Goal: Task Accomplishment & Management: Complete application form

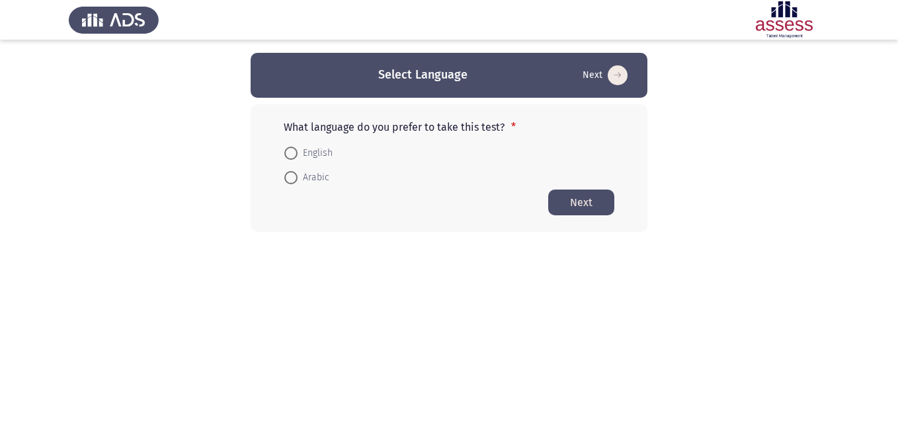
click at [295, 181] on span at bounding box center [290, 177] width 13 height 13
click at [295, 181] on input "Arabic" at bounding box center [290, 177] width 13 height 13
radio input "true"
click at [591, 203] on button "Next" at bounding box center [581, 202] width 66 height 26
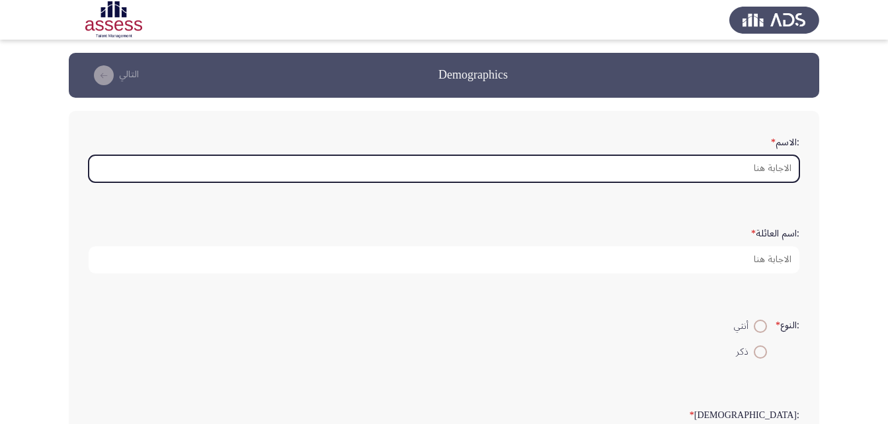
click at [761, 170] on input ":الاسم *" at bounding box center [444, 168] width 711 height 27
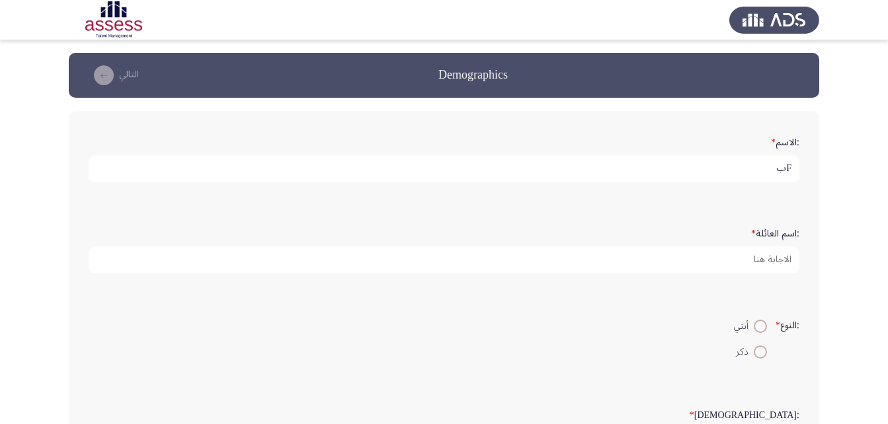
type input "F"
type input "[PERSON_NAME]"
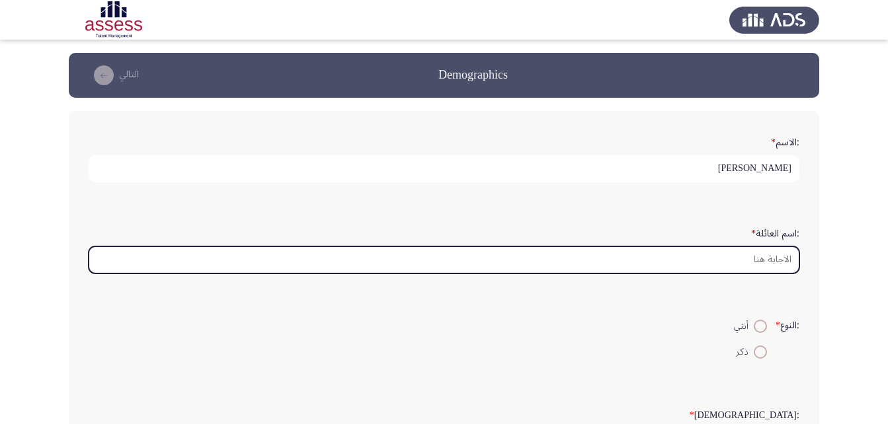
click at [782, 258] on input ":اسم العائلة *" at bounding box center [444, 260] width 711 height 27
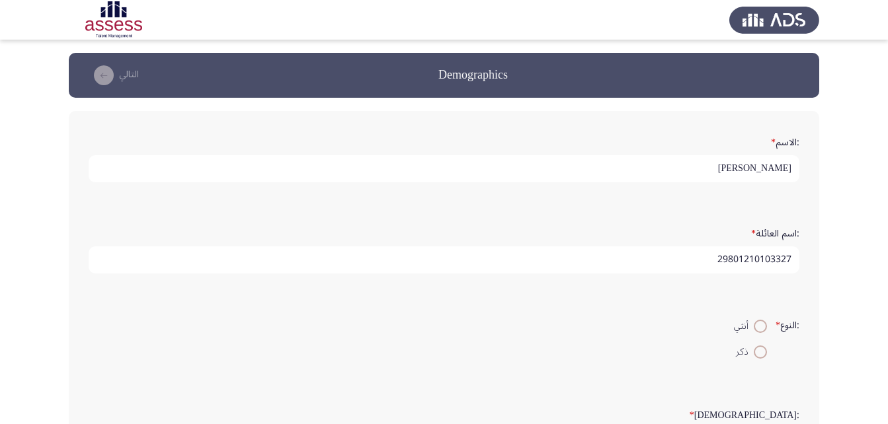
type input "29801210103327"
click at [757, 323] on span at bounding box center [760, 326] width 13 height 13
click at [757, 323] on input "أنثي" at bounding box center [760, 326] width 13 height 13
radio input "true"
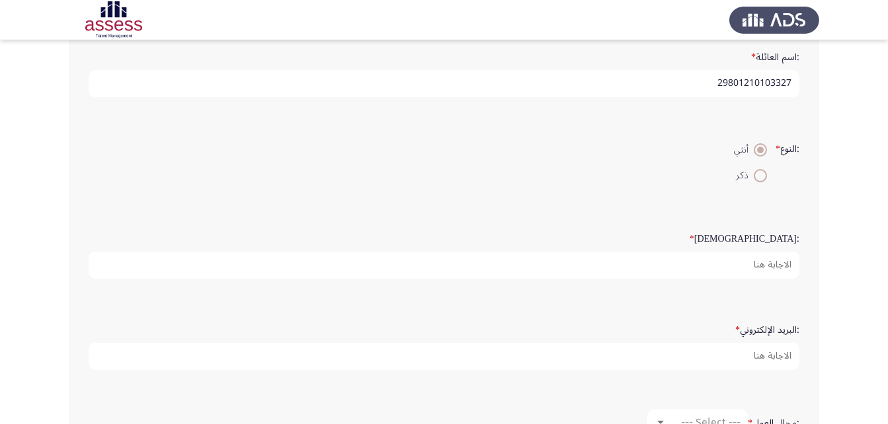
scroll to position [198, 0]
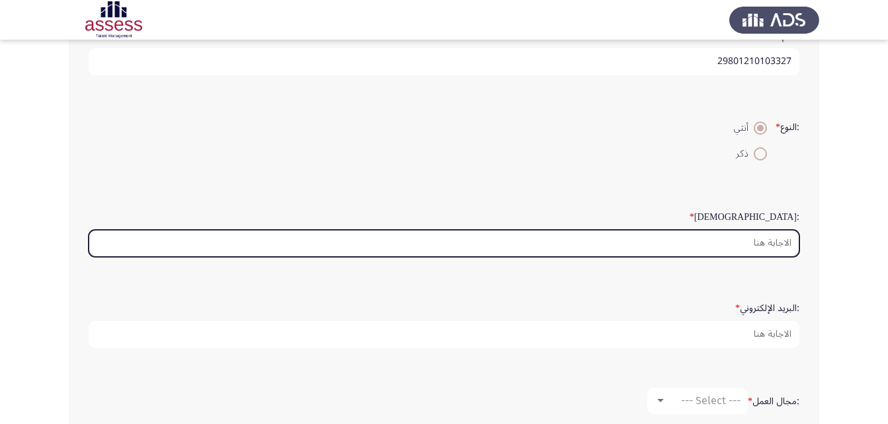
click at [773, 239] on input ":السن *" at bounding box center [444, 243] width 711 height 27
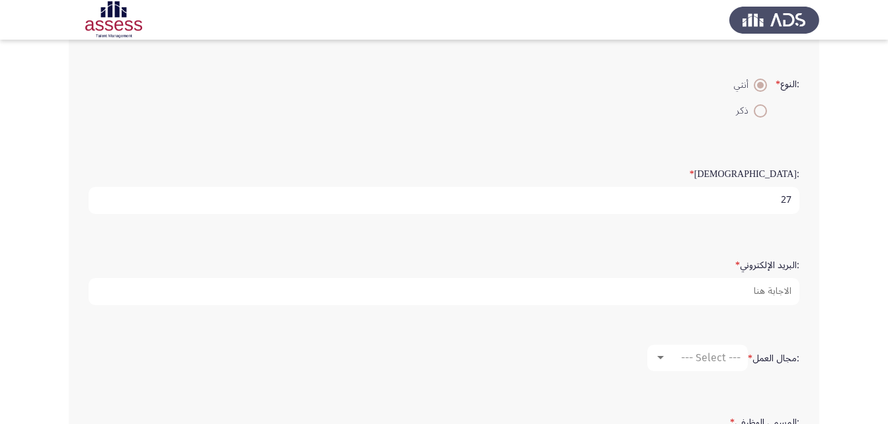
scroll to position [264, 0]
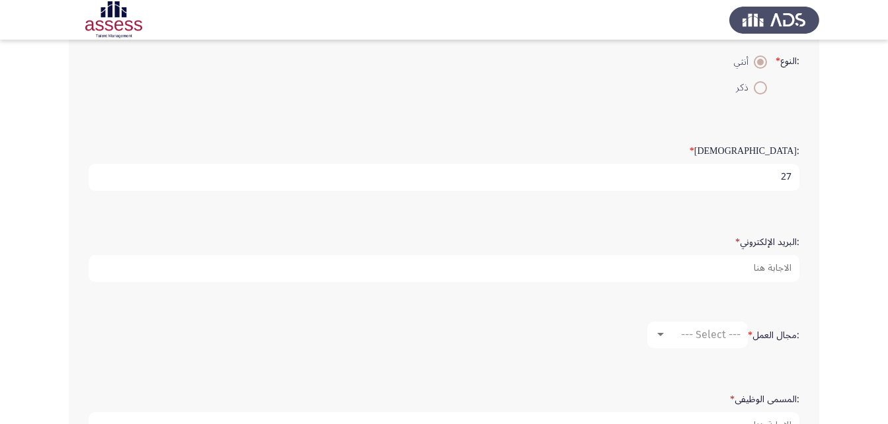
type input "27"
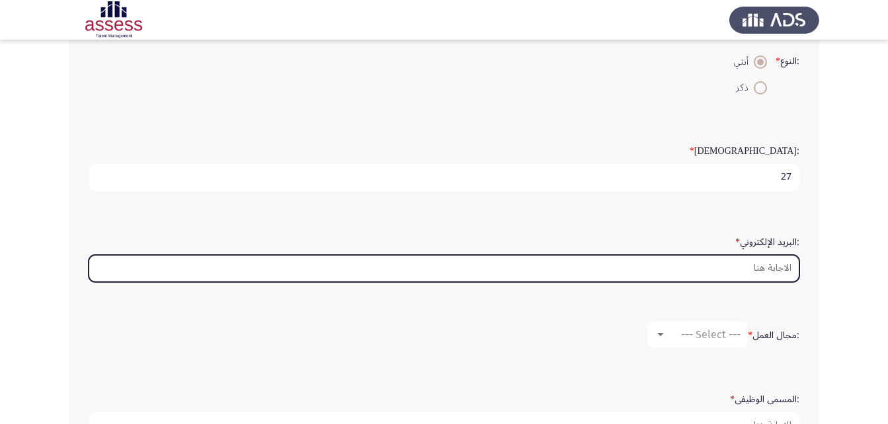
click at [759, 266] on input ":البريد الإلكتروني *" at bounding box center [444, 268] width 711 height 27
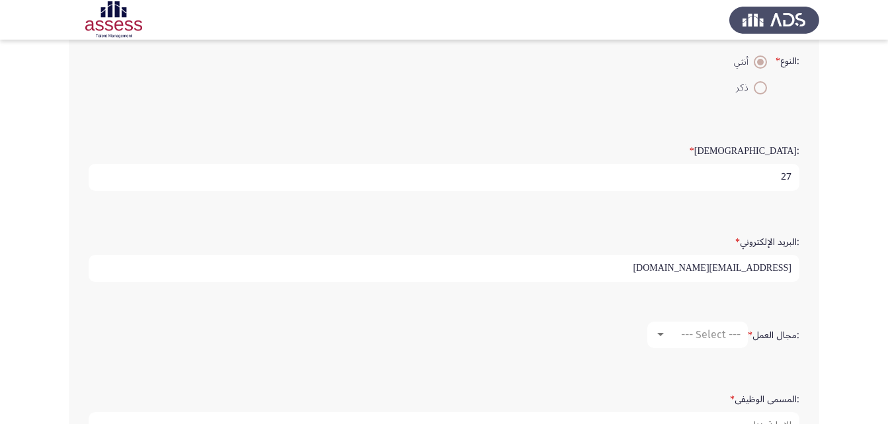
drag, startPoint x: 657, startPoint y: 268, endPoint x: 715, endPoint y: 264, distance: 58.3
click at [715, 264] on input "[EMAIL_ADDRESS][DOMAIN_NAME]" at bounding box center [444, 268] width 711 height 27
type input "28709232102173"
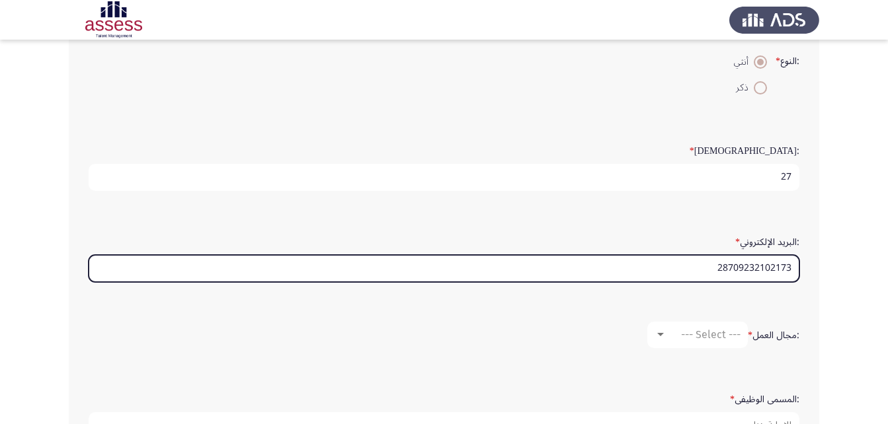
click at [779, 266] on input "28709232102173" at bounding box center [444, 268] width 711 height 27
type input "P"
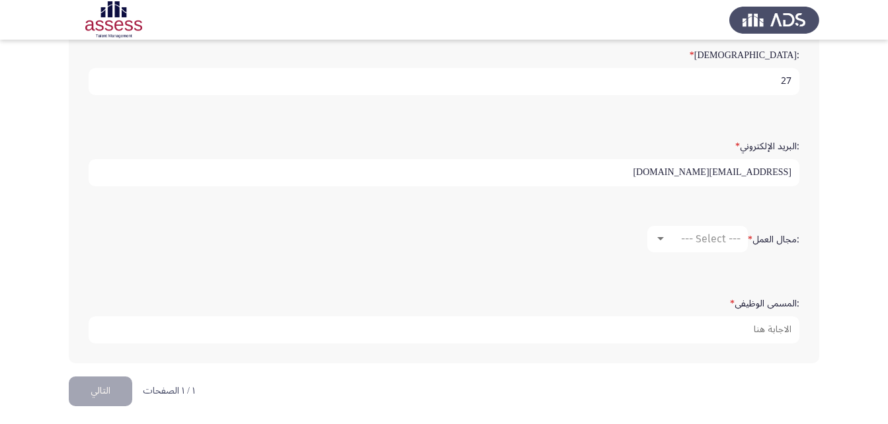
scroll to position [366, 0]
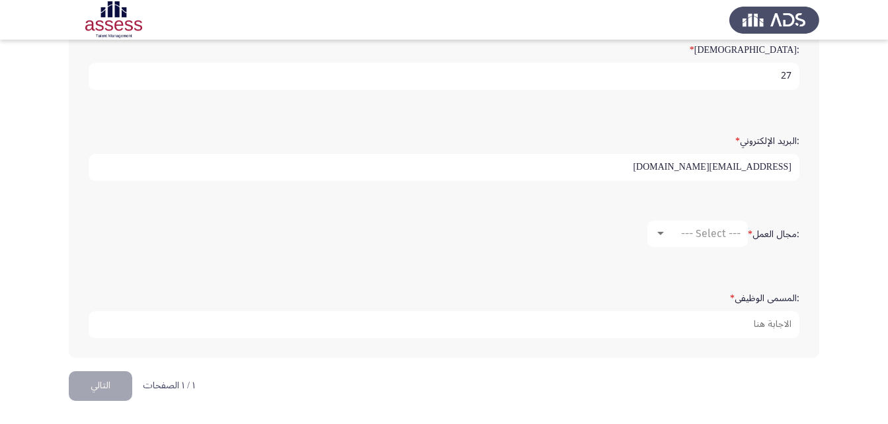
type input "[EMAIL_ADDRESS][DOMAIN_NAME]"
click at [660, 239] on div at bounding box center [660, 234] width 12 height 11
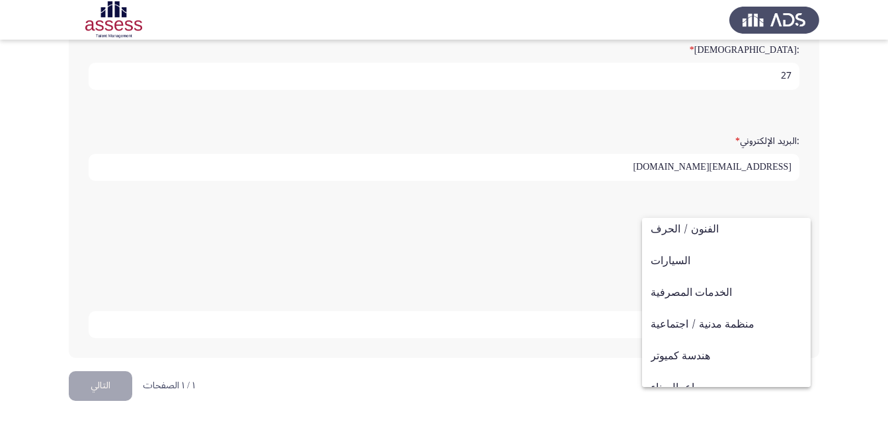
scroll to position [37, 0]
click at [699, 319] on span "الخدمات المصرفية" at bounding box center [725, 324] width 151 height 32
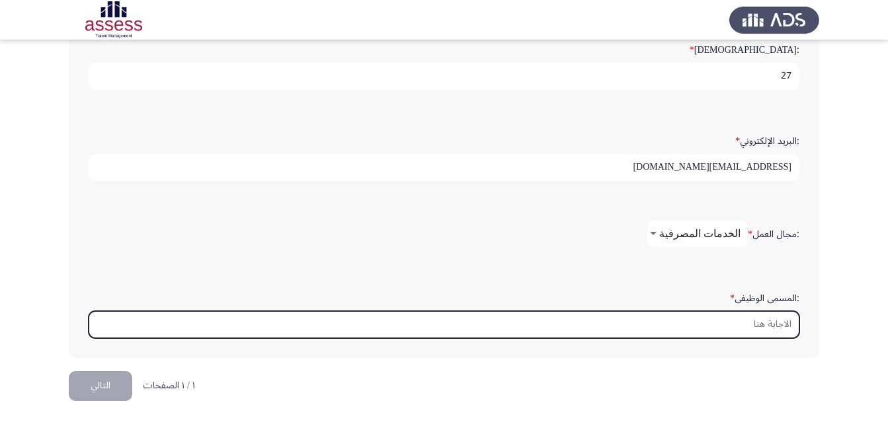
click at [779, 327] on input ":المسمى الوظيفى *" at bounding box center [444, 324] width 711 height 27
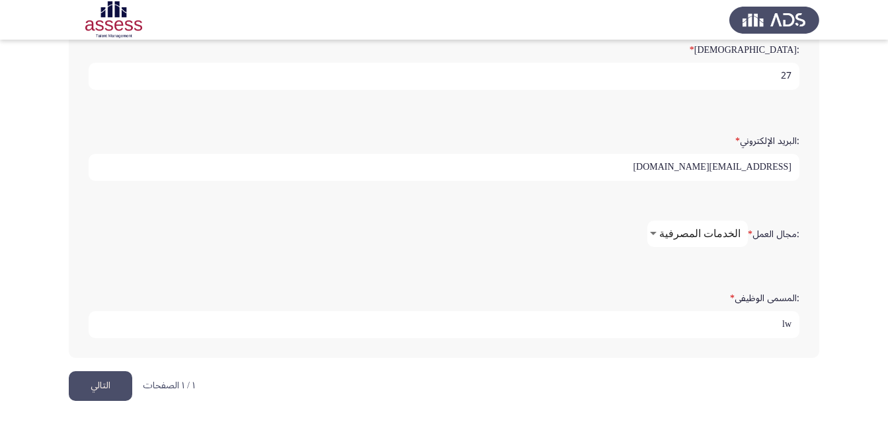
type input "l"
type input "مصرفي ب"
click at [114, 383] on button "التالي" at bounding box center [100, 386] width 63 height 30
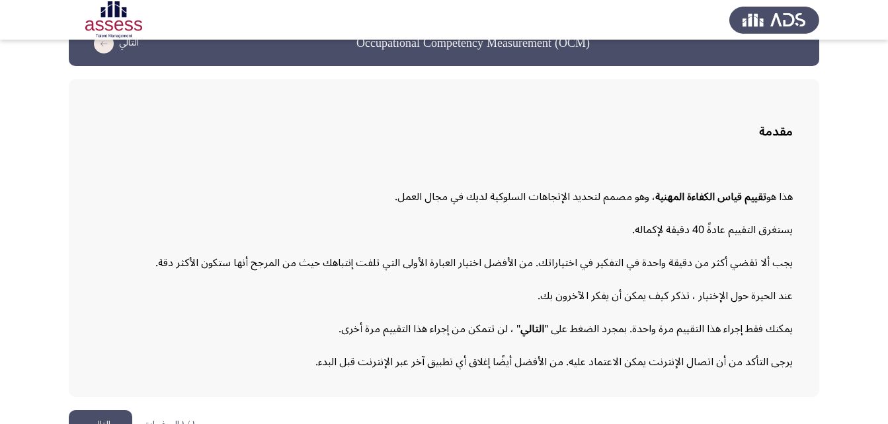
scroll to position [61, 0]
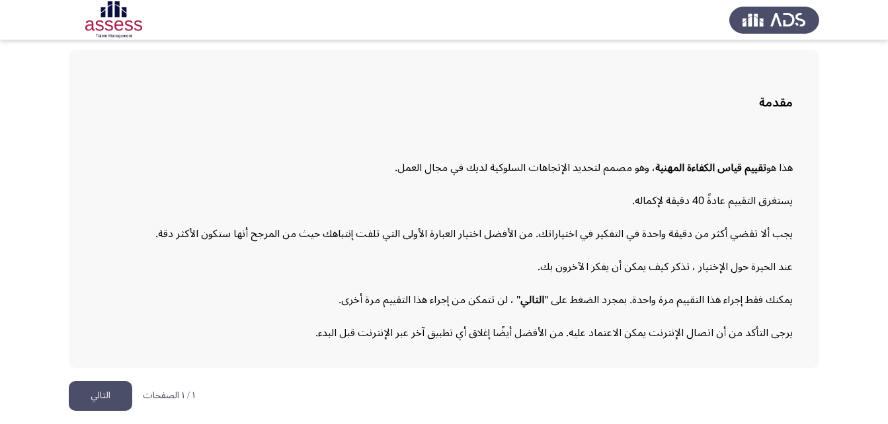
click at [101, 396] on button "التالي" at bounding box center [100, 396] width 63 height 30
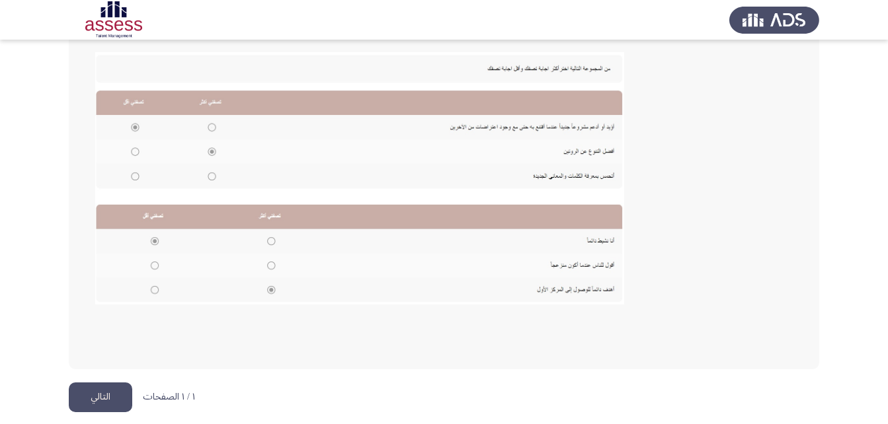
scroll to position [287, 0]
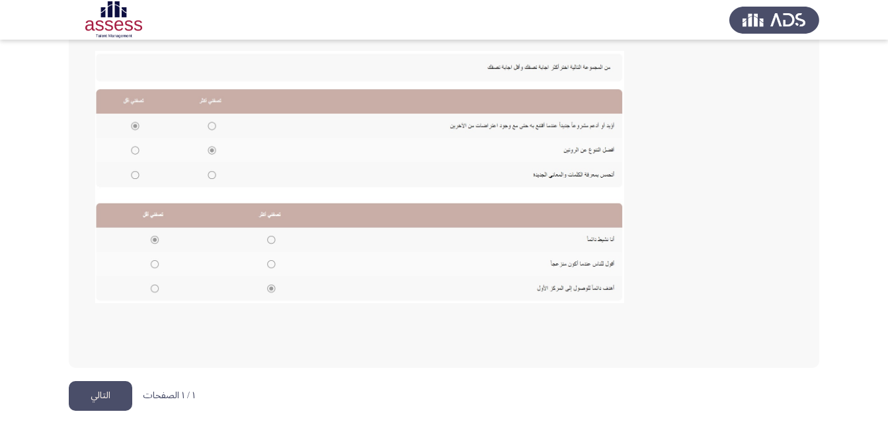
click at [96, 395] on button "التالي" at bounding box center [100, 396] width 63 height 30
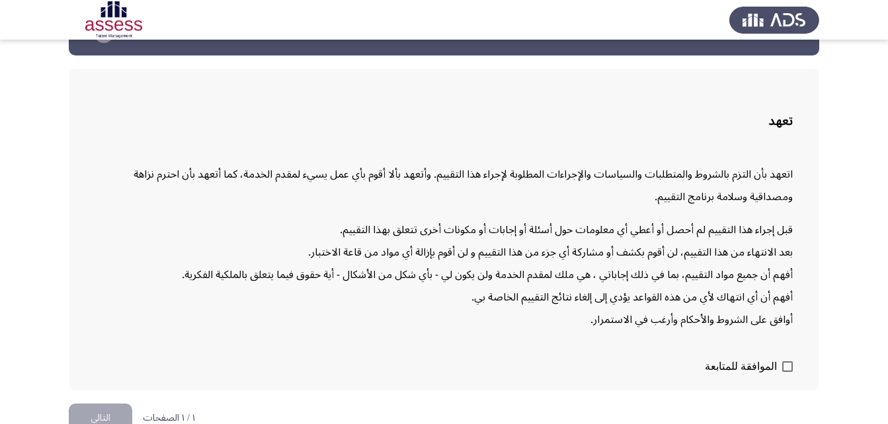
scroll to position [65, 0]
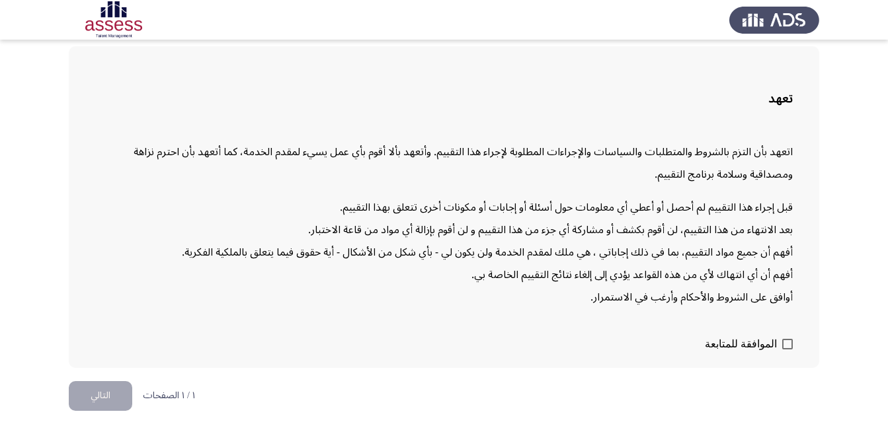
click at [785, 346] on span at bounding box center [787, 344] width 11 height 11
click at [787, 350] on input "الموافقة للمتابعة" at bounding box center [787, 350] width 1 height 1
checkbox input "true"
click at [104, 392] on button "التالي" at bounding box center [100, 396] width 63 height 30
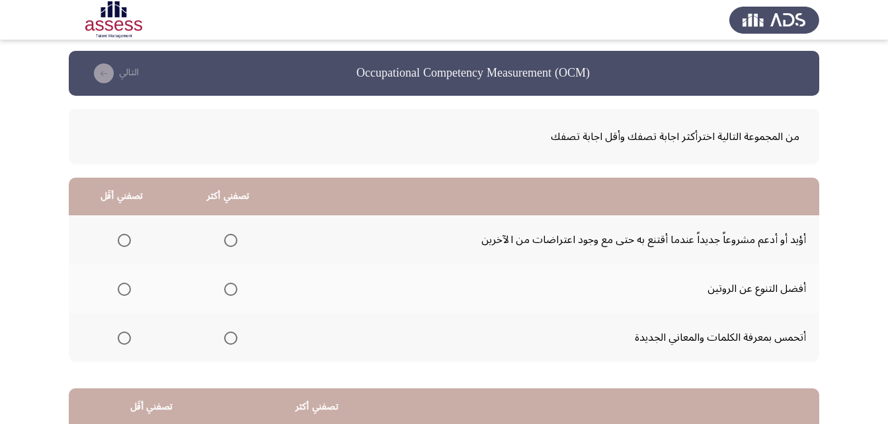
scroll to position [0, 0]
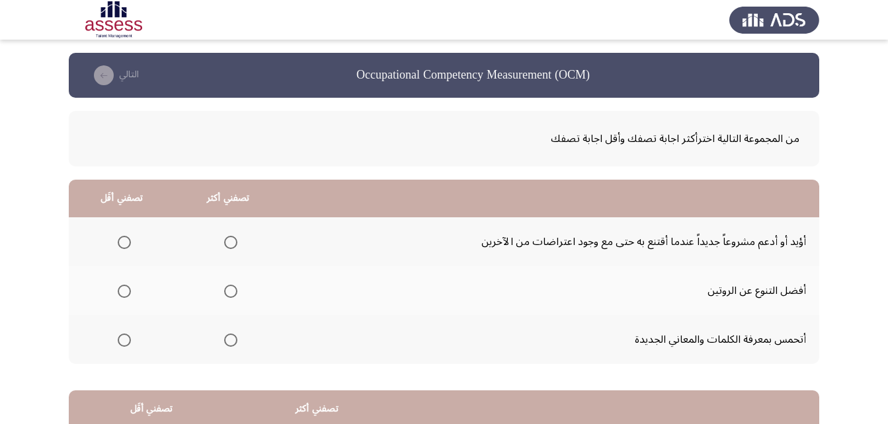
click at [232, 342] on span "Select an option" at bounding box center [230, 340] width 13 height 13
click at [232, 342] on input "Select an option" at bounding box center [230, 340] width 13 height 13
click at [229, 292] on span "Select an option" at bounding box center [230, 291] width 13 height 13
click at [229, 292] on input "Select an option" at bounding box center [230, 291] width 13 height 13
click at [120, 339] on span "Select an option" at bounding box center [124, 340] width 13 height 13
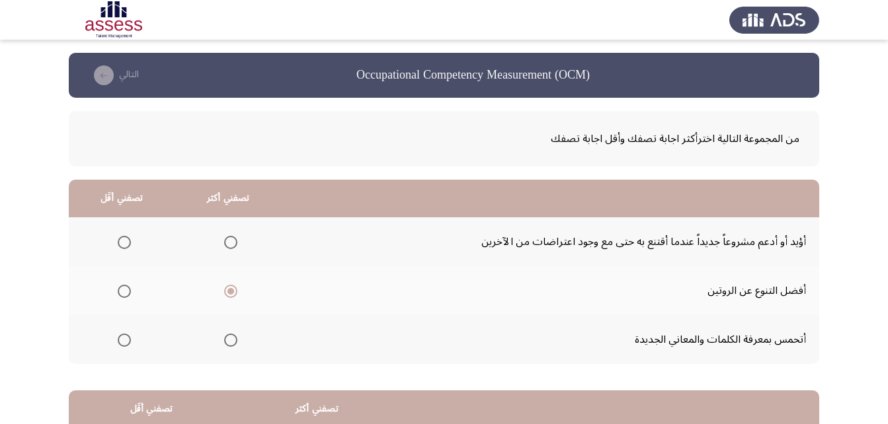
click at [120, 339] on input "Select an option" at bounding box center [124, 340] width 13 height 13
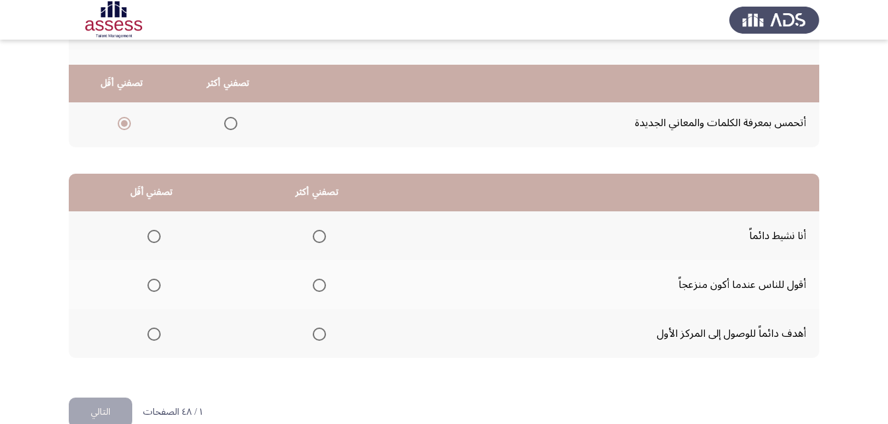
scroll to position [243, 0]
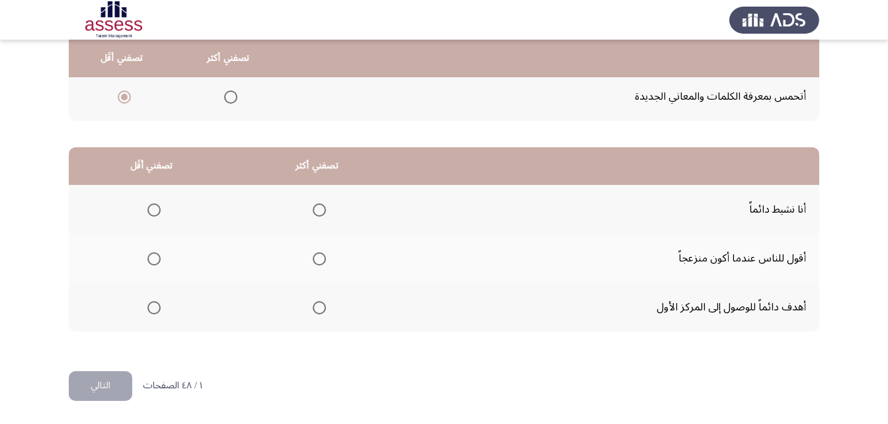
click at [151, 260] on span "Select an option" at bounding box center [153, 258] width 13 height 13
click at [151, 260] on input "Select an option" at bounding box center [153, 258] width 13 height 13
click at [313, 307] on span "Select an option" at bounding box center [319, 307] width 13 height 13
click at [313, 307] on input "Select an option" at bounding box center [319, 307] width 13 height 13
click at [106, 382] on button "التالي" at bounding box center [100, 386] width 63 height 30
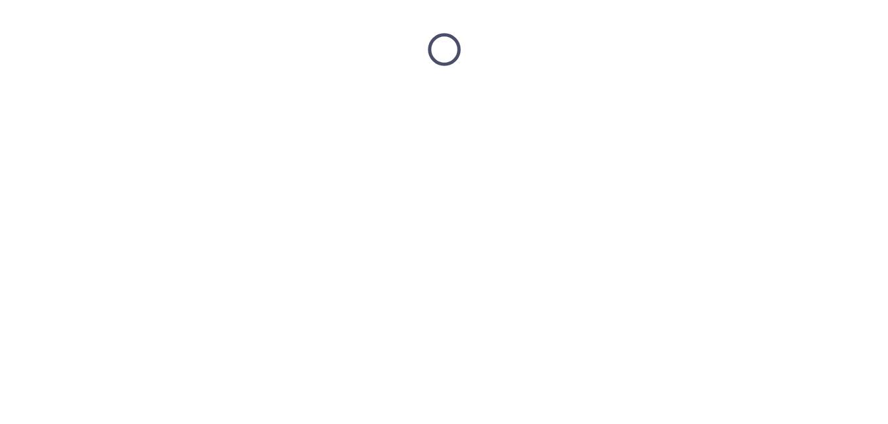
scroll to position [0, 0]
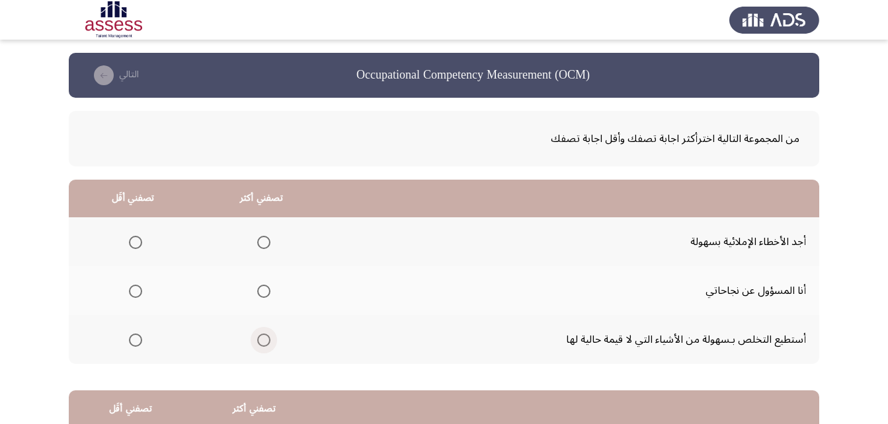
click at [260, 340] on span "Select an option" at bounding box center [263, 340] width 13 height 13
click at [260, 340] on input "Select an option" at bounding box center [263, 340] width 13 height 13
click at [130, 243] on span "Select an option" at bounding box center [135, 242] width 13 height 13
click at [130, 243] on input "Select an option" at bounding box center [135, 242] width 13 height 13
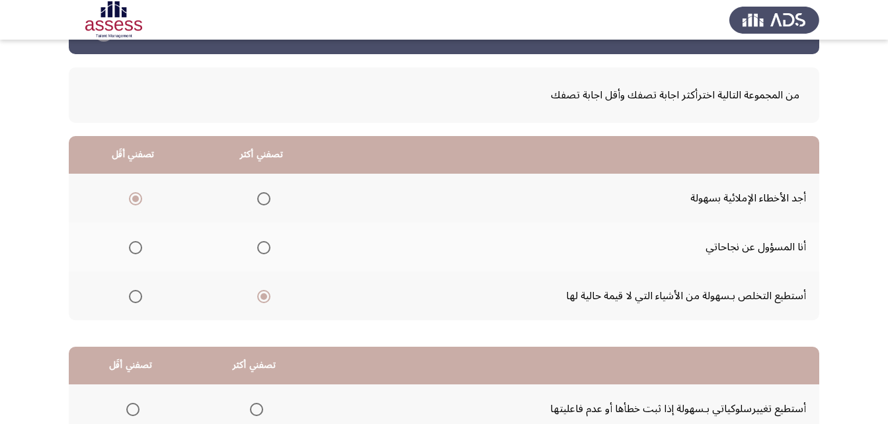
scroll to position [66, 0]
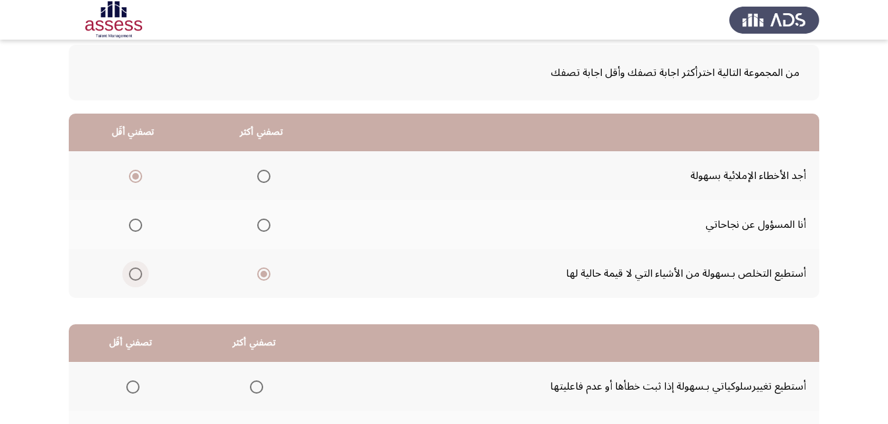
click at [136, 276] on span "Select an option" at bounding box center [135, 274] width 13 height 13
click at [136, 276] on input "Select an option" at bounding box center [135, 274] width 13 height 13
click at [263, 222] on span "Select an option" at bounding box center [263, 225] width 13 height 13
click at [263, 222] on input "Select an option" at bounding box center [263, 225] width 13 height 13
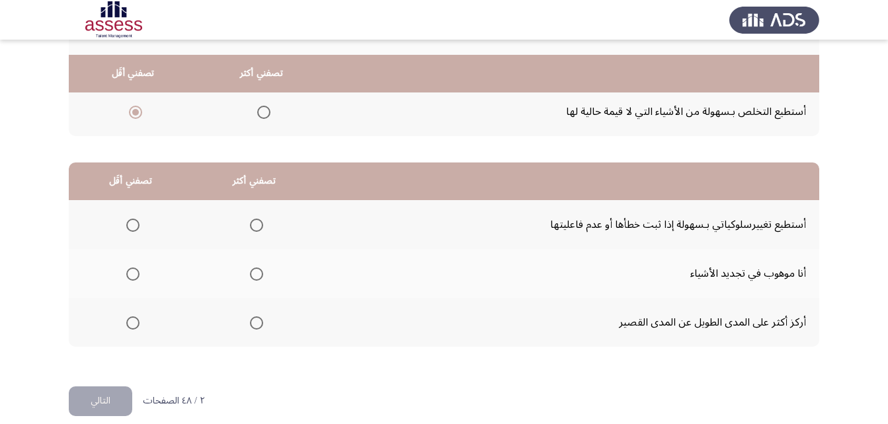
scroll to position [243, 0]
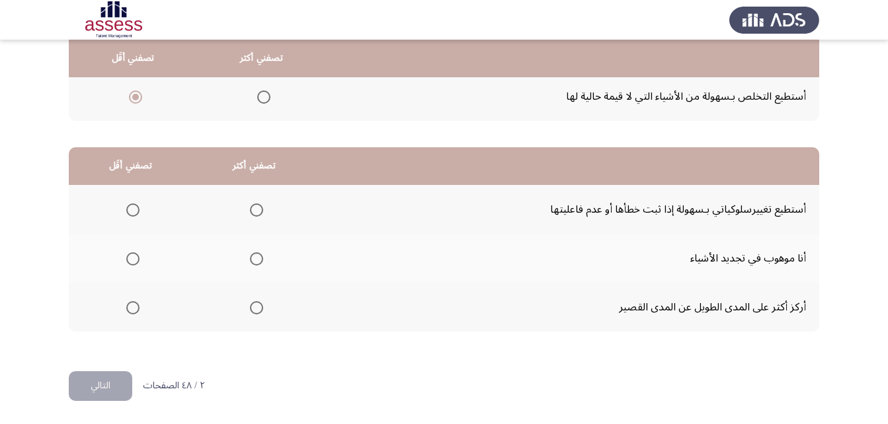
click at [254, 305] on span "Select an option" at bounding box center [256, 307] width 13 height 13
click at [254, 305] on input "Select an option" at bounding box center [256, 307] width 13 height 13
click at [130, 256] on span "Select an option" at bounding box center [132, 258] width 13 height 13
click at [130, 256] on input "Select an option" at bounding box center [132, 258] width 13 height 13
click at [93, 384] on button "التالي" at bounding box center [100, 386] width 63 height 30
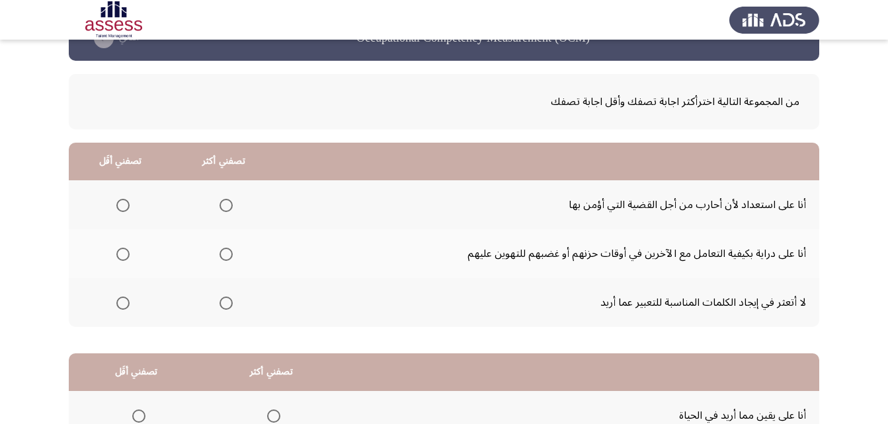
scroll to position [66, 0]
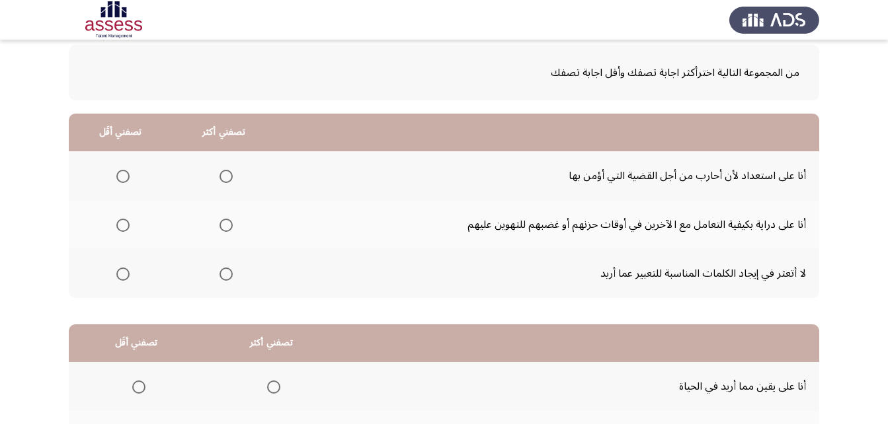
click at [122, 276] on span "Select an option" at bounding box center [122, 274] width 13 height 13
click at [122, 276] on input "Select an option" at bounding box center [122, 274] width 13 height 13
click at [121, 222] on span "Select an option" at bounding box center [122, 225] width 13 height 13
click at [121, 222] on input "Select an option" at bounding box center [122, 225] width 13 height 13
click at [223, 276] on span "Select an option" at bounding box center [225, 274] width 13 height 13
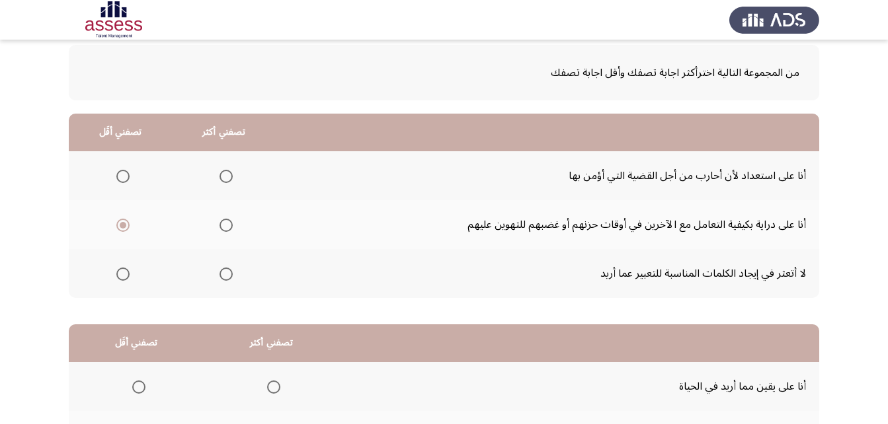
click at [223, 276] on input "Select an option" at bounding box center [225, 274] width 13 height 13
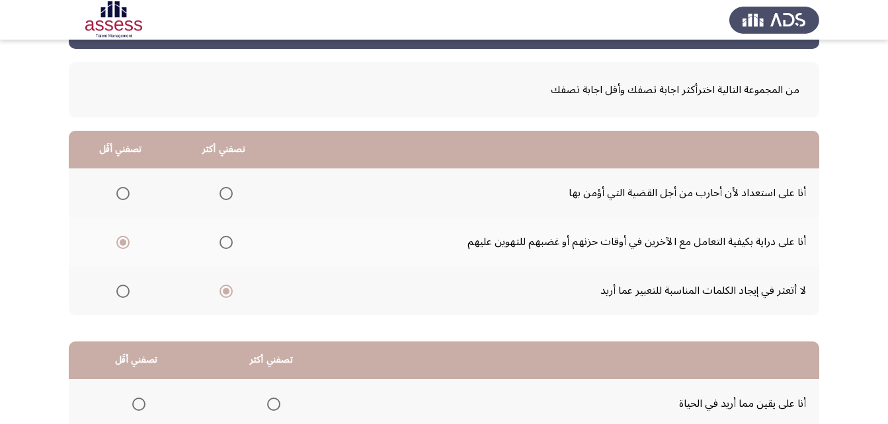
scroll to position [45, 0]
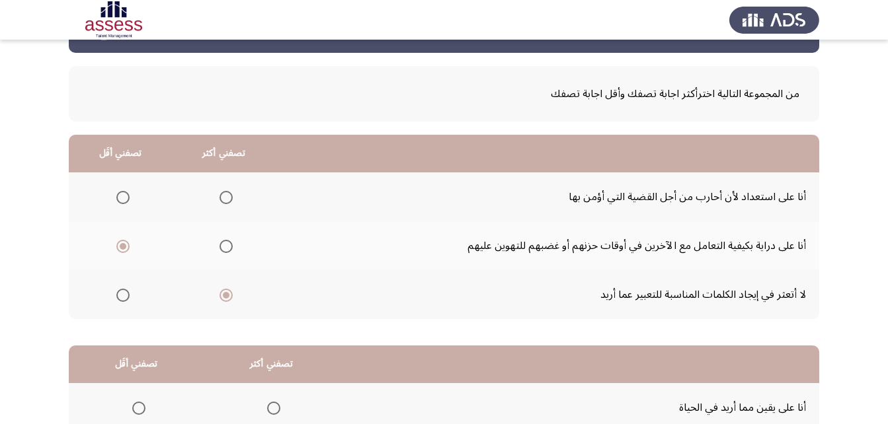
click at [219, 200] on span "Select an option" at bounding box center [225, 197] width 13 height 13
click at [219, 200] on input "Select an option" at bounding box center [225, 197] width 13 height 13
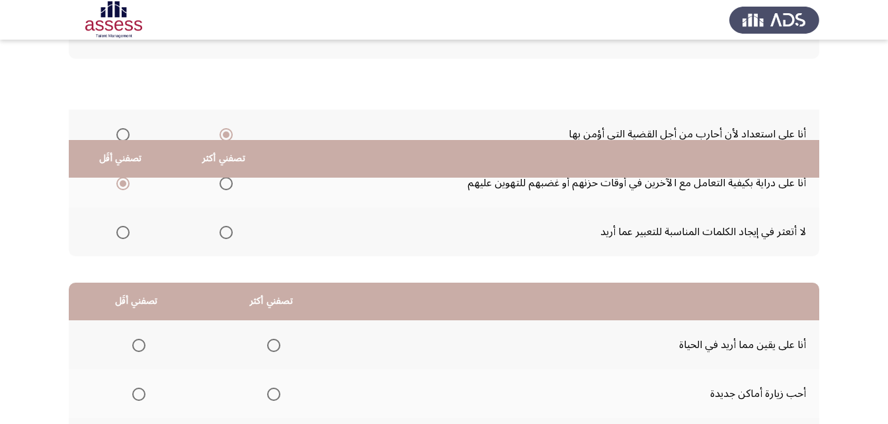
scroll to position [243, 0]
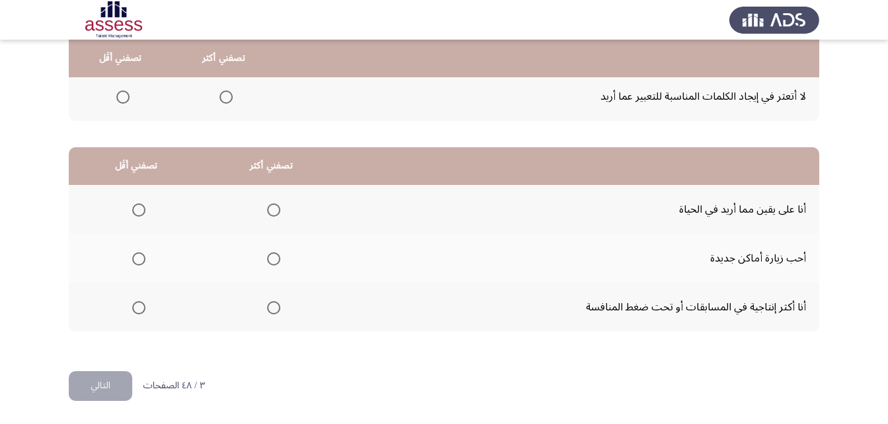
click at [274, 207] on span "Select an option" at bounding box center [273, 210] width 13 height 13
click at [274, 207] on input "Select an option" at bounding box center [273, 210] width 13 height 13
click at [136, 256] on span "Select an option" at bounding box center [138, 258] width 13 height 13
click at [136, 256] on input "Select an option" at bounding box center [138, 258] width 13 height 13
click at [112, 384] on button "التالي" at bounding box center [100, 386] width 63 height 30
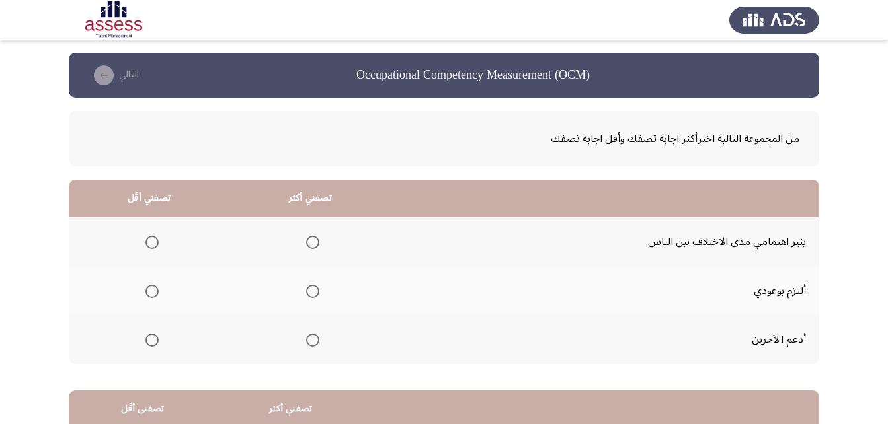
scroll to position [66, 0]
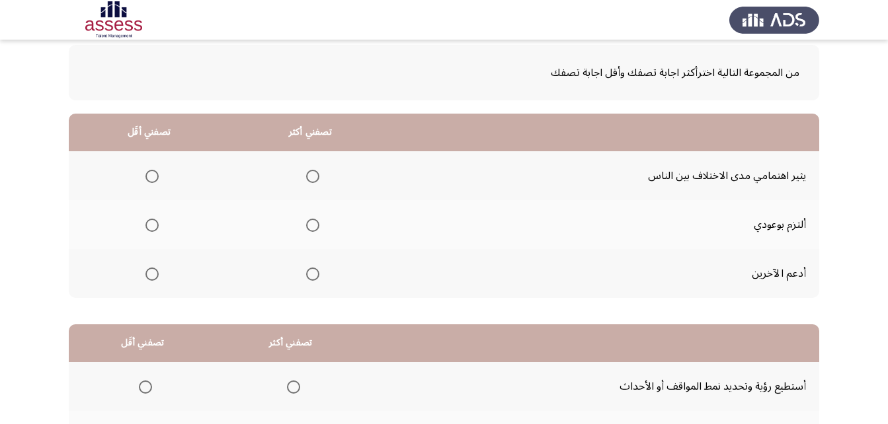
click at [312, 228] on span "Select an option" at bounding box center [312, 225] width 13 height 13
click at [312, 228] on input "Select an option" at bounding box center [312, 225] width 13 height 13
click at [152, 175] on span "Select an option" at bounding box center [151, 176] width 13 height 13
click at [152, 175] on input "Select an option" at bounding box center [151, 176] width 13 height 13
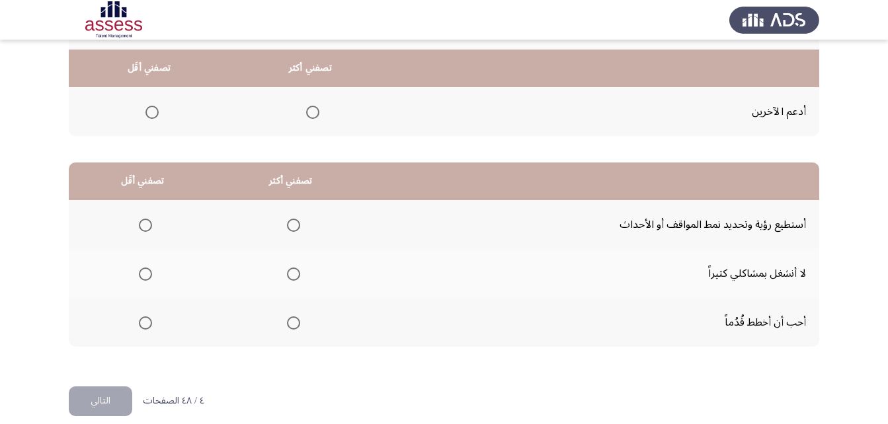
scroll to position [243, 0]
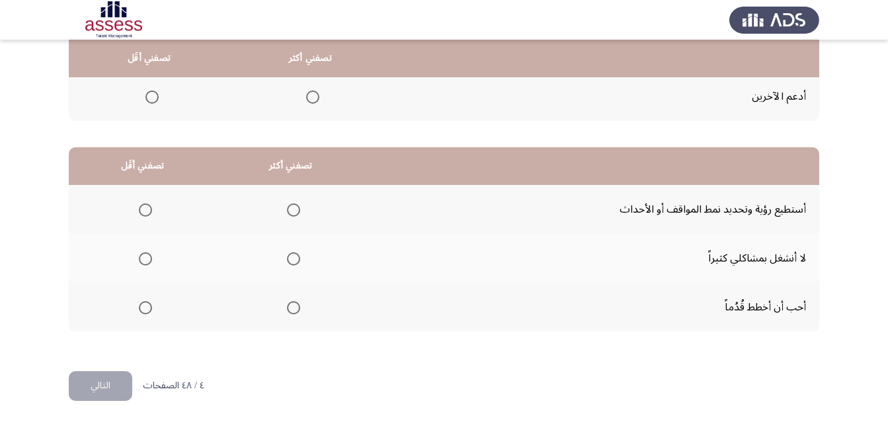
click at [292, 205] on span "Select an option" at bounding box center [293, 210] width 13 height 13
click at [292, 205] on input "Select an option" at bounding box center [293, 210] width 13 height 13
click at [139, 261] on span "Select an option" at bounding box center [145, 258] width 13 height 13
click at [139, 261] on input "Select an option" at bounding box center [145, 258] width 13 height 13
click at [101, 391] on button "التالي" at bounding box center [100, 386] width 63 height 30
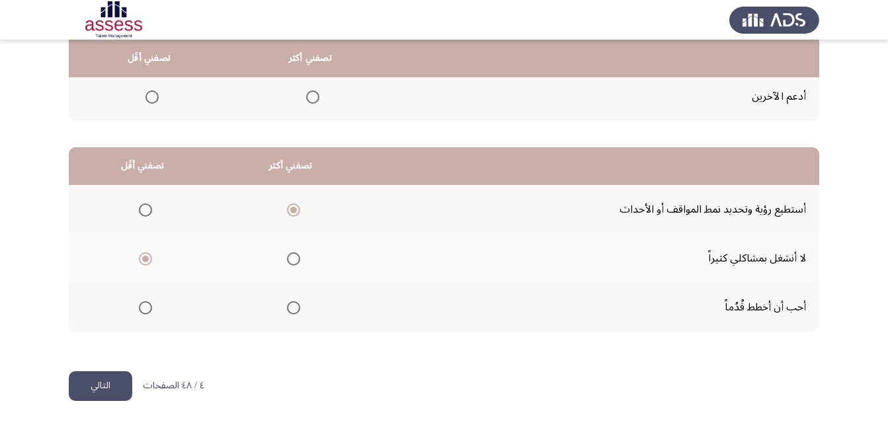
scroll to position [0, 0]
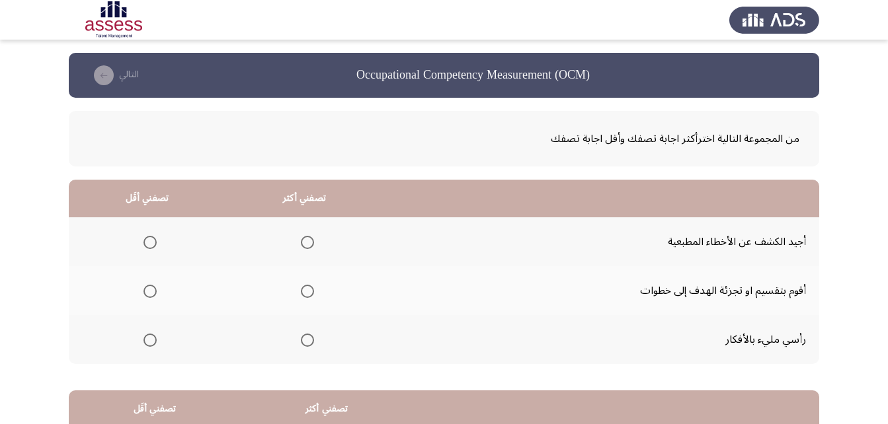
click at [149, 344] on span "Select an option" at bounding box center [149, 340] width 13 height 13
click at [149, 344] on input "Select an option" at bounding box center [149, 340] width 13 height 13
click at [306, 288] on span "Select an option" at bounding box center [307, 291] width 13 height 13
click at [306, 288] on input "Select an option" at bounding box center [307, 291] width 13 height 13
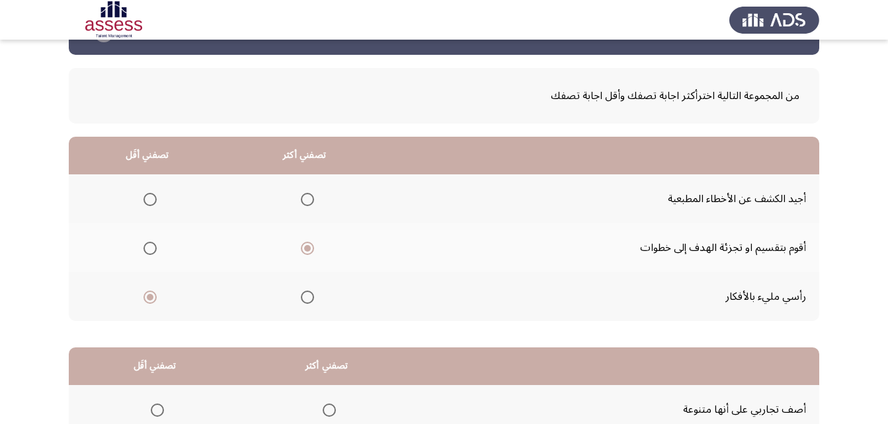
scroll to position [66, 0]
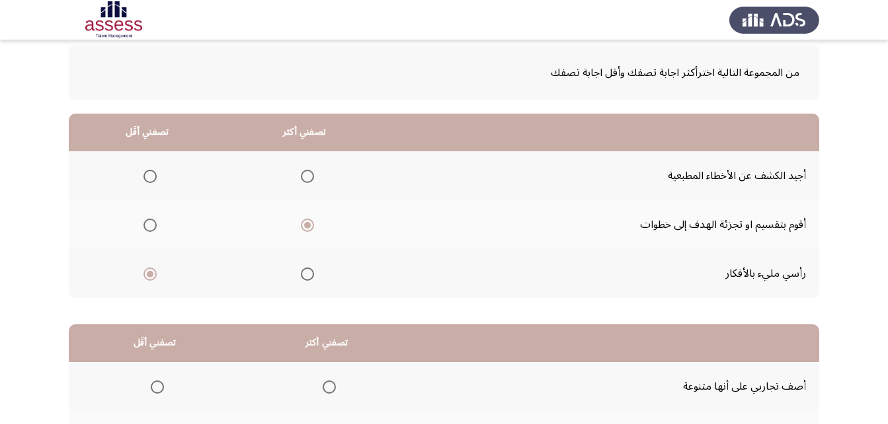
click at [149, 180] on span "Select an option" at bounding box center [149, 176] width 13 height 13
click at [149, 180] on input "Select an option" at bounding box center [149, 176] width 13 height 13
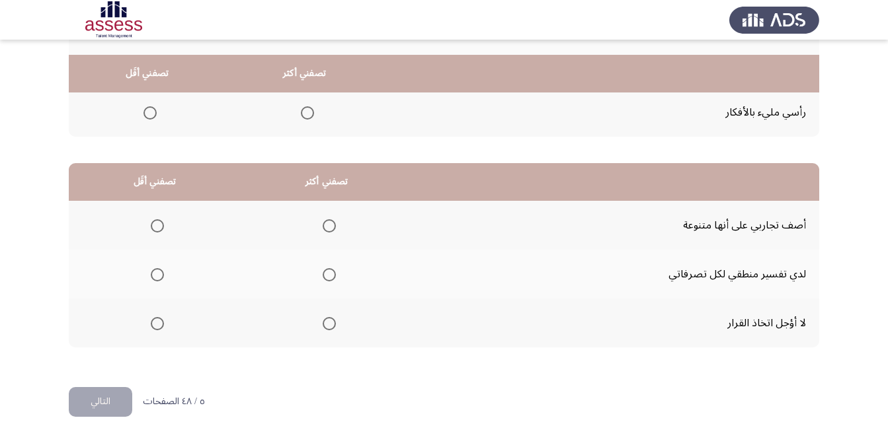
scroll to position [243, 0]
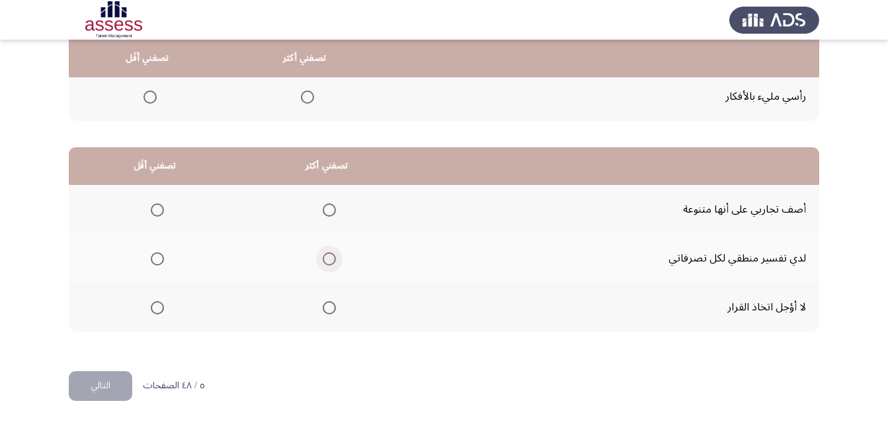
click at [326, 263] on span "Select an option" at bounding box center [329, 258] width 13 height 13
click at [326, 263] on input "Select an option" at bounding box center [329, 258] width 13 height 13
click at [159, 305] on span "Select an option" at bounding box center [157, 307] width 13 height 13
click at [159, 305] on input "Select an option" at bounding box center [157, 307] width 13 height 13
click at [152, 215] on span "Select an option" at bounding box center [157, 210] width 13 height 13
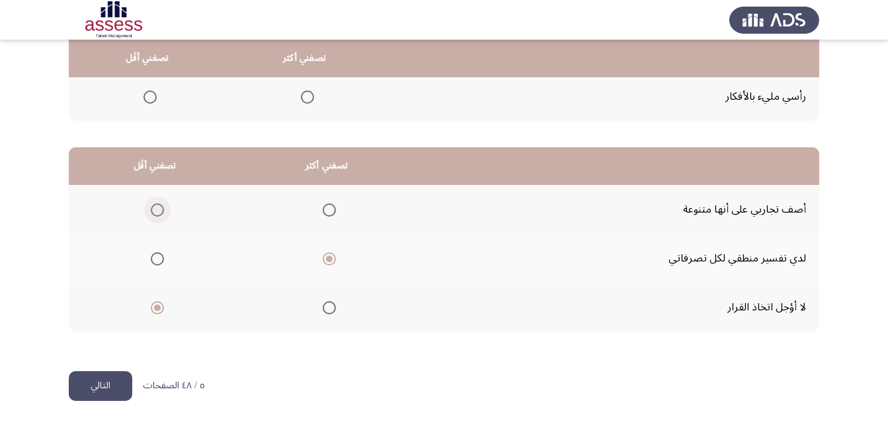
click at [152, 215] on input "Select an option" at bounding box center [157, 210] width 13 height 13
click at [93, 389] on button "التالي" at bounding box center [100, 386] width 63 height 30
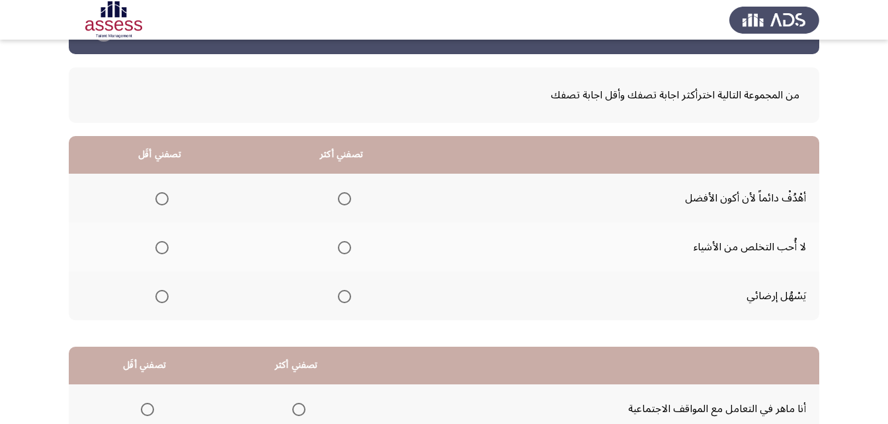
scroll to position [66, 0]
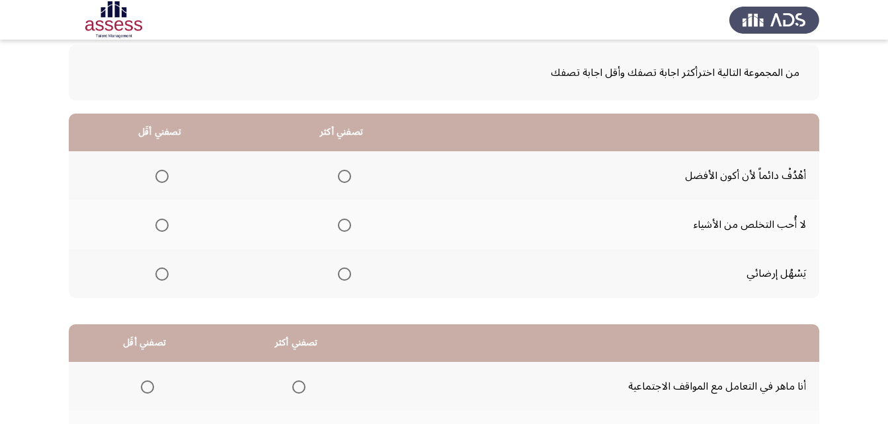
click at [161, 275] on span "Select an option" at bounding box center [161, 274] width 13 height 13
click at [161, 275] on input "Select an option" at bounding box center [161, 274] width 13 height 13
click at [350, 178] on span "Select an option" at bounding box center [344, 176] width 13 height 13
click at [350, 178] on input "Select an option" at bounding box center [344, 176] width 13 height 13
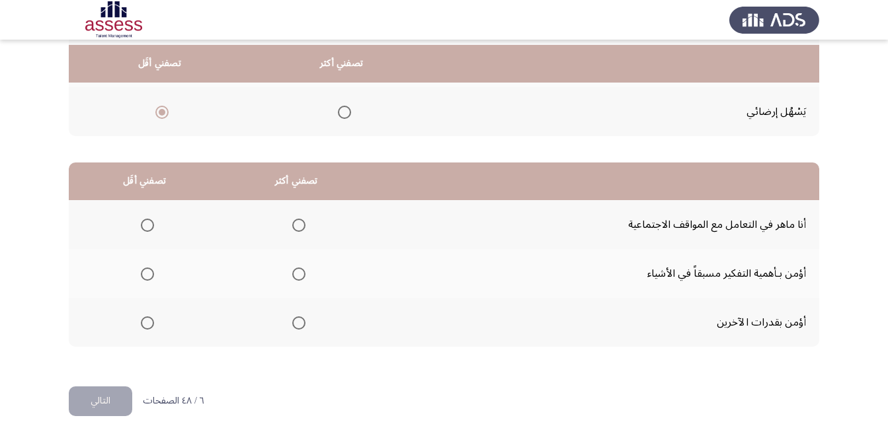
scroll to position [243, 0]
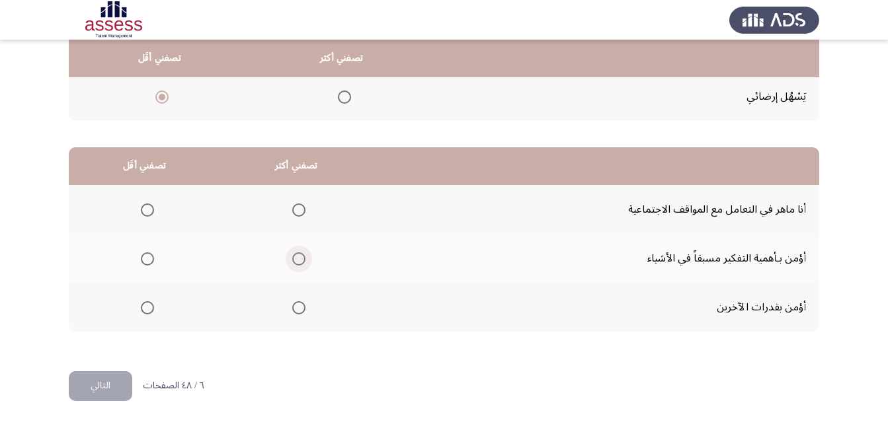
click at [303, 259] on span "Select an option" at bounding box center [298, 258] width 13 height 13
click at [303, 259] on input "Select an option" at bounding box center [298, 258] width 13 height 13
click at [147, 211] on span "Select an option" at bounding box center [147, 210] width 13 height 13
click at [147, 211] on input "Select an option" at bounding box center [147, 210] width 13 height 13
drag, startPoint x: 81, startPoint y: 390, endPoint x: 99, endPoint y: 380, distance: 21.0
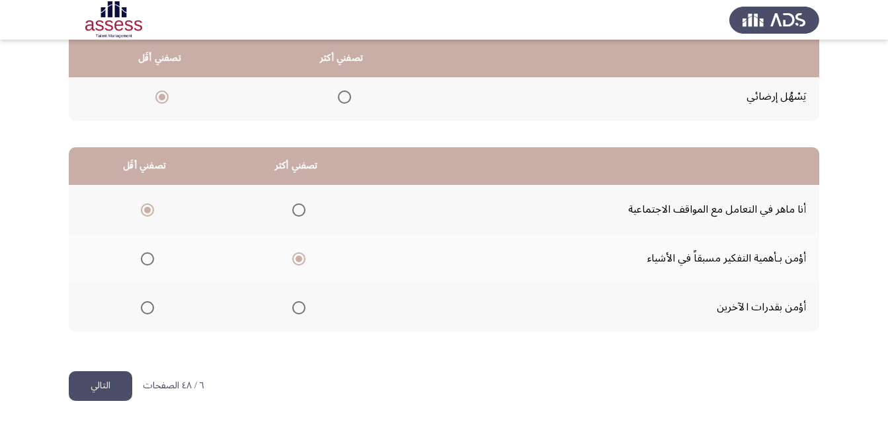
click at [81, 390] on button "التالي" at bounding box center [100, 386] width 63 height 30
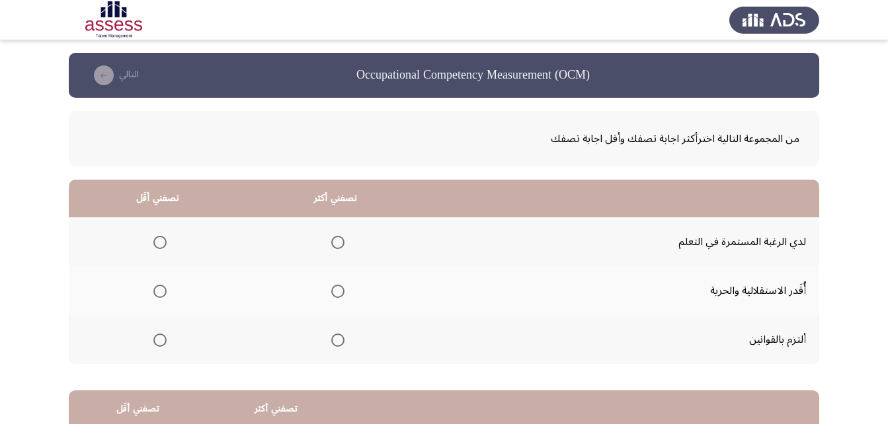
click at [342, 241] on span "Select an option" at bounding box center [337, 242] width 13 height 13
click at [342, 241] on input "Select an option" at bounding box center [337, 242] width 13 height 13
click at [159, 289] on span "Select an option" at bounding box center [159, 291] width 13 height 13
click at [159, 289] on input "Select an option" at bounding box center [159, 291] width 13 height 13
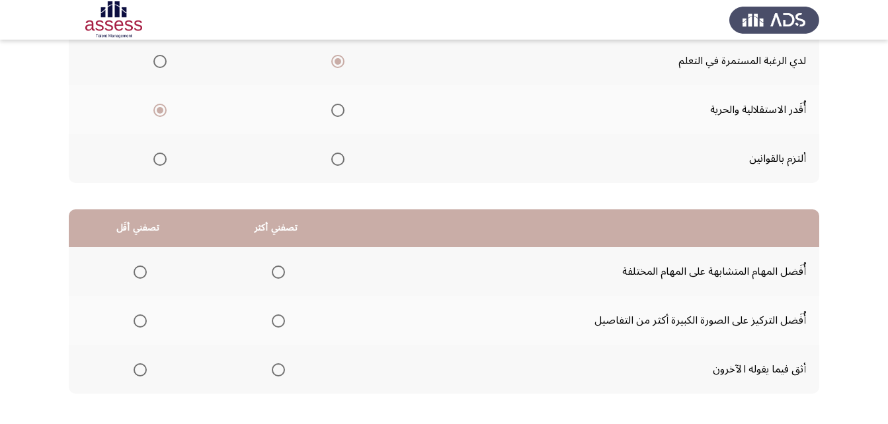
scroll to position [198, 0]
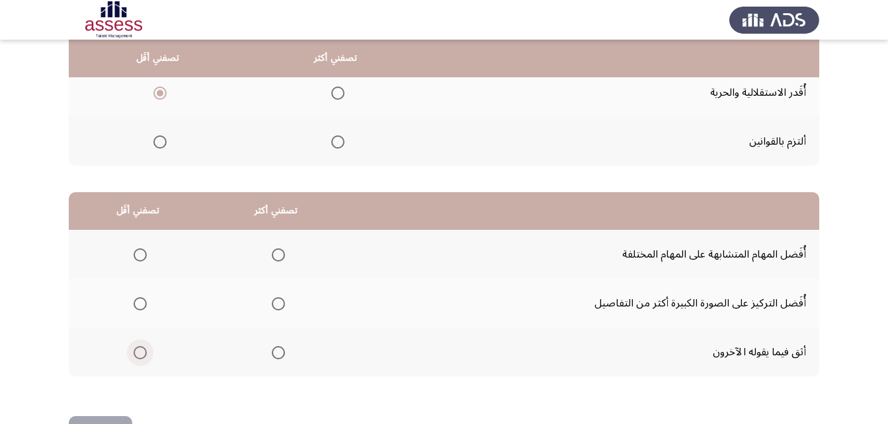
click at [139, 355] on span "Select an option" at bounding box center [140, 352] width 13 height 13
click at [139, 355] on input "Select an option" at bounding box center [140, 352] width 13 height 13
click at [277, 305] on span "Select an option" at bounding box center [278, 303] width 13 height 13
click at [277, 305] on input "Select an option" at bounding box center [278, 303] width 13 height 13
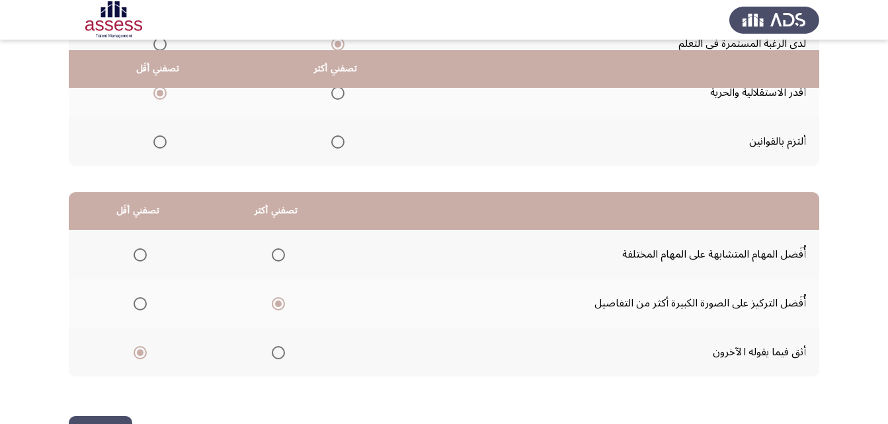
scroll to position [243, 0]
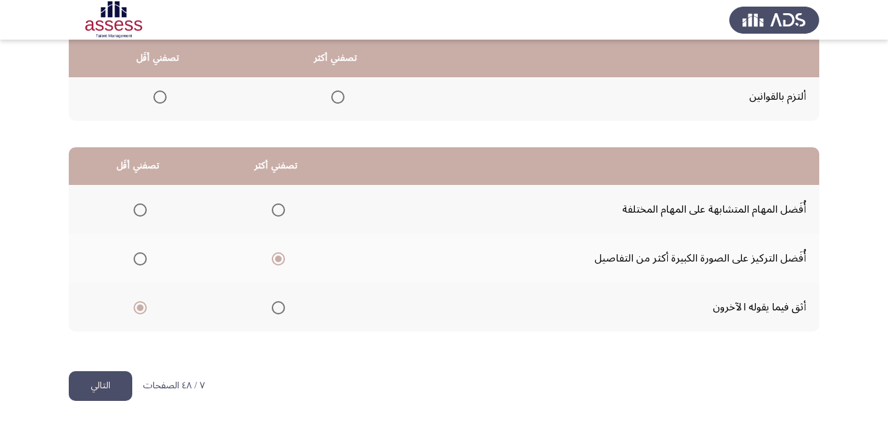
click at [89, 392] on button "التالي" at bounding box center [100, 386] width 63 height 30
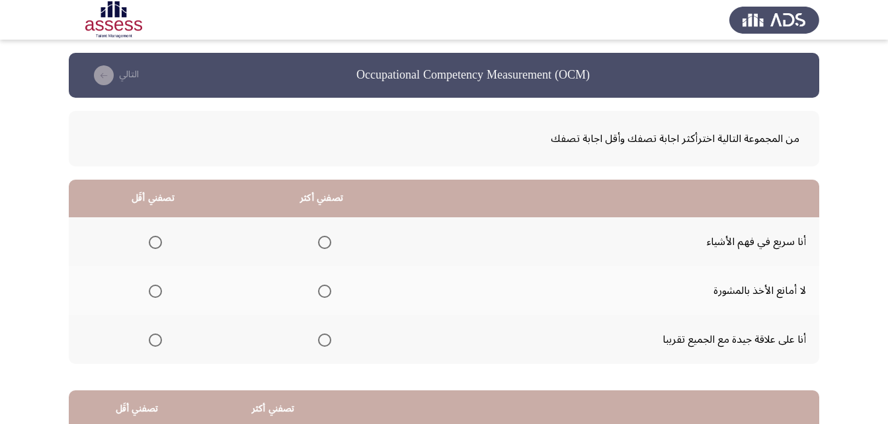
click at [321, 293] on span "Select an option" at bounding box center [324, 291] width 13 height 13
click at [321, 293] on input "Select an option" at bounding box center [324, 291] width 13 height 13
click at [157, 238] on span "Select an option" at bounding box center [155, 242] width 13 height 13
click at [157, 238] on input "Select an option" at bounding box center [155, 242] width 13 height 13
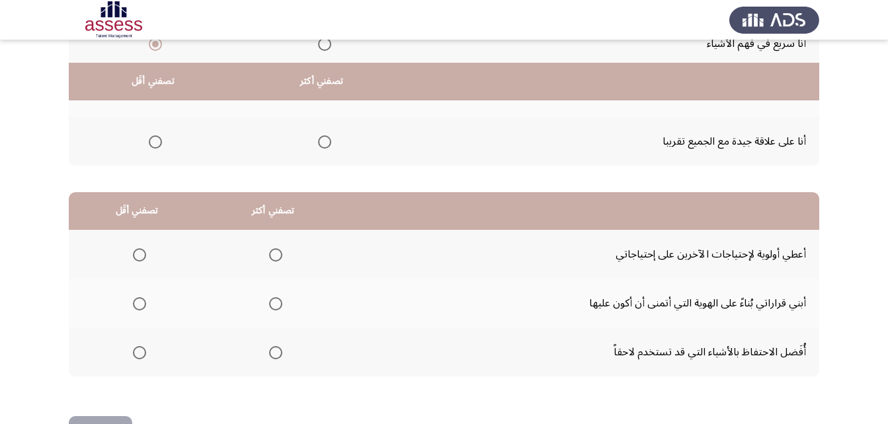
scroll to position [243, 0]
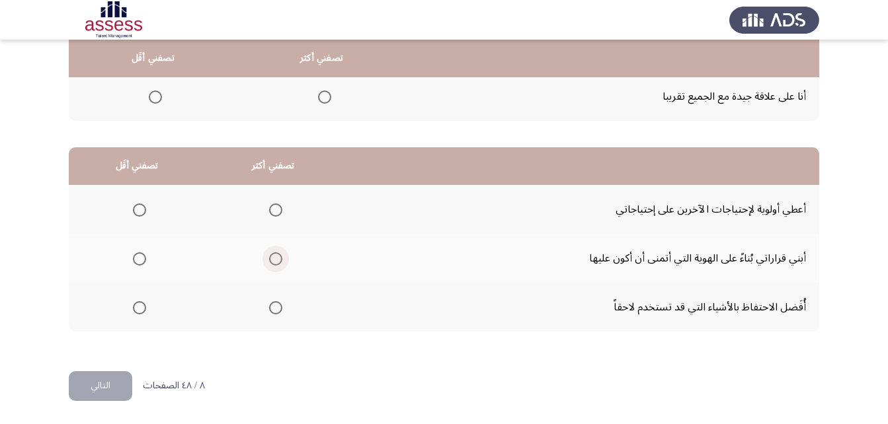
click at [269, 254] on span "Select an option" at bounding box center [275, 258] width 13 height 13
click at [269, 254] on input "Select an option" at bounding box center [275, 258] width 13 height 13
click at [137, 208] on span "Select an option" at bounding box center [139, 210] width 13 height 13
click at [137, 208] on input "Select an option" at bounding box center [139, 210] width 13 height 13
click at [88, 389] on button "التالي" at bounding box center [100, 386] width 63 height 30
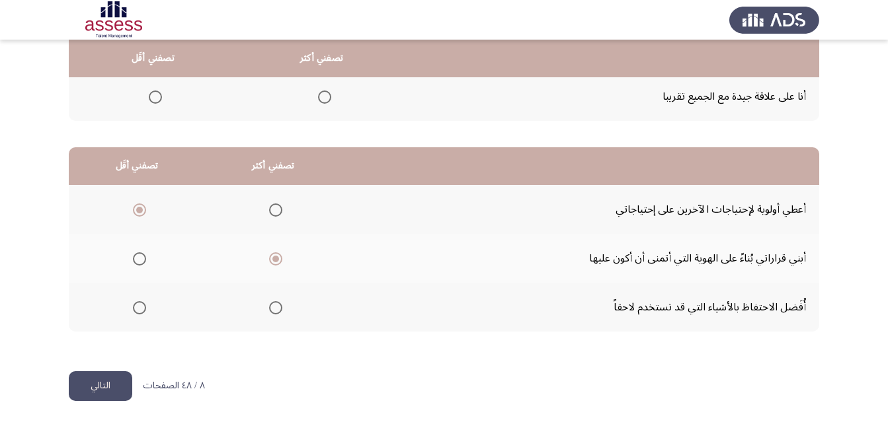
scroll to position [0, 0]
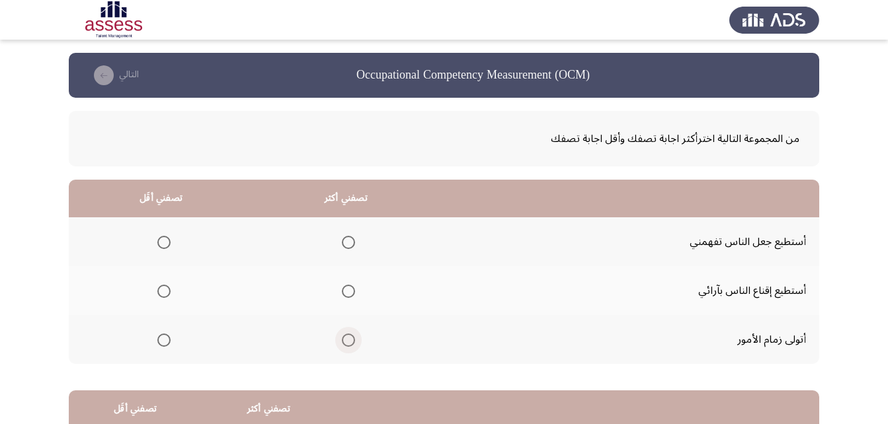
click at [349, 336] on span "Select an option" at bounding box center [348, 340] width 13 height 13
click at [349, 336] on input "Select an option" at bounding box center [348, 340] width 13 height 13
click at [161, 293] on span "Select an option" at bounding box center [163, 291] width 13 height 13
click at [161, 293] on input "Select an option" at bounding box center [163, 291] width 13 height 13
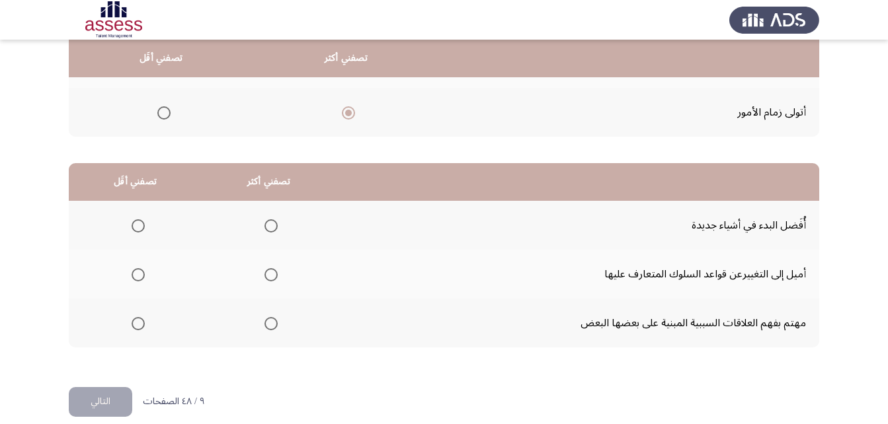
scroll to position [243, 0]
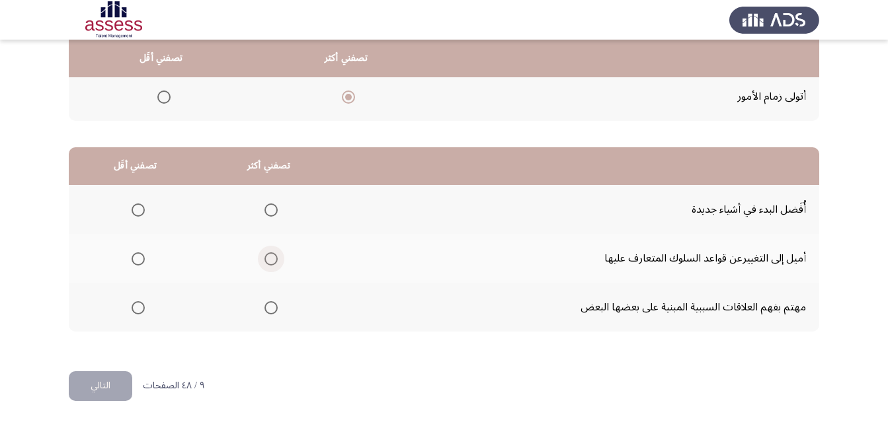
click at [275, 260] on span "Select an option" at bounding box center [270, 258] width 13 height 13
click at [275, 260] on input "Select an option" at bounding box center [270, 258] width 13 height 13
click at [136, 312] on span "Select an option" at bounding box center [138, 307] width 13 height 13
click at [136, 312] on input "Select an option" at bounding box center [138, 307] width 13 height 13
click at [116, 381] on button "التالي" at bounding box center [100, 386] width 63 height 30
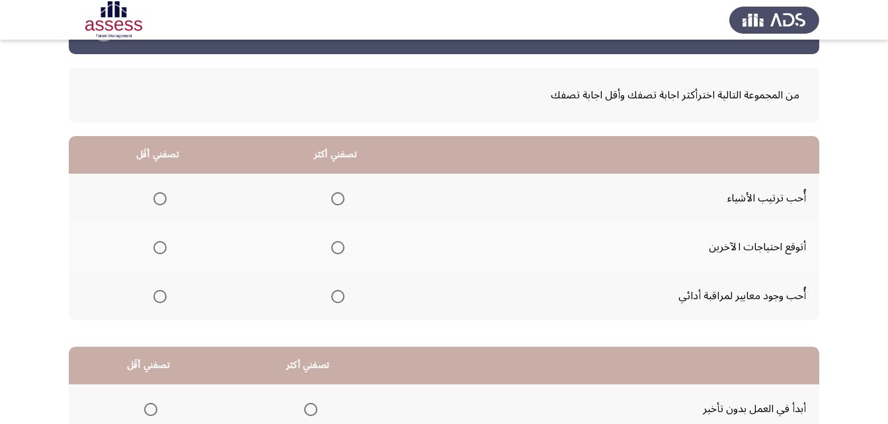
scroll to position [66, 0]
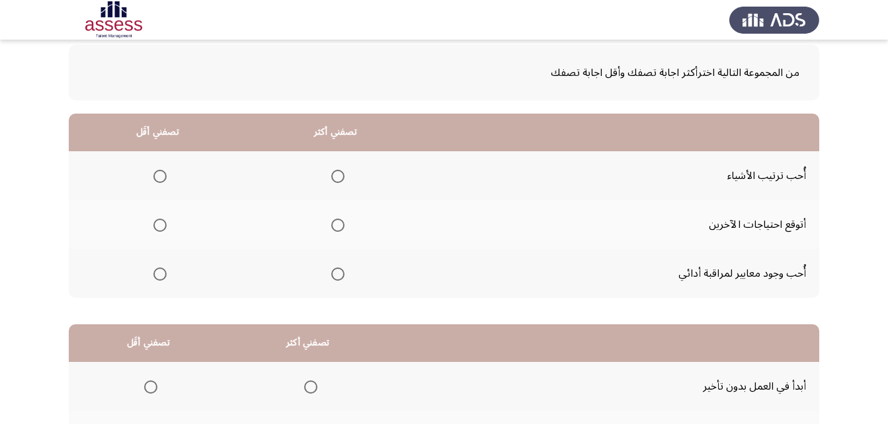
click at [331, 272] on span "Select an option" at bounding box center [337, 274] width 13 height 13
click at [331, 272] on input "Select an option" at bounding box center [337, 274] width 13 height 13
click at [157, 225] on span "Select an option" at bounding box center [159, 225] width 13 height 13
click at [157, 225] on input "Select an option" at bounding box center [159, 225] width 13 height 13
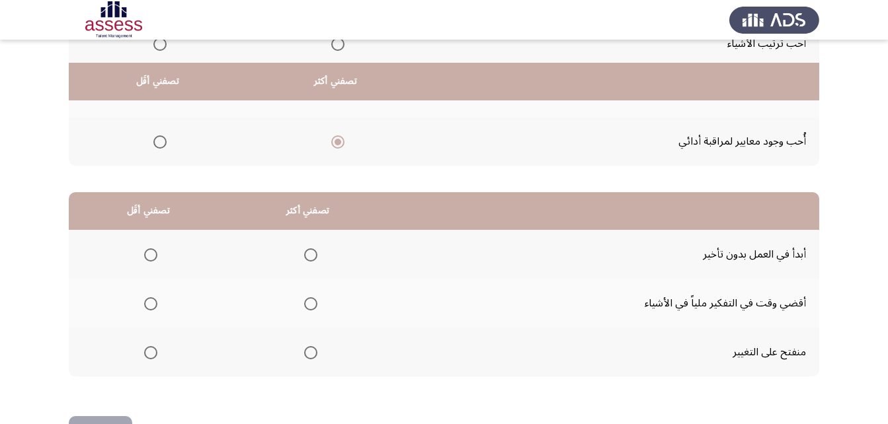
scroll to position [243, 0]
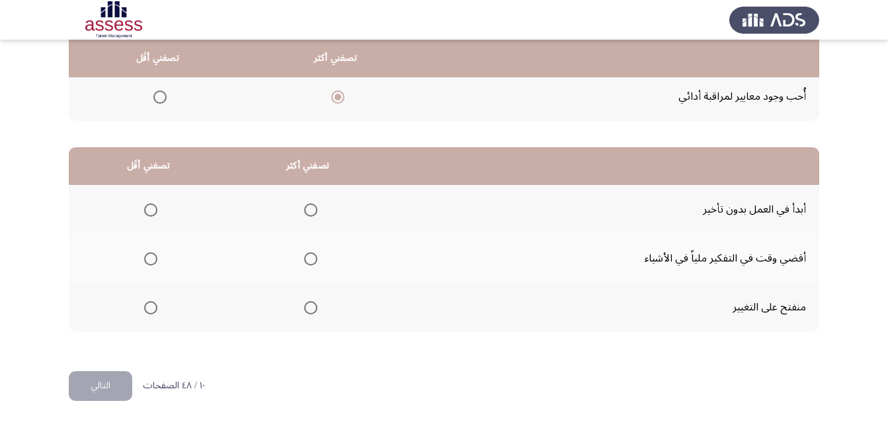
click at [315, 212] on span "Select an option" at bounding box center [310, 210] width 13 height 13
click at [315, 212] on input "Select an option" at bounding box center [310, 210] width 13 height 13
click at [148, 309] on span "Select an option" at bounding box center [150, 307] width 13 height 13
click at [148, 309] on input "Select an option" at bounding box center [150, 307] width 13 height 13
click at [103, 383] on button "التالي" at bounding box center [100, 386] width 63 height 30
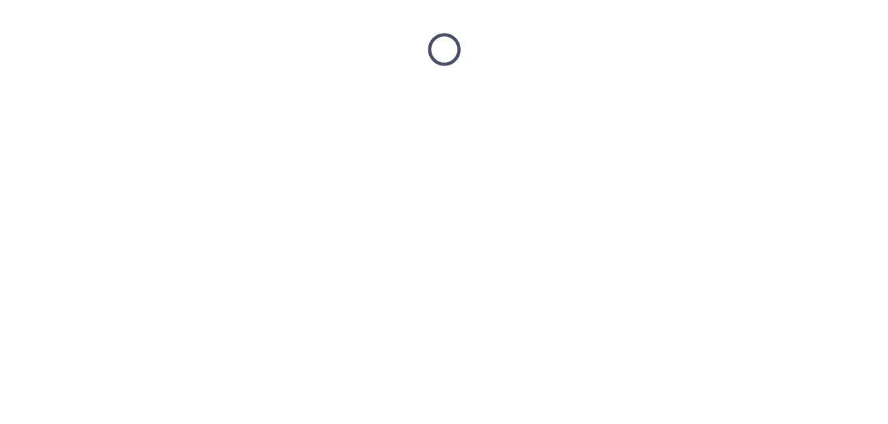
scroll to position [0, 0]
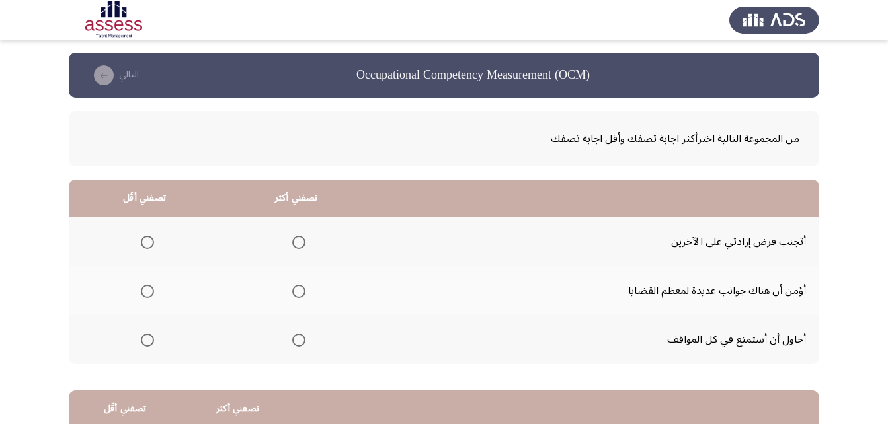
click at [293, 291] on span "Select an option" at bounding box center [298, 291] width 13 height 13
click at [293, 291] on input "Select an option" at bounding box center [298, 291] width 13 height 13
click at [149, 240] on span "Select an option" at bounding box center [147, 242] width 13 height 13
click at [149, 240] on input "Select an option" at bounding box center [147, 242] width 13 height 13
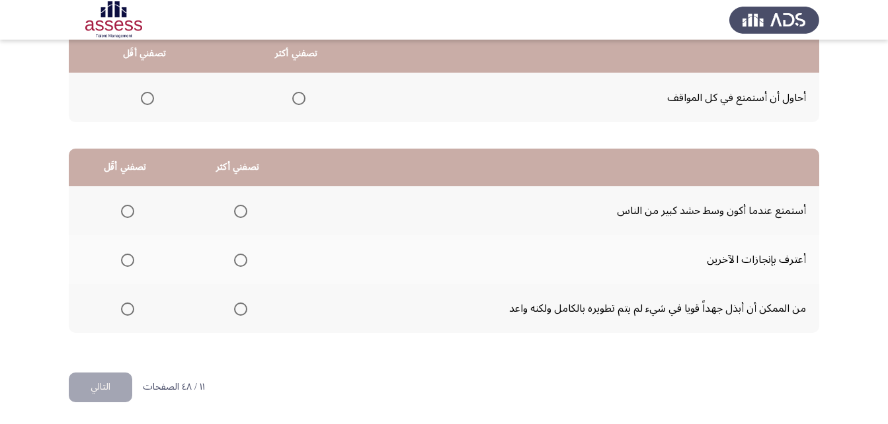
scroll to position [243, 0]
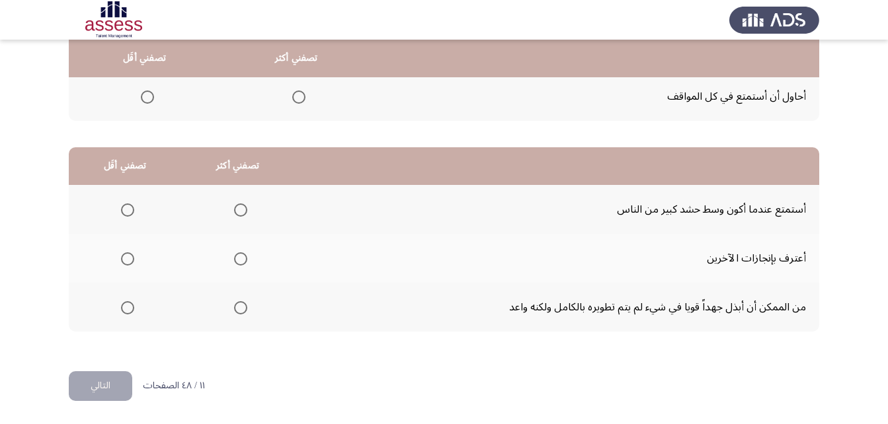
click at [242, 307] on span "Select an option" at bounding box center [240, 307] width 13 height 13
click at [242, 307] on input "Select an option" at bounding box center [240, 307] width 13 height 13
click at [134, 262] on span "Select an option" at bounding box center [127, 258] width 13 height 13
click at [134, 262] on input "Select an option" at bounding box center [127, 258] width 13 height 13
click at [108, 384] on button "التالي" at bounding box center [100, 386] width 63 height 30
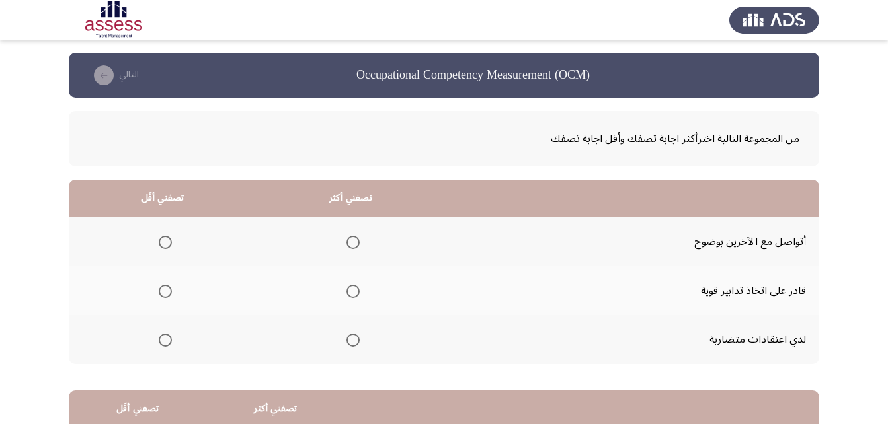
scroll to position [66, 0]
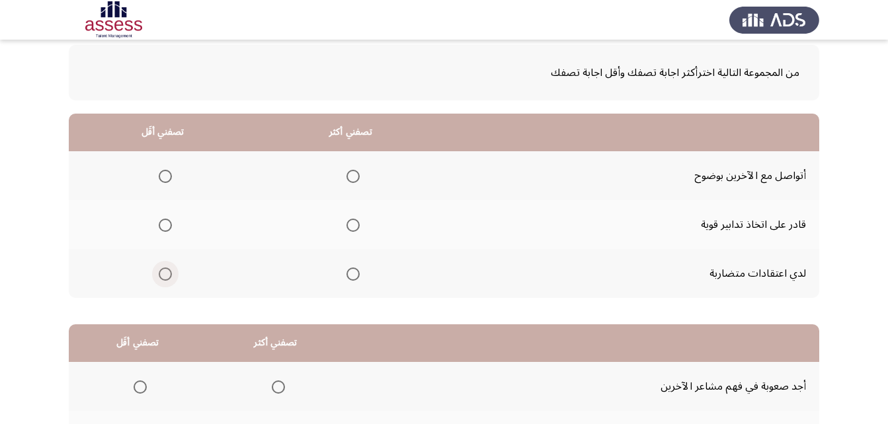
click at [160, 270] on span "Select an option" at bounding box center [165, 274] width 13 height 13
click at [160, 270] on input "Select an option" at bounding box center [165, 274] width 13 height 13
click at [349, 226] on span "Select an option" at bounding box center [352, 225] width 13 height 13
click at [349, 226] on input "Select an option" at bounding box center [352, 225] width 13 height 13
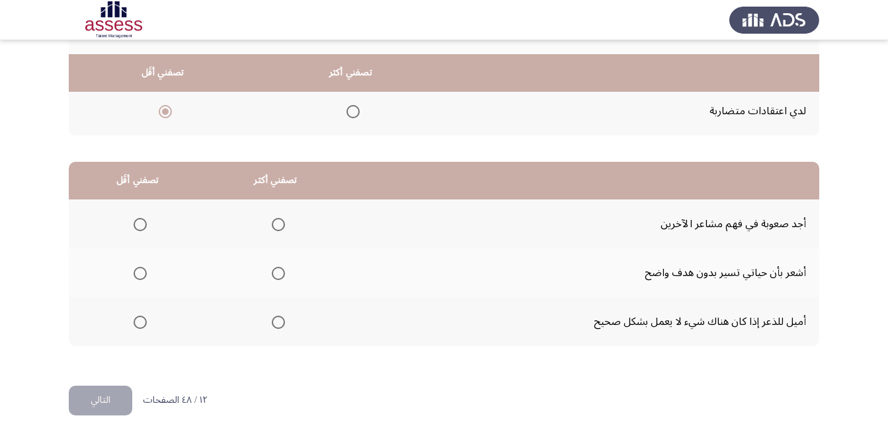
scroll to position [243, 0]
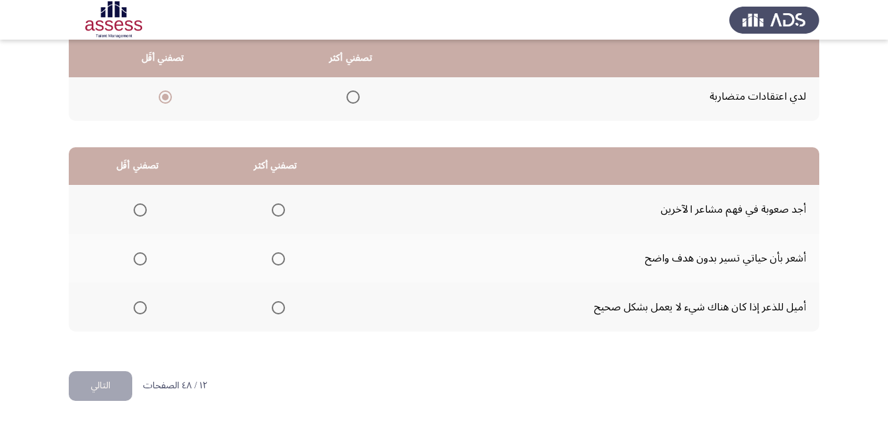
click at [141, 305] on span "Select an option" at bounding box center [140, 307] width 13 height 13
click at [141, 305] on input "Select an option" at bounding box center [140, 307] width 13 height 13
click at [272, 207] on span "Select an option" at bounding box center [278, 210] width 13 height 13
click at [272, 207] on input "Select an option" at bounding box center [278, 210] width 13 height 13
click at [104, 390] on button "التالي" at bounding box center [100, 386] width 63 height 30
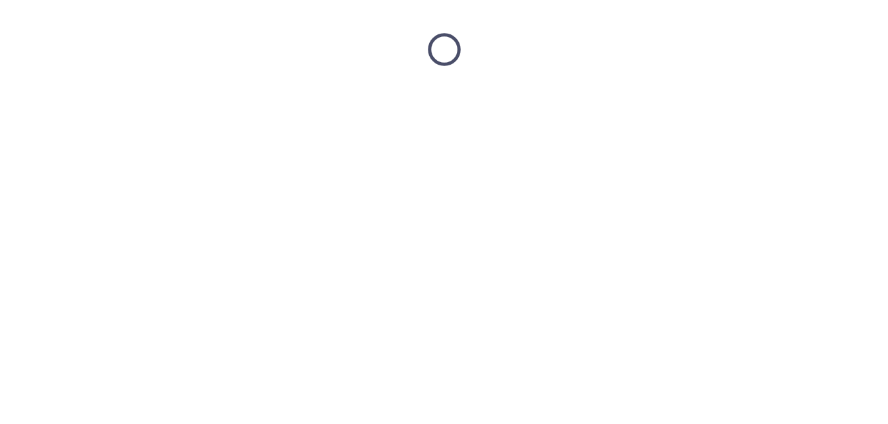
scroll to position [0, 0]
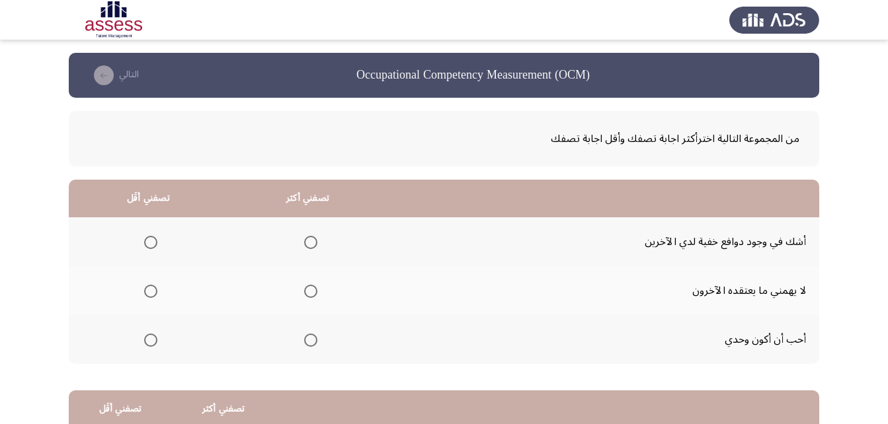
click at [307, 340] on span "Select an option" at bounding box center [310, 340] width 13 height 13
click at [307, 340] on input "Select an option" at bounding box center [310, 340] width 13 height 13
click at [157, 289] on span "Select an option" at bounding box center [150, 291] width 13 height 13
click at [157, 289] on input "Select an option" at bounding box center [150, 291] width 13 height 13
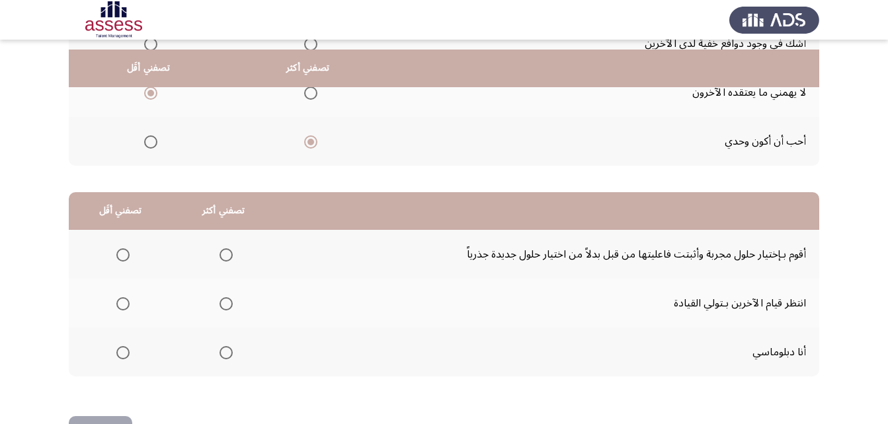
scroll to position [243, 0]
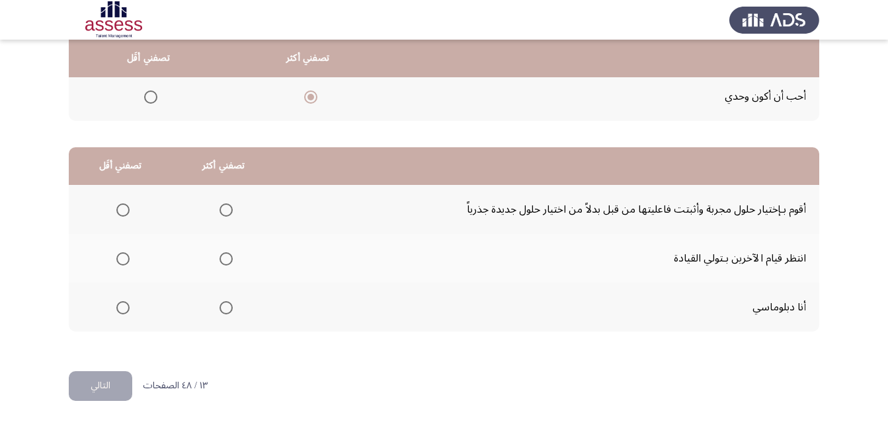
click at [230, 210] on span "Select an option" at bounding box center [225, 210] width 13 height 13
click at [230, 210] on input "Select an option" at bounding box center [225, 210] width 13 height 13
click at [120, 259] on span "Select an option" at bounding box center [122, 258] width 13 height 13
click at [120, 259] on input "Select an option" at bounding box center [122, 258] width 13 height 13
click at [114, 381] on button "التالي" at bounding box center [100, 386] width 63 height 30
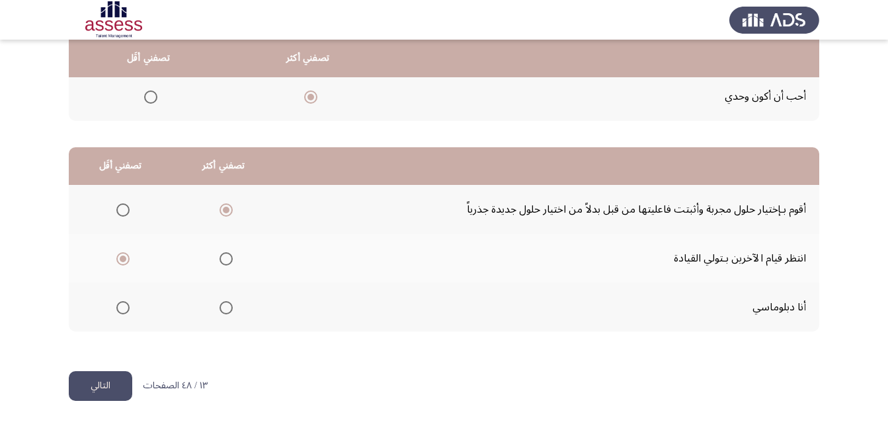
scroll to position [0, 0]
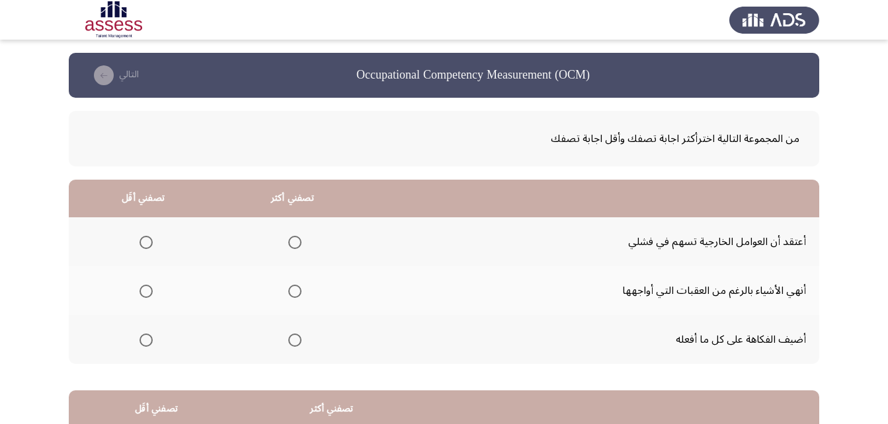
click at [150, 244] on span "Select an option" at bounding box center [145, 242] width 13 height 13
click at [150, 244] on input "Select an option" at bounding box center [145, 242] width 13 height 13
click at [296, 291] on span "Select an option" at bounding box center [294, 291] width 13 height 13
click at [296, 291] on input "Select an option" at bounding box center [294, 291] width 13 height 13
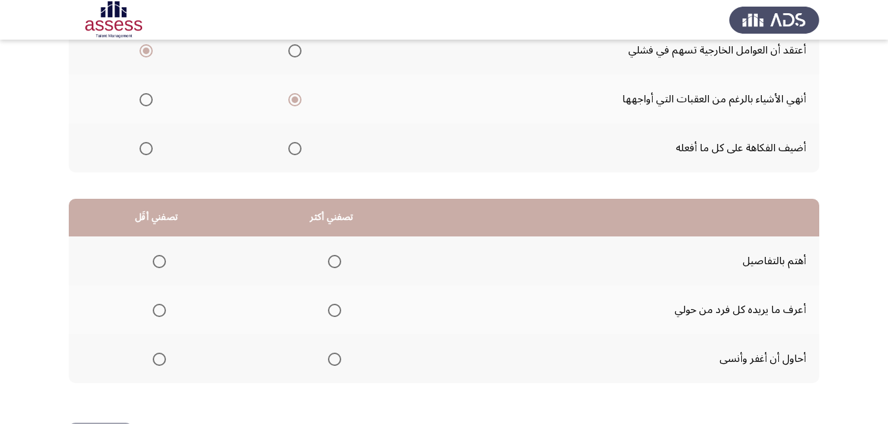
scroll to position [198, 0]
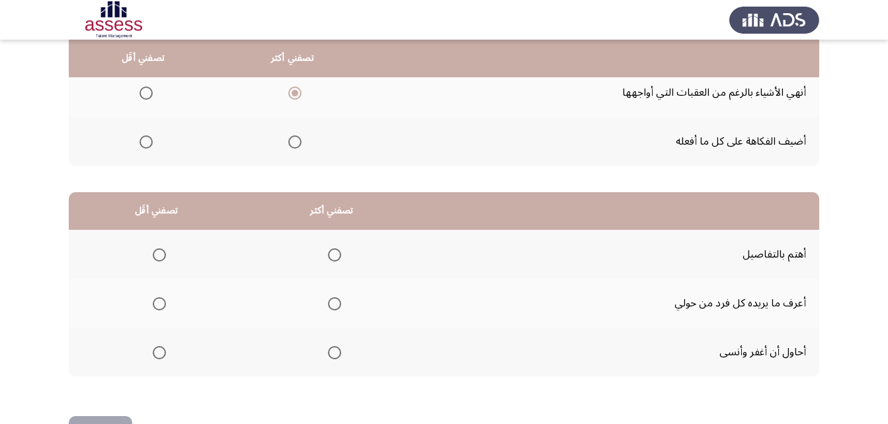
click at [338, 252] on span "Select an option" at bounding box center [334, 255] width 13 height 13
click at [338, 252] on input "Select an option" at bounding box center [334, 255] width 13 height 13
click at [163, 304] on span "Select an option" at bounding box center [159, 303] width 13 height 13
click at [163, 304] on input "Select an option" at bounding box center [159, 303] width 13 height 13
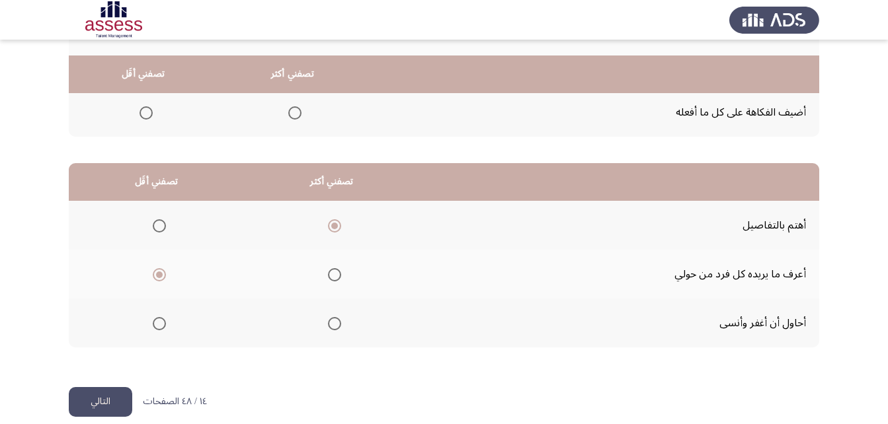
scroll to position [243, 0]
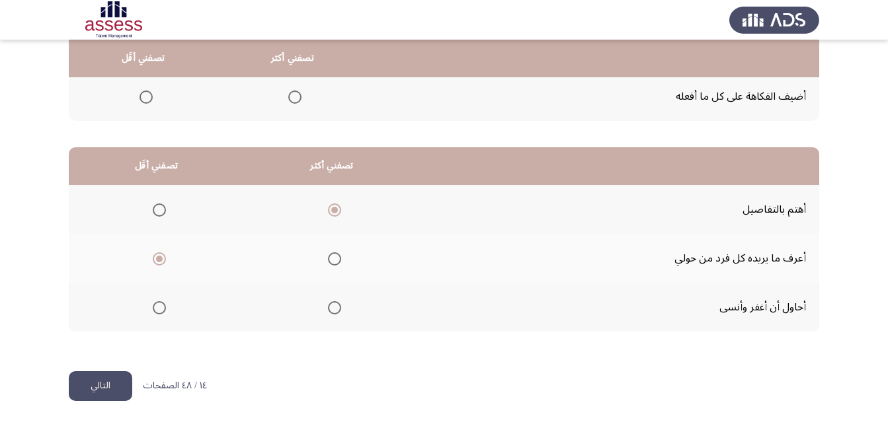
click at [124, 378] on button "التالي" at bounding box center [100, 386] width 63 height 30
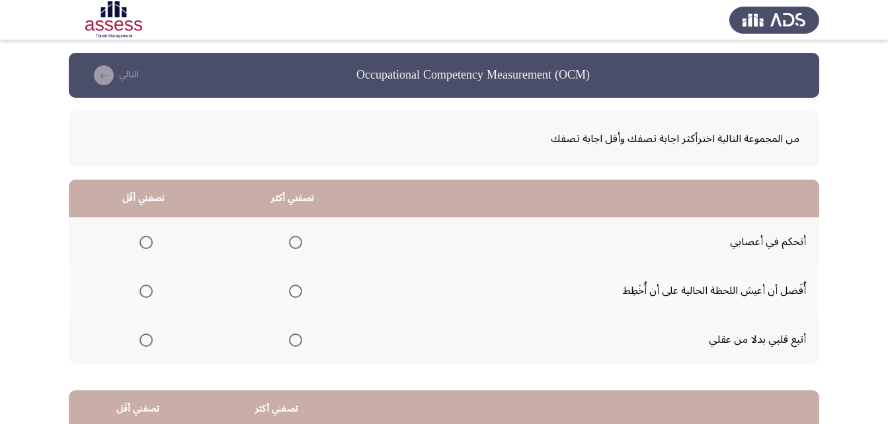
scroll to position [66, 0]
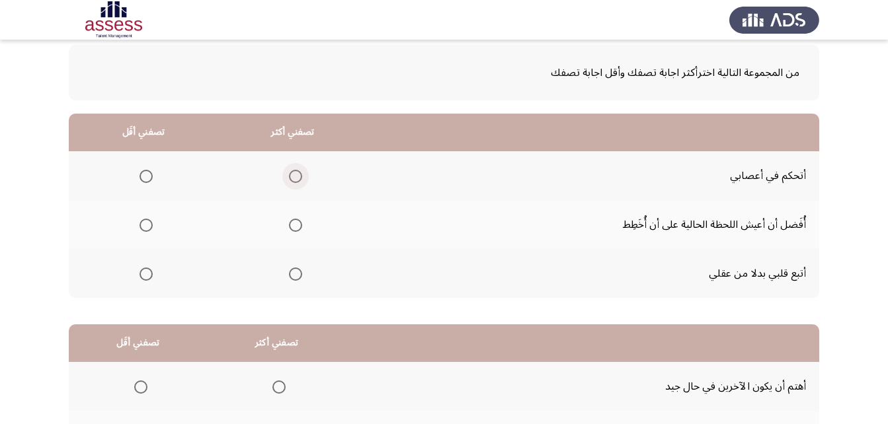
click at [292, 176] on span "Select an option" at bounding box center [295, 176] width 13 height 13
click at [292, 176] on input "Select an option" at bounding box center [295, 176] width 13 height 13
click at [139, 278] on span "Select an option" at bounding box center [145, 274] width 13 height 13
click at [139, 278] on input "Select an option" at bounding box center [145, 274] width 13 height 13
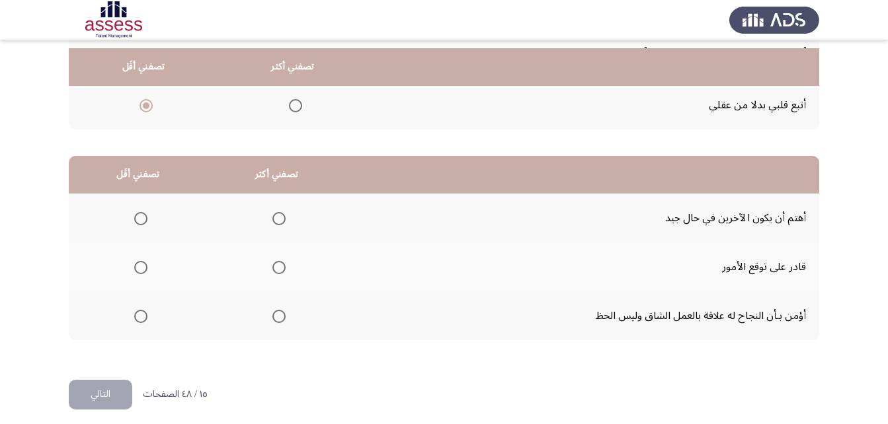
scroll to position [243, 0]
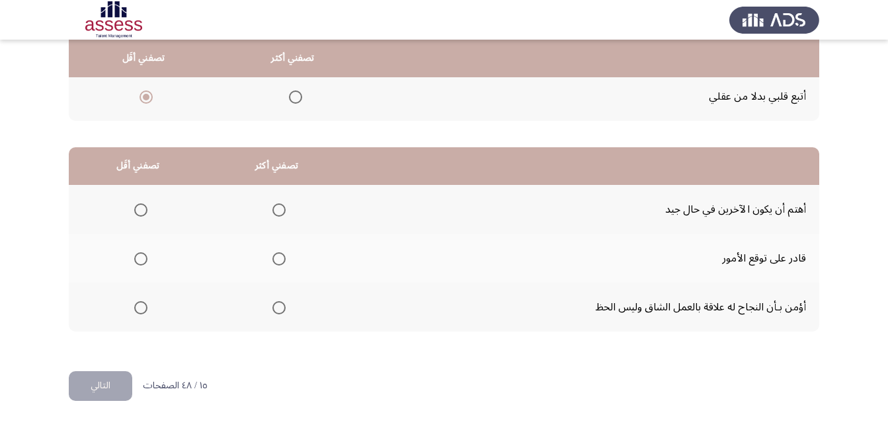
click at [276, 305] on span "Select an option" at bounding box center [278, 307] width 13 height 13
click at [276, 305] on input "Select an option" at bounding box center [278, 307] width 13 height 13
click at [130, 208] on label "Select an option" at bounding box center [138, 210] width 19 height 13
click at [134, 208] on input "Select an option" at bounding box center [140, 210] width 13 height 13
click at [103, 389] on button "التالي" at bounding box center [100, 386] width 63 height 30
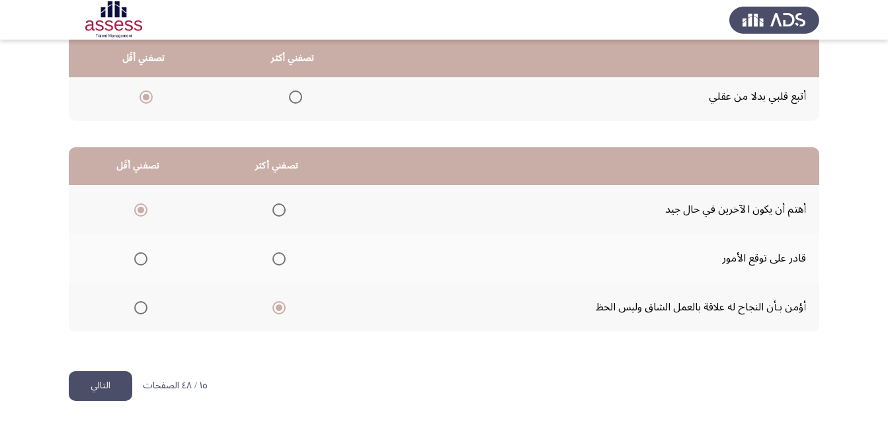
scroll to position [0, 0]
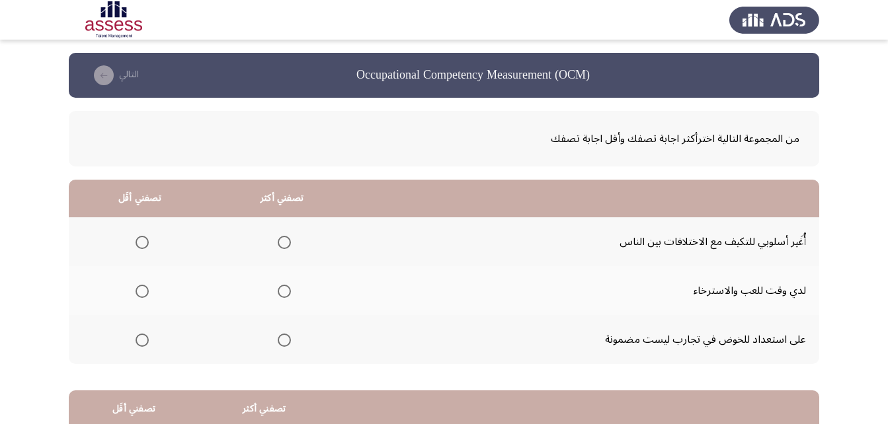
click at [142, 293] on span "Select an option" at bounding box center [142, 291] width 13 height 13
click at [142, 293] on input "Select an option" at bounding box center [142, 291] width 13 height 13
click at [284, 243] on span "Select an option" at bounding box center [284, 243] width 0 height 0
click at [282, 243] on input "Select an option" at bounding box center [284, 242] width 13 height 13
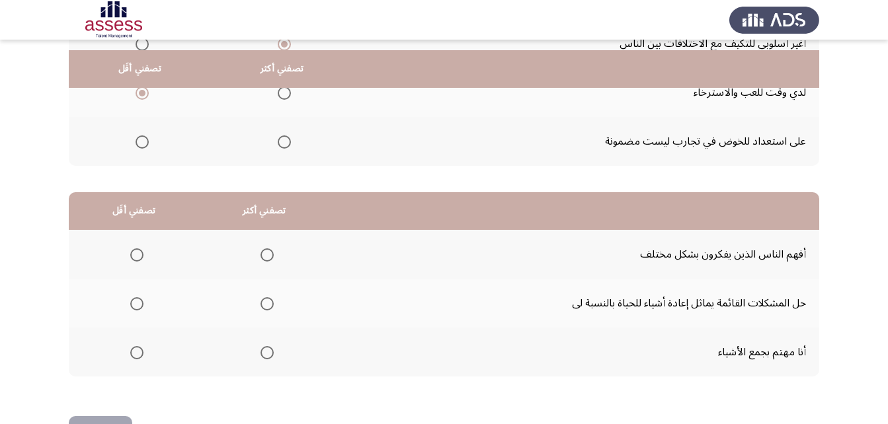
scroll to position [243, 0]
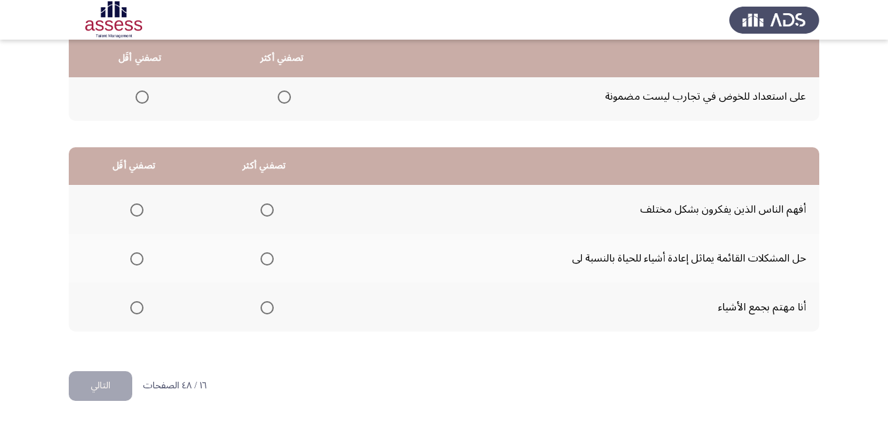
click at [261, 309] on span "Select an option" at bounding box center [266, 307] width 13 height 13
click at [261, 309] on input "Select an option" at bounding box center [266, 307] width 13 height 13
click at [132, 210] on span "Select an option" at bounding box center [136, 210] width 13 height 13
click at [132, 210] on input "Select an option" at bounding box center [136, 210] width 13 height 13
click at [114, 377] on button "التالي" at bounding box center [100, 386] width 63 height 30
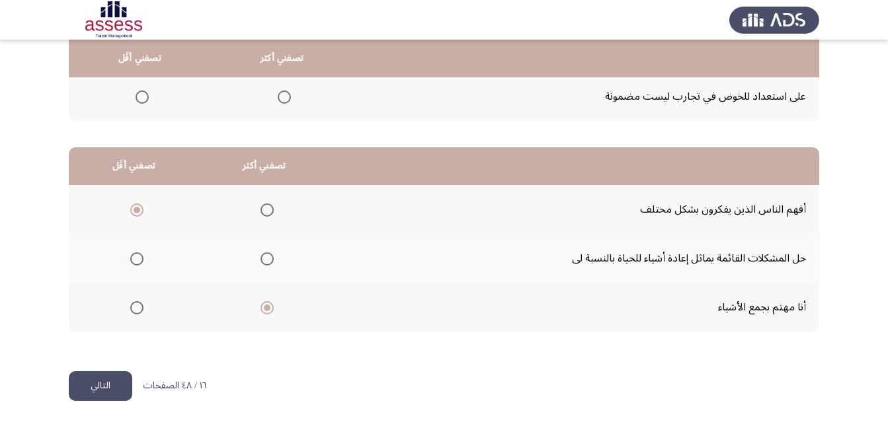
scroll to position [0, 0]
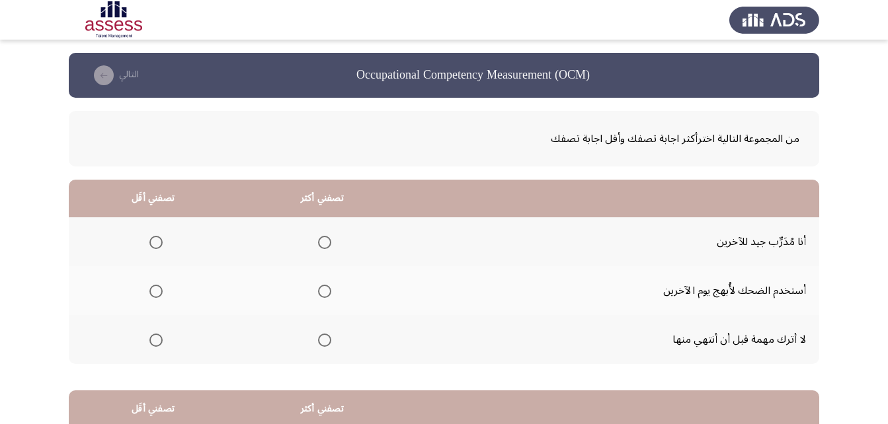
click at [325, 338] on span "Select an option" at bounding box center [324, 340] width 13 height 13
click at [325, 338] on input "Select an option" at bounding box center [324, 340] width 13 height 13
click at [156, 291] on span "Select an option" at bounding box center [156, 291] width 0 height 0
click at [155, 291] on input "Select an option" at bounding box center [155, 291] width 13 height 13
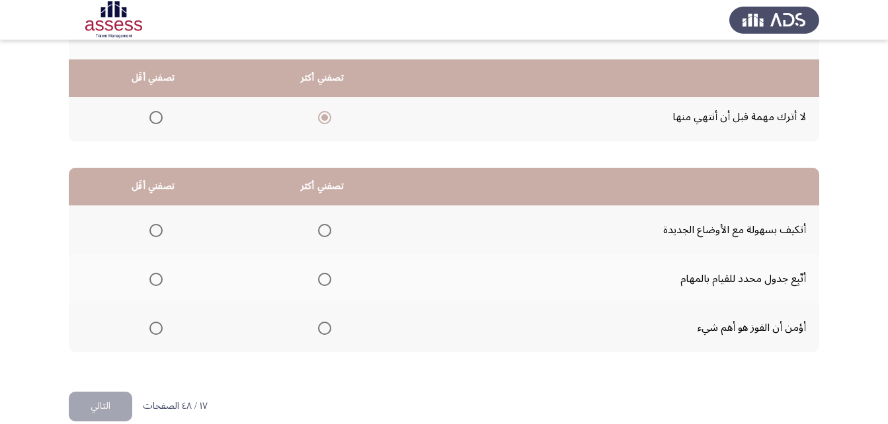
scroll to position [243, 0]
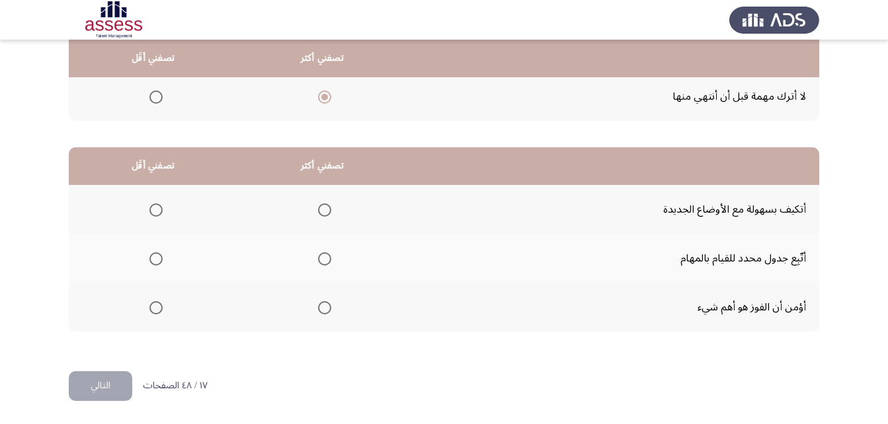
click at [326, 254] on span "Select an option" at bounding box center [324, 258] width 13 height 13
click at [326, 254] on input "Select an option" at bounding box center [324, 258] width 13 height 13
click at [155, 312] on span "Select an option" at bounding box center [155, 307] width 13 height 13
click at [155, 312] on input "Select an option" at bounding box center [155, 307] width 13 height 13
click at [92, 385] on button "التالي" at bounding box center [100, 386] width 63 height 30
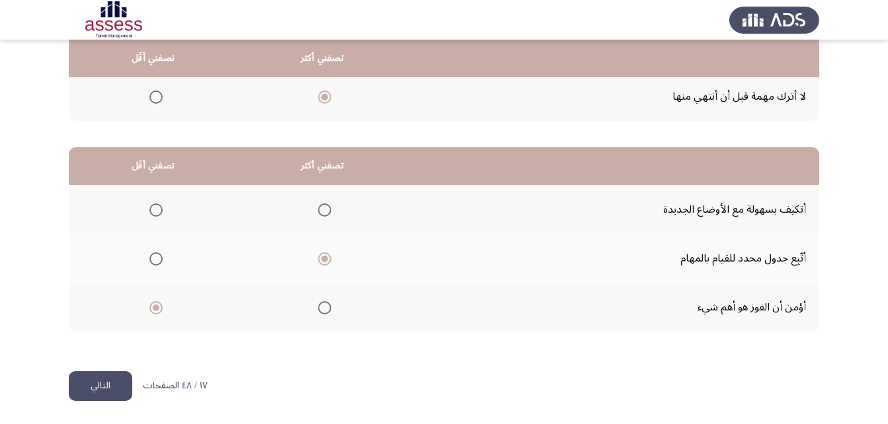
scroll to position [0, 0]
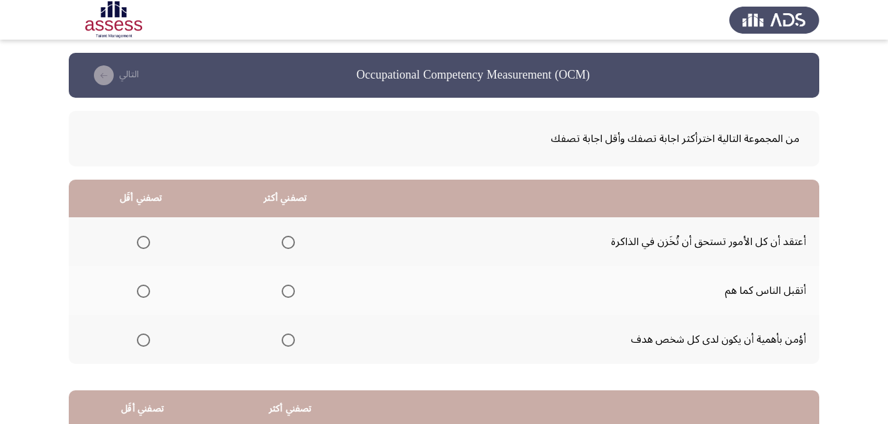
click at [283, 344] on span "Select an option" at bounding box center [288, 340] width 13 height 13
click at [283, 344] on input "Select an option" at bounding box center [288, 340] width 13 height 13
click at [139, 295] on span "Select an option" at bounding box center [143, 291] width 13 height 13
click at [139, 295] on input "Select an option" at bounding box center [143, 291] width 13 height 13
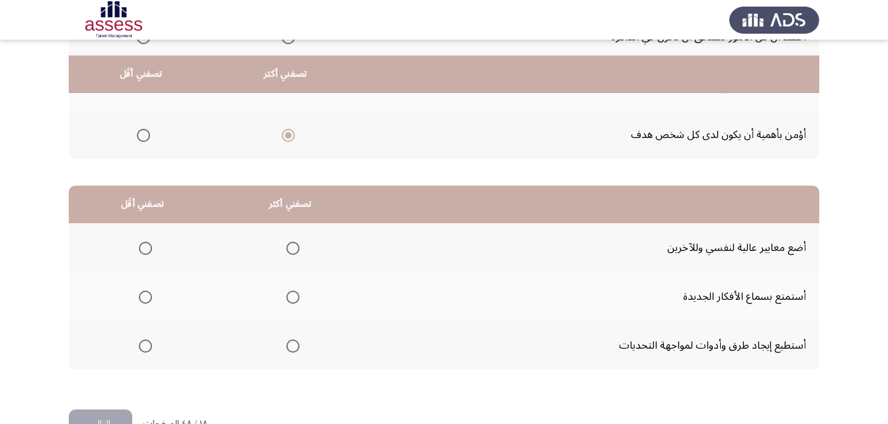
scroll to position [243, 0]
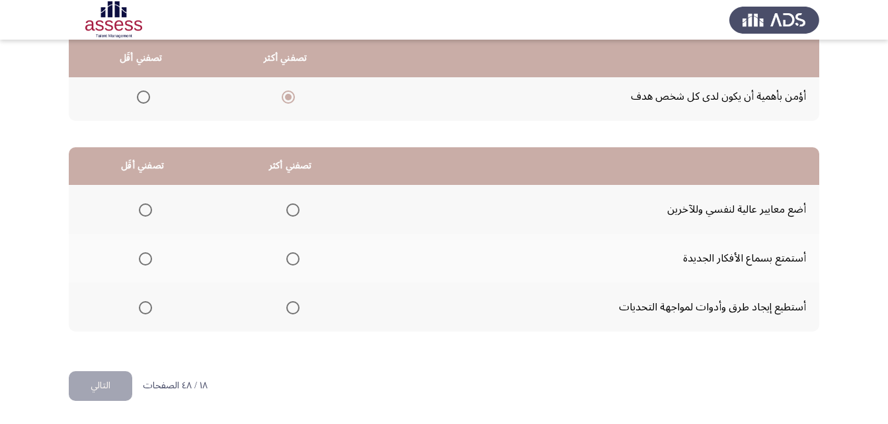
click at [286, 211] on span "Select an option" at bounding box center [292, 210] width 13 height 13
click at [286, 211] on input "Select an option" at bounding box center [292, 210] width 13 height 13
click at [139, 309] on span "Select an option" at bounding box center [145, 307] width 13 height 13
click at [139, 309] on input "Select an option" at bounding box center [145, 307] width 13 height 13
click at [108, 385] on button "التالي" at bounding box center [100, 386] width 63 height 30
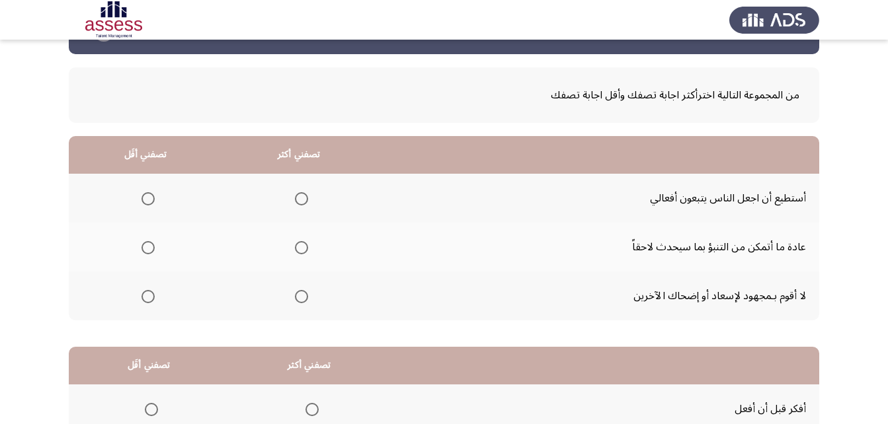
scroll to position [66, 0]
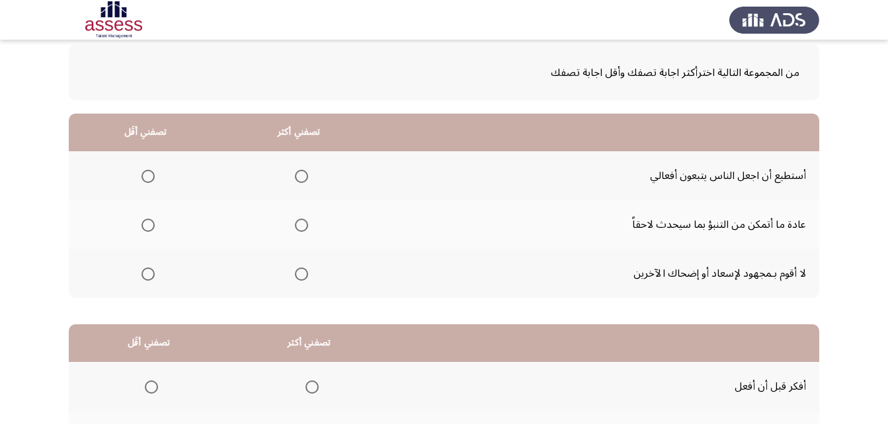
click at [298, 227] on span "Select an option" at bounding box center [301, 225] width 13 height 13
click at [298, 227] on input "Select an option" at bounding box center [301, 225] width 13 height 13
click at [149, 270] on span "Select an option" at bounding box center [147, 274] width 13 height 13
click at [149, 270] on input "Select an option" at bounding box center [147, 274] width 13 height 13
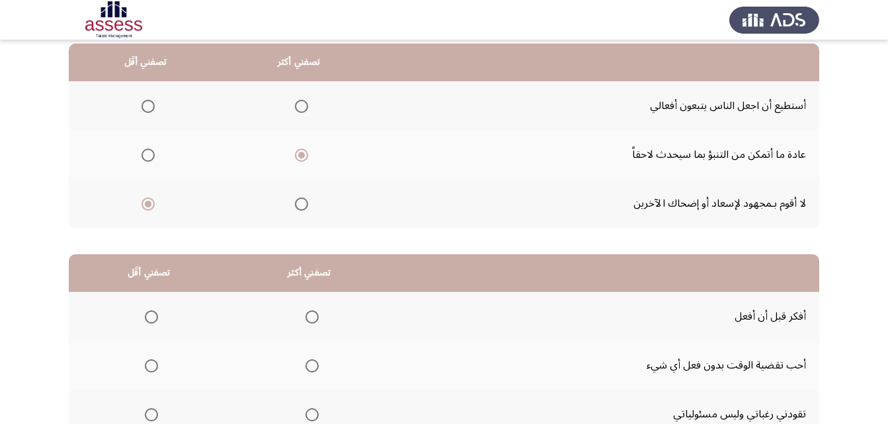
scroll to position [243, 0]
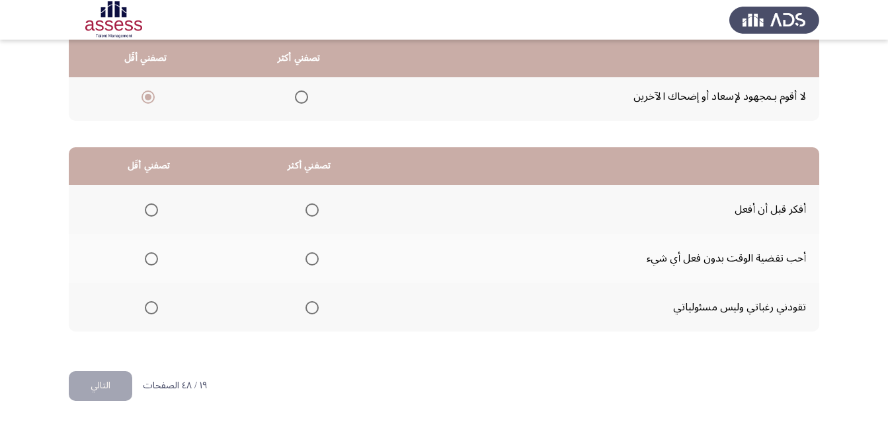
click at [305, 260] on span "Select an option" at bounding box center [311, 258] width 13 height 13
click at [305, 260] on input "Select an option" at bounding box center [311, 258] width 13 height 13
click at [305, 206] on span "Select an option" at bounding box center [311, 210] width 13 height 13
click at [305, 206] on input "Select an option" at bounding box center [311, 210] width 13 height 13
click at [149, 260] on span "Select an option" at bounding box center [151, 258] width 13 height 13
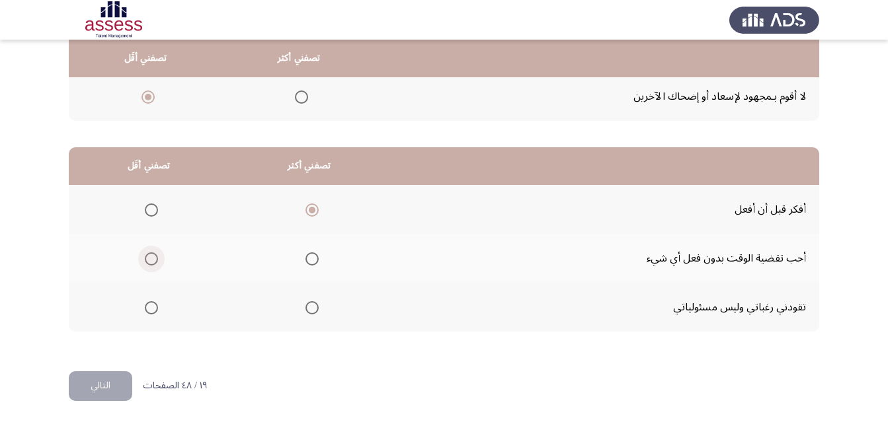
click at [149, 260] on input "Select an option" at bounding box center [151, 258] width 13 height 13
click at [106, 383] on button "التالي" at bounding box center [100, 386] width 63 height 30
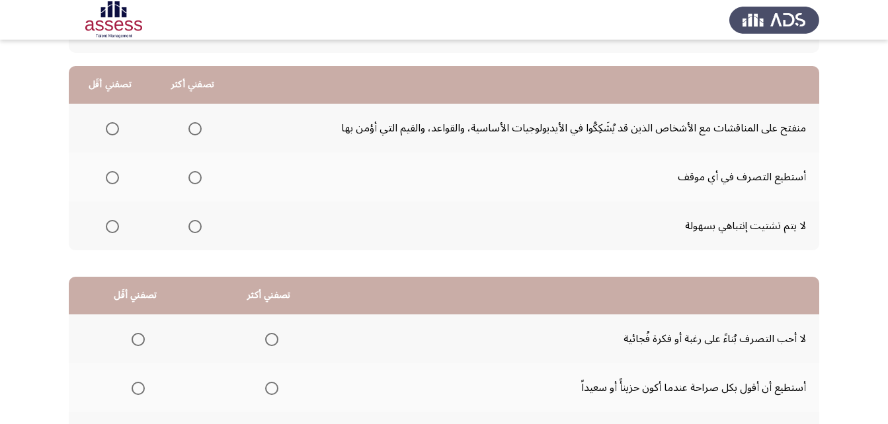
scroll to position [132, 0]
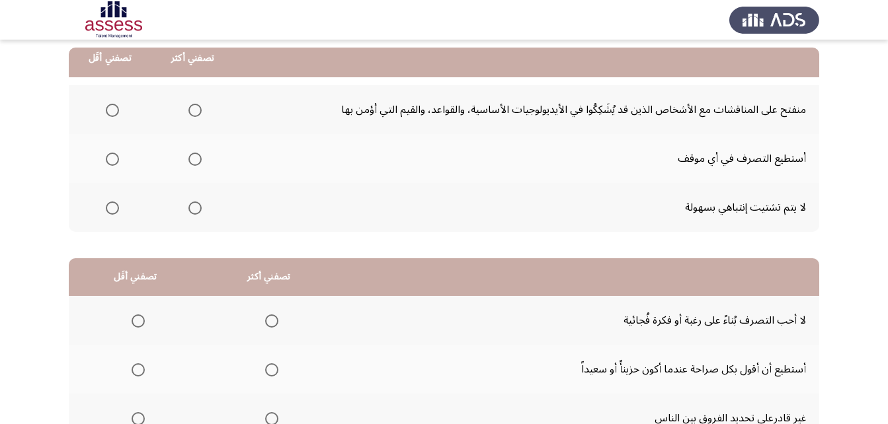
click at [192, 163] on span "Select an option" at bounding box center [194, 159] width 13 height 13
click at [192, 163] on input "Select an option" at bounding box center [194, 159] width 13 height 13
click at [108, 209] on span "Select an option" at bounding box center [112, 208] width 13 height 13
click at [108, 209] on input "Select an option" at bounding box center [112, 208] width 13 height 13
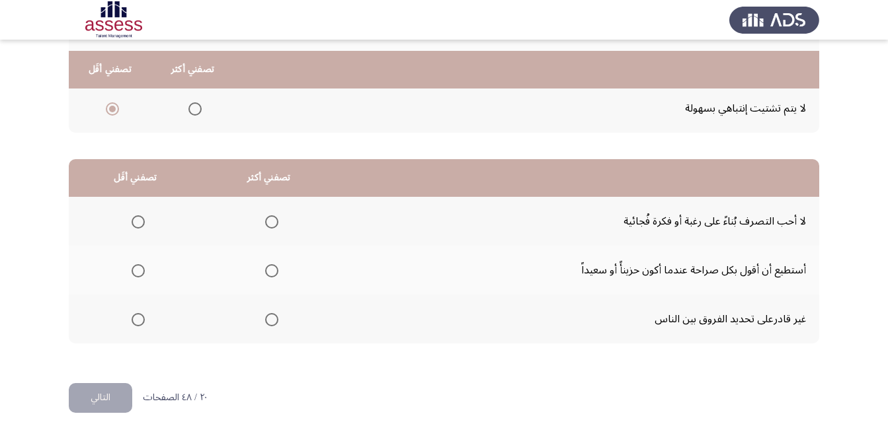
scroll to position [243, 0]
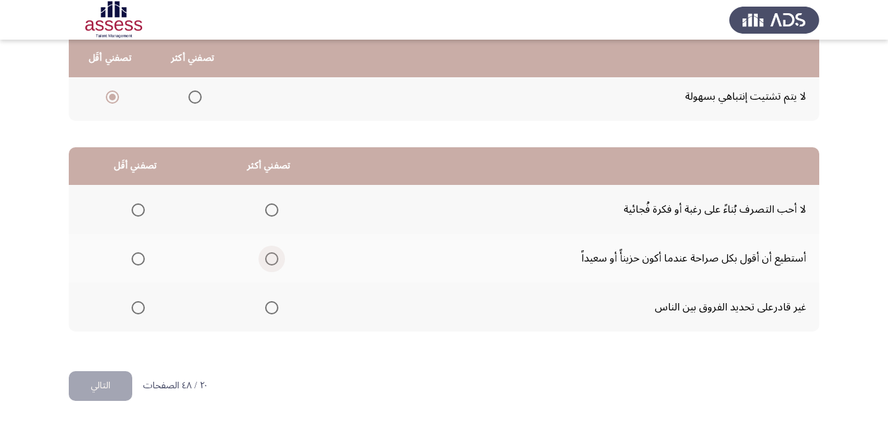
click at [265, 256] on span "Select an option" at bounding box center [271, 258] width 13 height 13
click at [265, 256] on input "Select an option" at bounding box center [271, 258] width 13 height 13
click at [140, 312] on span "Select an option" at bounding box center [138, 307] width 13 height 13
click at [140, 312] on input "Select an option" at bounding box center [138, 307] width 13 height 13
click at [97, 391] on button "التالي" at bounding box center [100, 386] width 63 height 30
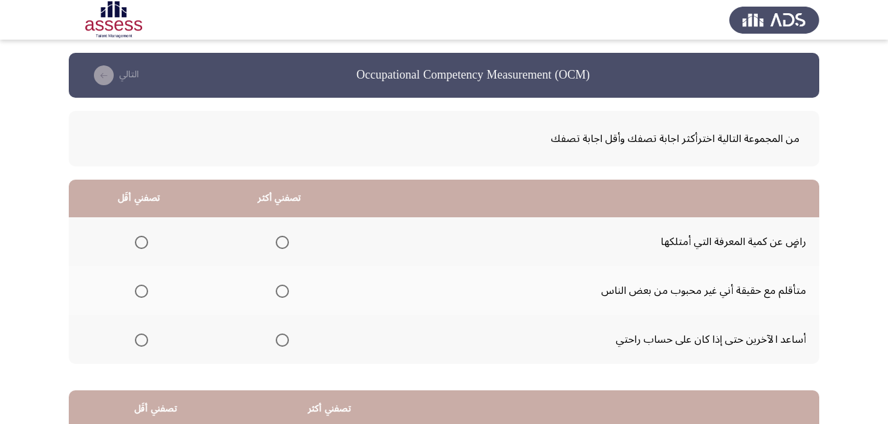
scroll to position [66, 0]
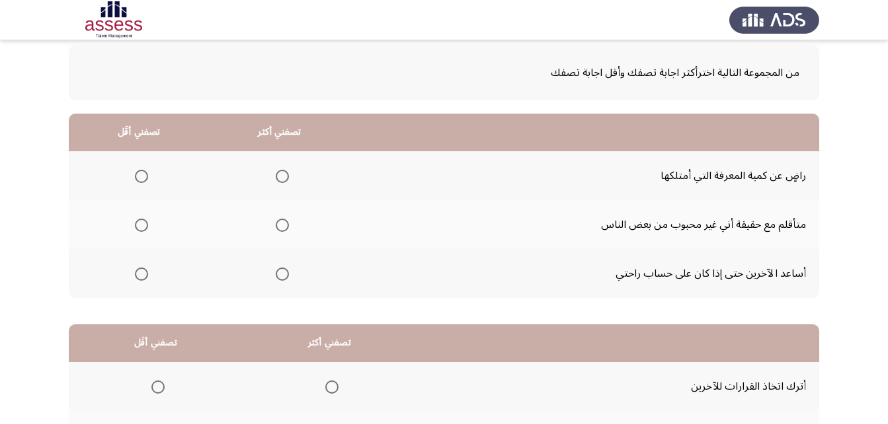
click at [141, 274] on span "Select an option" at bounding box center [141, 274] width 13 height 13
click at [141, 274] on input "Select an option" at bounding box center [141, 274] width 13 height 13
click at [282, 182] on span "Select an option" at bounding box center [282, 176] width 13 height 13
click at [282, 182] on input "Select an option" at bounding box center [282, 176] width 13 height 13
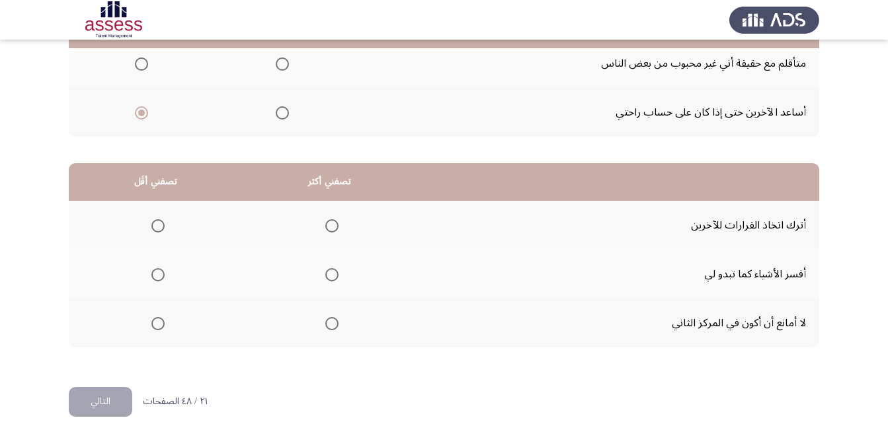
scroll to position [243, 0]
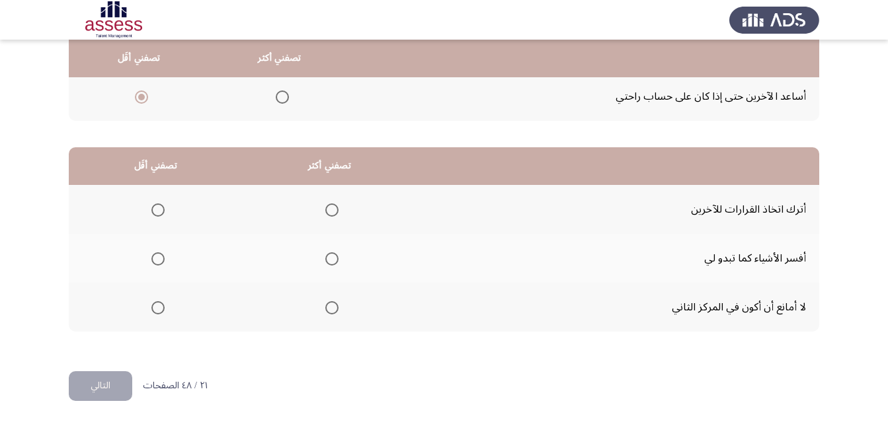
click at [336, 308] on span "Select an option" at bounding box center [331, 307] width 13 height 13
click at [336, 308] on input "Select an option" at bounding box center [331, 307] width 13 height 13
click at [157, 259] on span "Select an option" at bounding box center [157, 258] width 13 height 13
click at [157, 259] on input "Select an option" at bounding box center [157, 258] width 13 height 13
click at [118, 384] on button "التالي" at bounding box center [100, 386] width 63 height 30
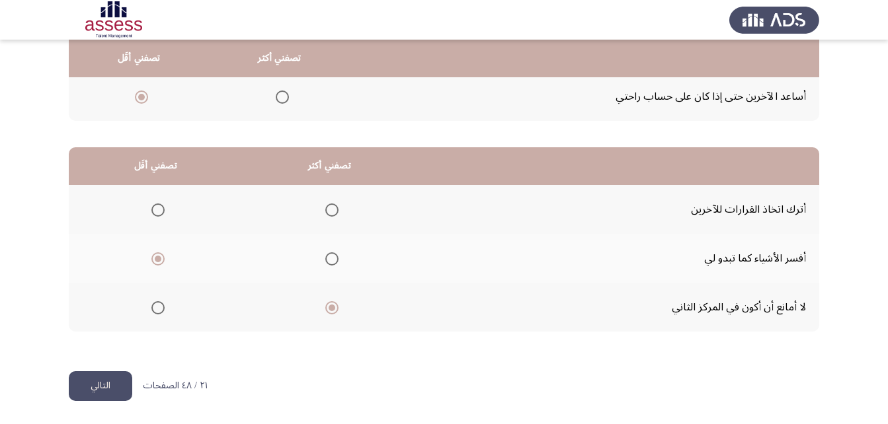
scroll to position [0, 0]
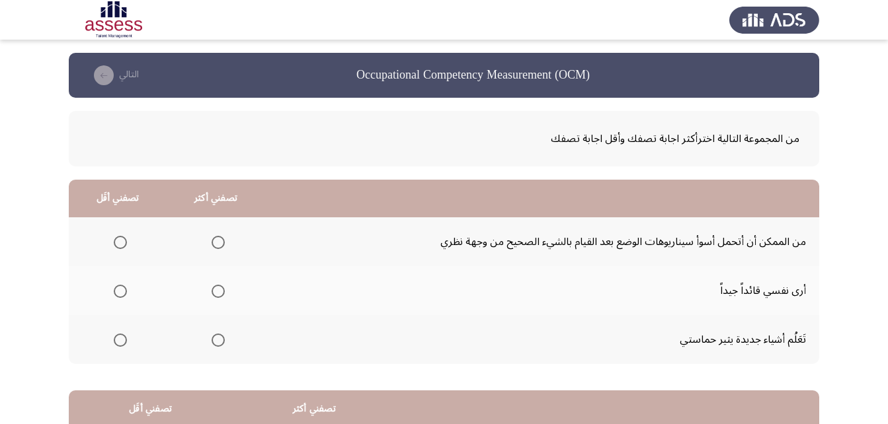
click at [215, 345] on span "Select an option" at bounding box center [218, 340] width 13 height 13
click at [215, 345] on input "Select an option" at bounding box center [218, 340] width 13 height 13
click at [121, 243] on span "Select an option" at bounding box center [120, 242] width 13 height 13
click at [121, 243] on input "Select an option" at bounding box center [120, 242] width 13 height 13
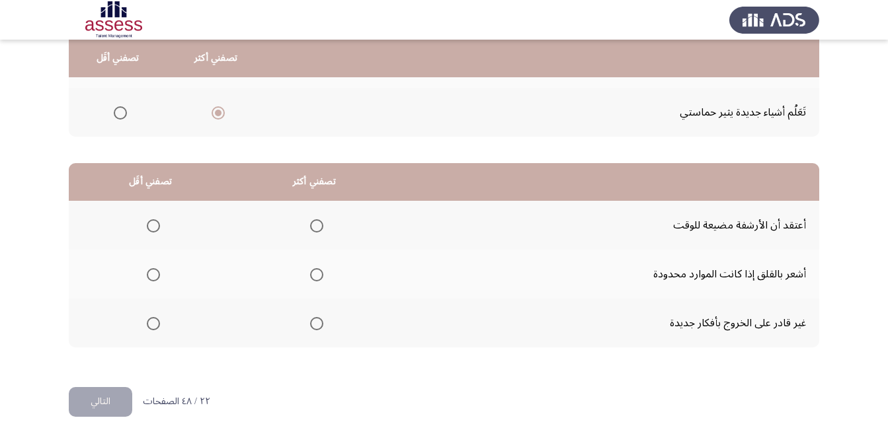
scroll to position [243, 0]
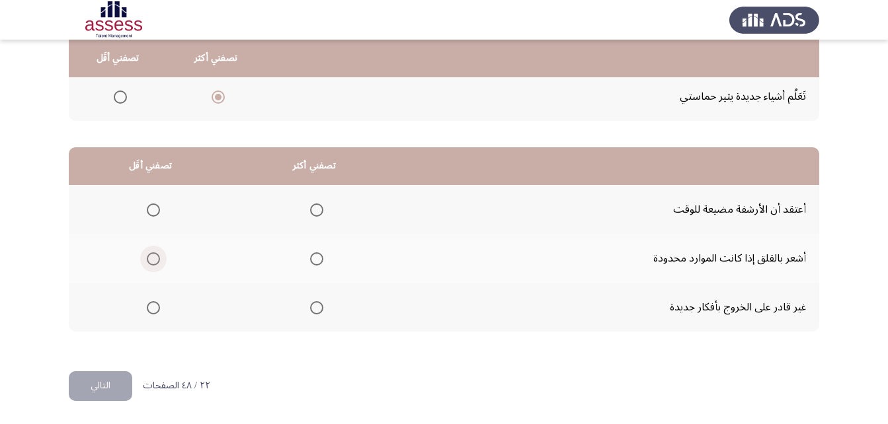
click at [153, 258] on span "Select an option" at bounding box center [153, 258] width 13 height 13
click at [153, 258] on input "Select an option" at bounding box center [153, 258] width 13 height 13
click at [315, 214] on span "Select an option" at bounding box center [316, 210] width 13 height 13
click at [315, 214] on input "Select an option" at bounding box center [316, 210] width 13 height 13
click at [106, 384] on button "التالي" at bounding box center [100, 386] width 63 height 30
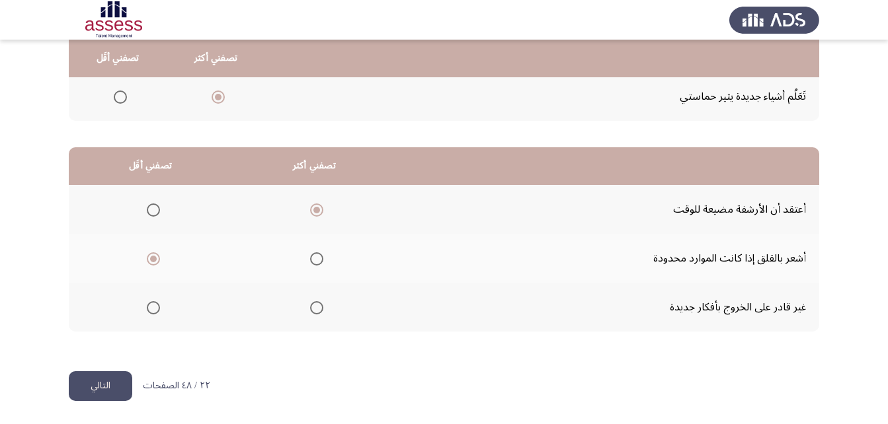
scroll to position [0, 0]
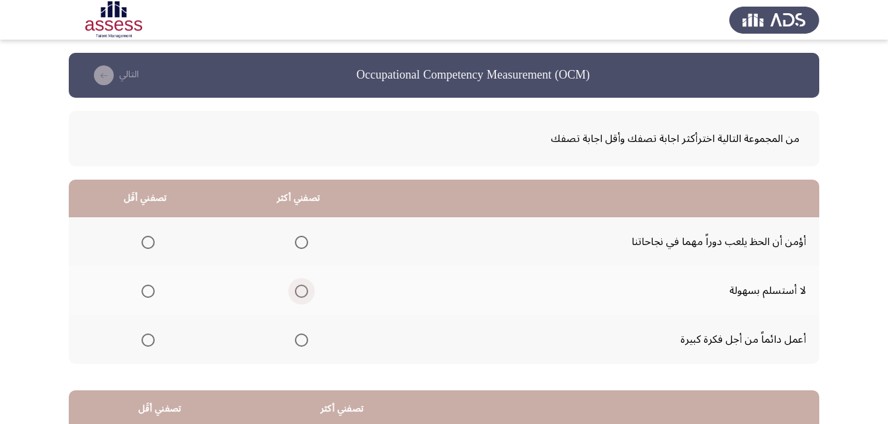
click at [301, 294] on span "Select an option" at bounding box center [301, 291] width 13 height 13
click at [301, 294] on input "Select an option" at bounding box center [301, 291] width 13 height 13
click at [153, 245] on span "Select an option" at bounding box center [147, 242] width 13 height 13
click at [153, 245] on input "Select an option" at bounding box center [147, 242] width 13 height 13
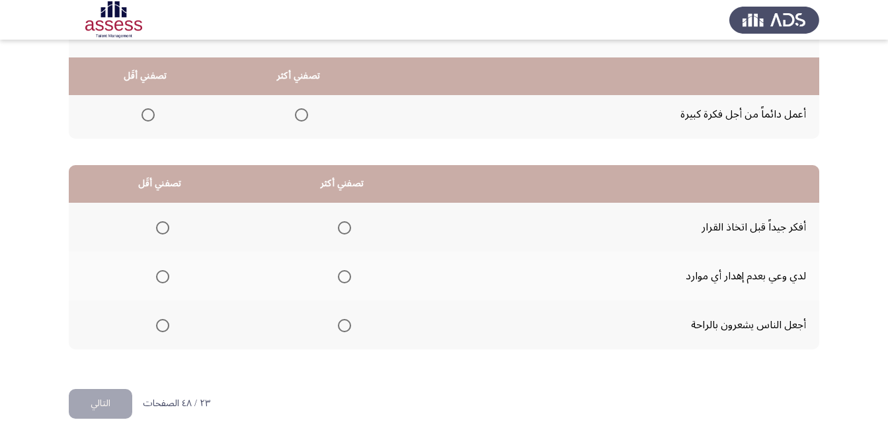
scroll to position [243, 0]
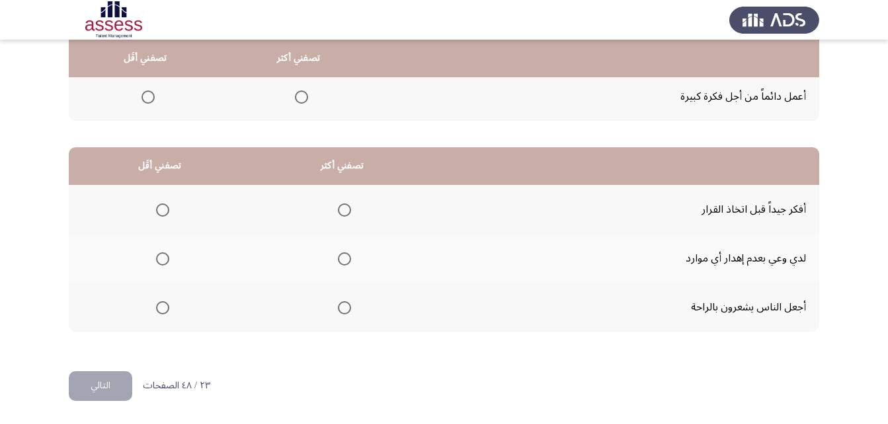
click at [344, 206] on span "Select an option" at bounding box center [344, 210] width 13 height 13
click at [344, 206] on input "Select an option" at bounding box center [344, 210] width 13 height 13
click at [159, 306] on span "Select an option" at bounding box center [162, 307] width 13 height 13
click at [159, 306] on input "Select an option" at bounding box center [162, 307] width 13 height 13
click at [109, 387] on button "التالي" at bounding box center [100, 386] width 63 height 30
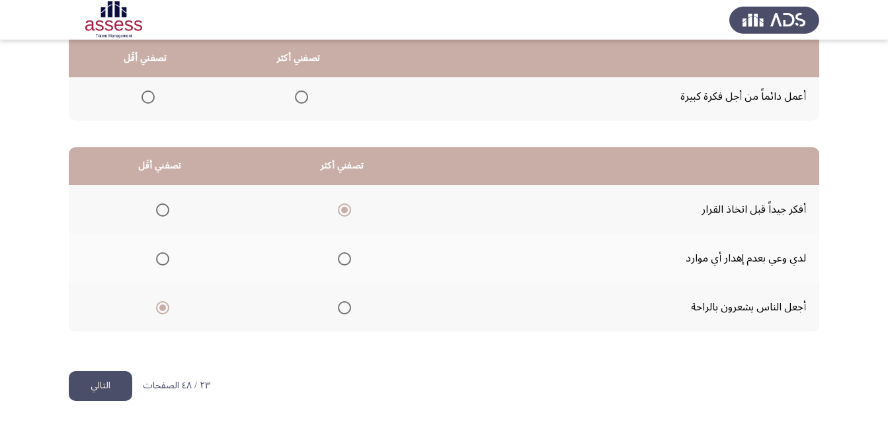
scroll to position [0, 0]
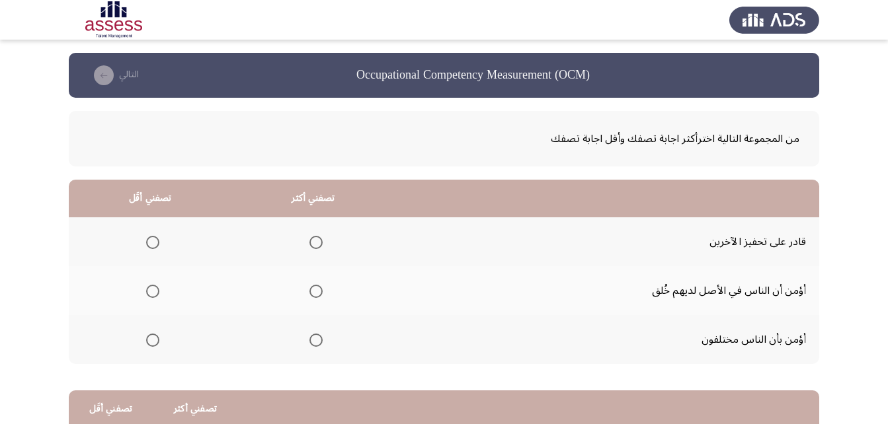
click at [311, 340] on span "Select an option" at bounding box center [315, 340] width 13 height 13
click at [311, 340] on input "Select an option" at bounding box center [315, 340] width 13 height 13
click at [149, 293] on span "Select an option" at bounding box center [152, 291] width 13 height 13
click at [149, 293] on input "Select an option" at bounding box center [152, 291] width 13 height 13
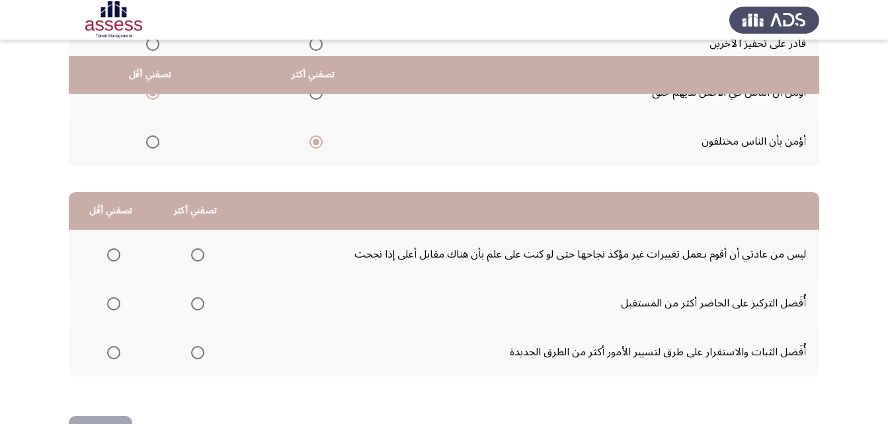
scroll to position [243, 0]
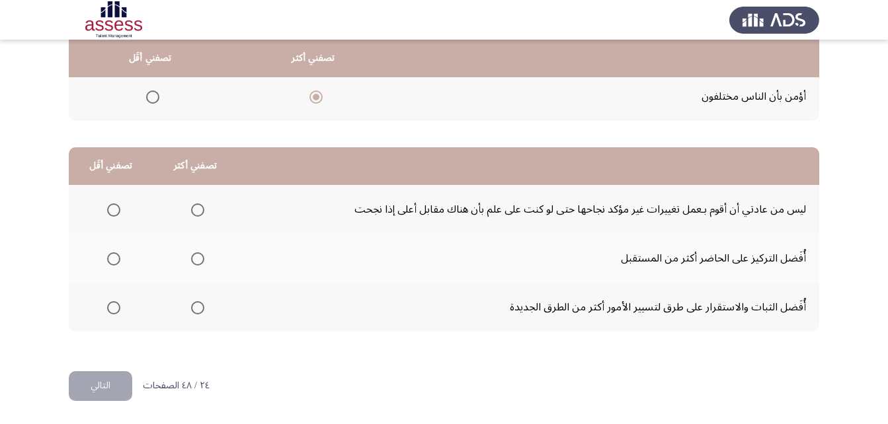
click at [114, 259] on span "Select an option" at bounding box center [114, 259] width 0 height 0
click at [113, 258] on input "Select an option" at bounding box center [113, 258] width 13 height 13
click at [201, 212] on span "Select an option" at bounding box center [197, 210] width 13 height 13
click at [201, 212] on input "Select an option" at bounding box center [197, 210] width 13 height 13
click at [98, 388] on button "التالي" at bounding box center [100, 386] width 63 height 30
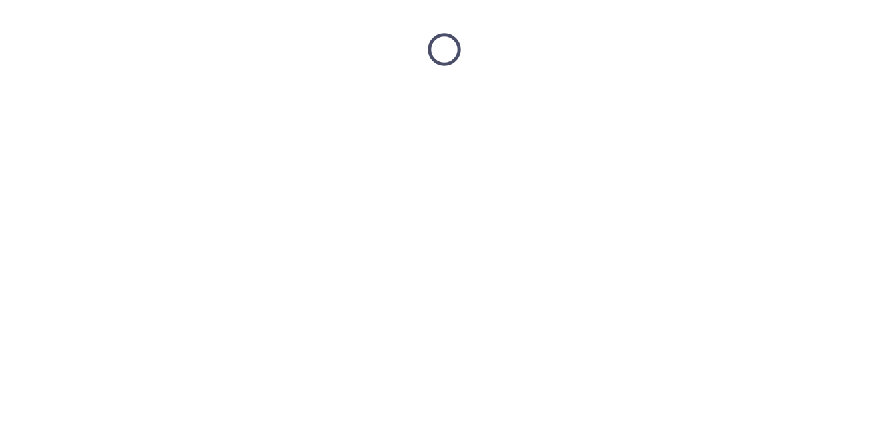
scroll to position [0, 0]
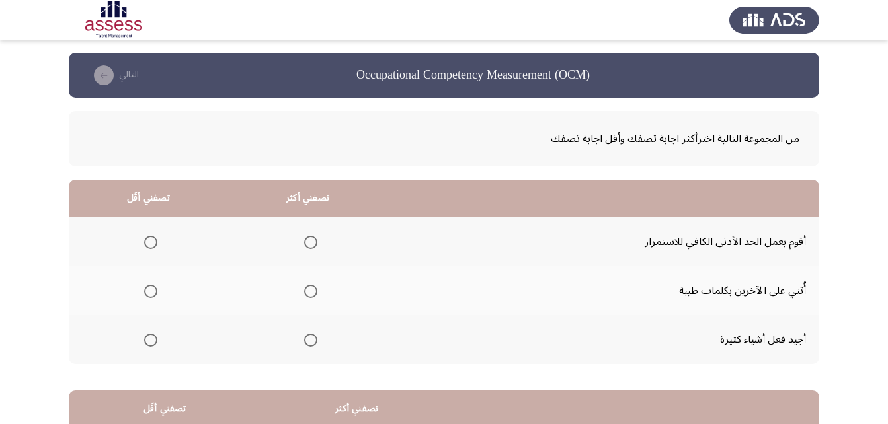
click at [310, 339] on span "Select an option" at bounding box center [310, 340] width 13 height 13
click at [310, 339] on input "Select an option" at bounding box center [310, 340] width 13 height 13
click at [146, 241] on span "Select an option" at bounding box center [150, 242] width 13 height 13
click at [146, 241] on input "Select an option" at bounding box center [150, 242] width 13 height 13
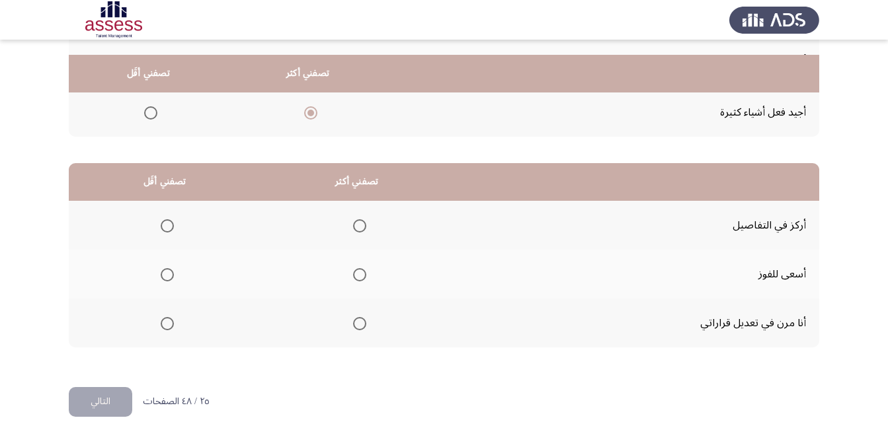
scroll to position [243, 0]
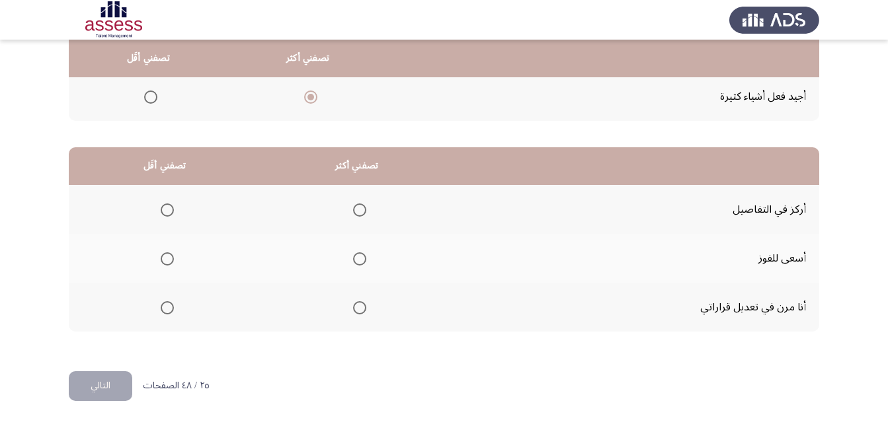
click at [358, 211] on span "Select an option" at bounding box center [359, 210] width 13 height 13
click at [358, 211] on input "Select an option" at bounding box center [359, 210] width 13 height 13
click at [165, 304] on span "Select an option" at bounding box center [167, 307] width 13 height 13
click at [165, 304] on input "Select an option" at bounding box center [167, 307] width 13 height 13
click at [112, 391] on button "التالي" at bounding box center [100, 386] width 63 height 30
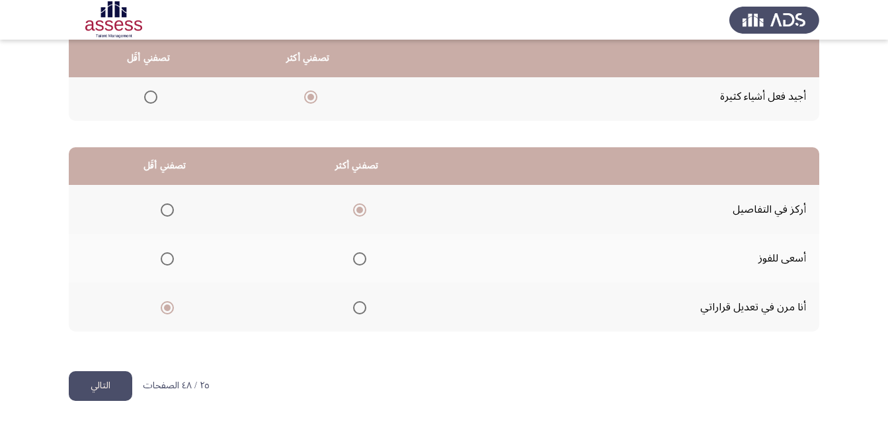
scroll to position [0, 0]
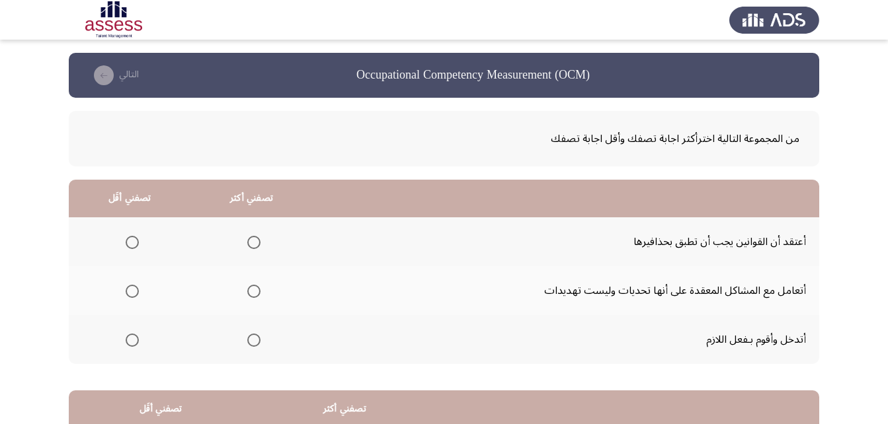
click at [253, 293] on span "Select an option" at bounding box center [253, 291] width 13 height 13
click at [253, 293] on input "Select an option" at bounding box center [253, 291] width 13 height 13
click at [134, 336] on span "Select an option" at bounding box center [132, 340] width 13 height 13
click at [134, 336] on input "Select an option" at bounding box center [132, 340] width 13 height 13
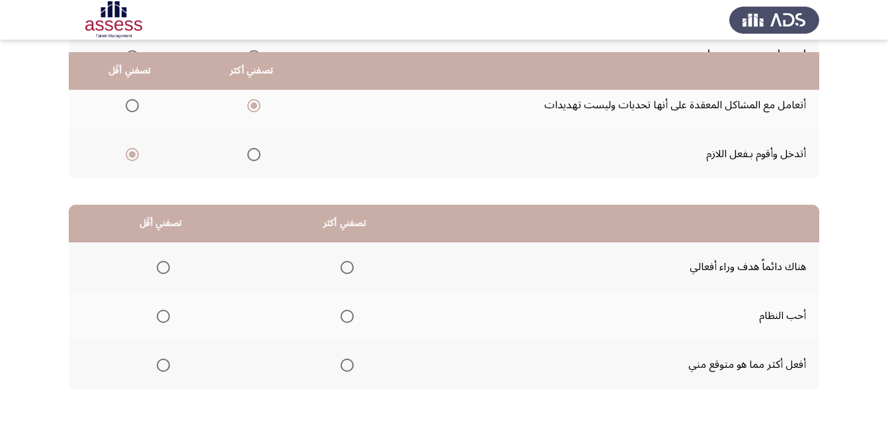
scroll to position [198, 0]
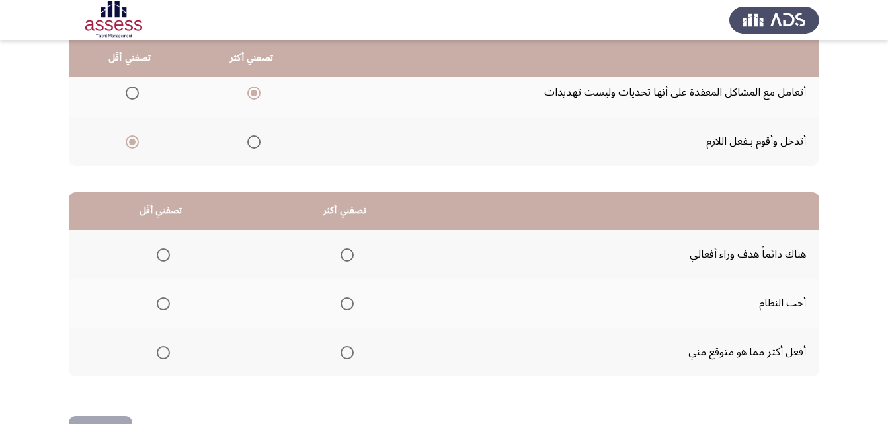
click at [165, 352] on span "Select an option" at bounding box center [163, 352] width 13 height 13
click at [165, 352] on input "Select an option" at bounding box center [163, 352] width 13 height 13
click at [350, 256] on span "Select an option" at bounding box center [346, 255] width 13 height 13
click at [350, 256] on input "Select an option" at bounding box center [346, 255] width 13 height 13
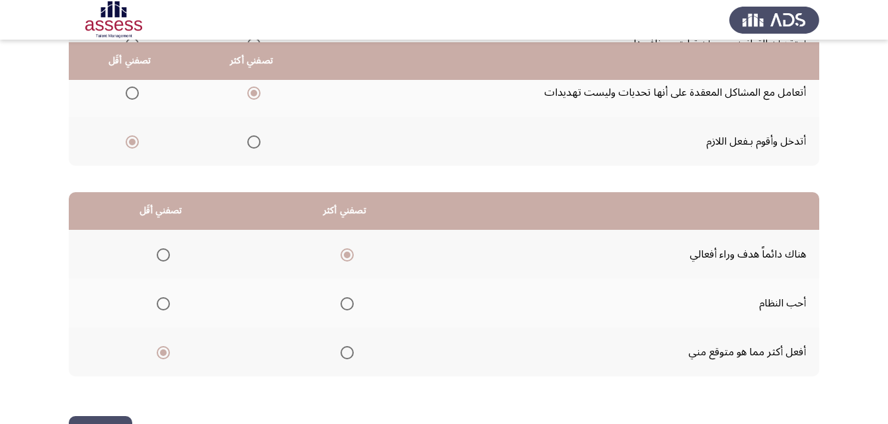
scroll to position [243, 0]
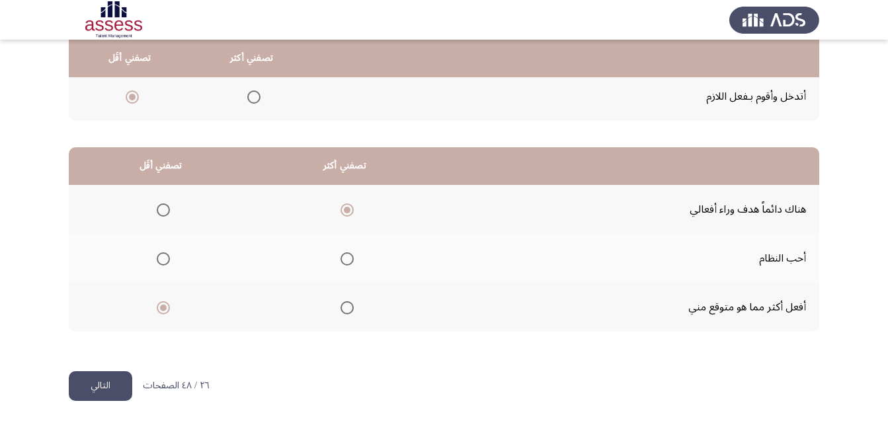
click at [108, 385] on button "التالي" at bounding box center [100, 386] width 63 height 30
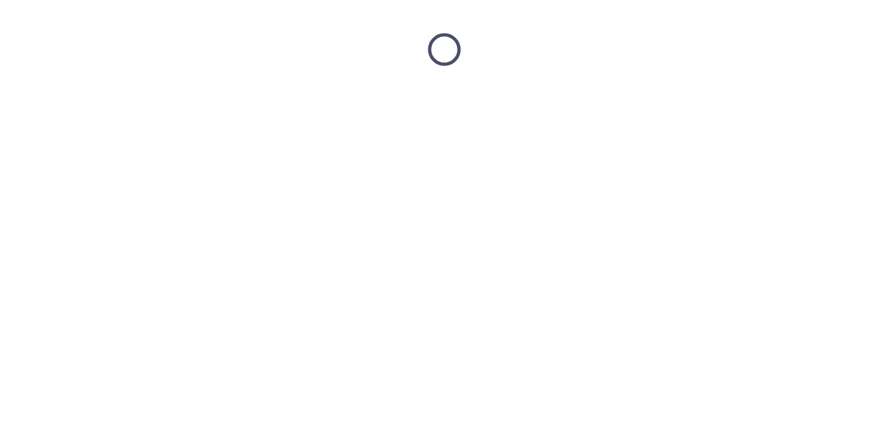
scroll to position [0, 0]
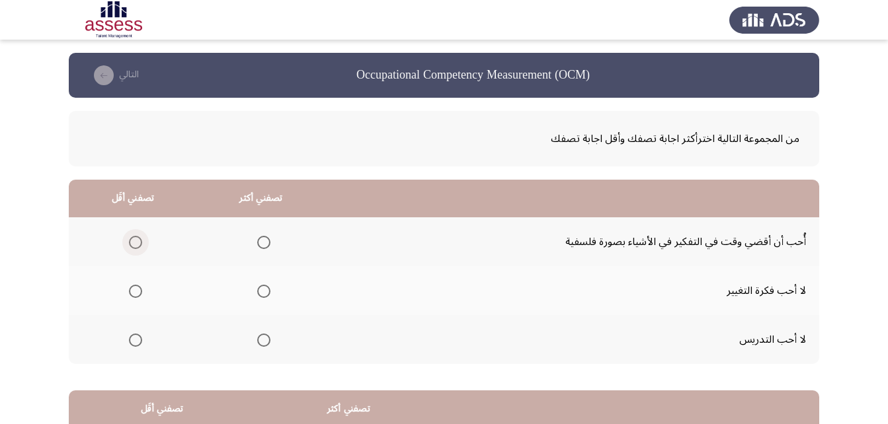
click at [131, 242] on span "Select an option" at bounding box center [135, 242] width 13 height 13
click at [131, 242] on input "Select an option" at bounding box center [135, 242] width 13 height 13
click at [132, 291] on span "Select an option" at bounding box center [135, 291] width 13 height 13
click at [132, 291] on input "Select an option" at bounding box center [135, 291] width 13 height 13
click at [259, 245] on span "Select an option" at bounding box center [263, 242] width 13 height 13
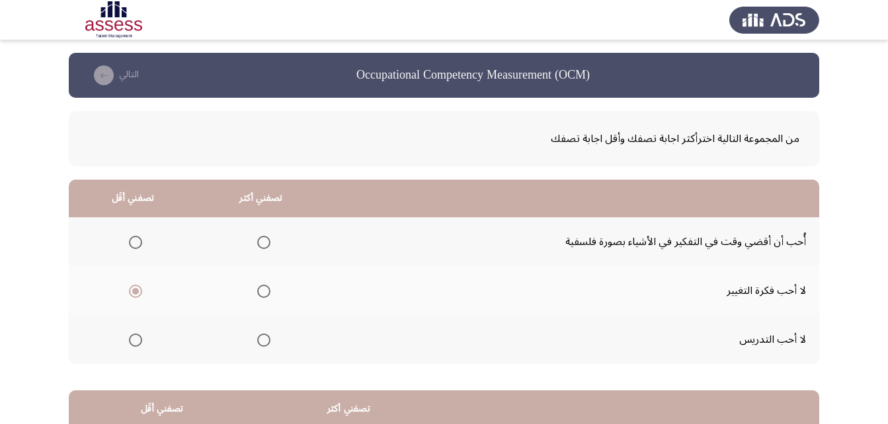
click at [259, 245] on input "Select an option" at bounding box center [263, 242] width 13 height 13
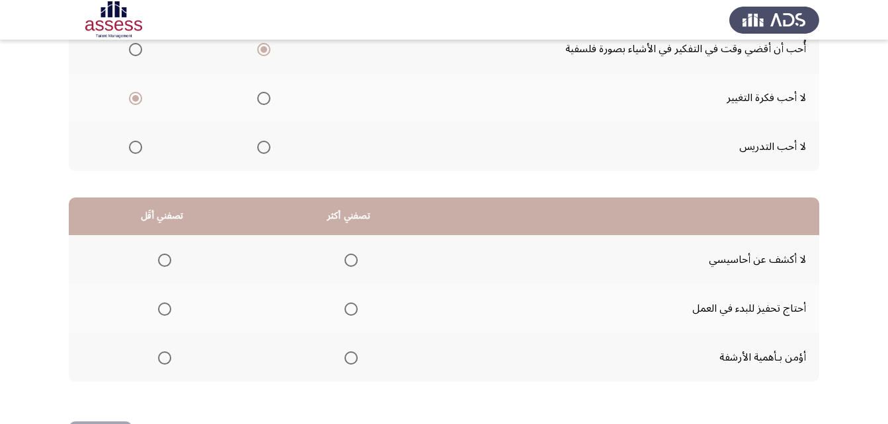
scroll to position [198, 0]
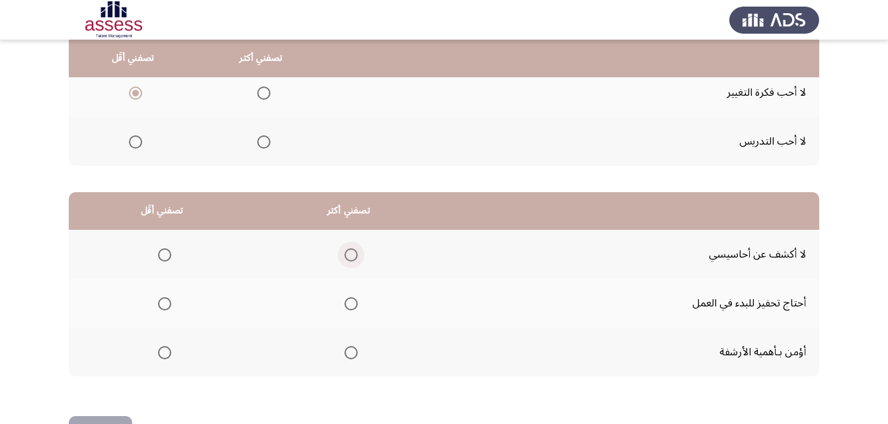
click at [352, 256] on span "Select an option" at bounding box center [350, 255] width 13 height 13
click at [352, 256] on input "Select an option" at bounding box center [350, 255] width 13 height 13
click at [171, 303] on th at bounding box center [162, 303] width 186 height 49
click at [161, 305] on span "Select an option" at bounding box center [164, 303] width 13 height 13
click at [161, 305] on input "Select an option" at bounding box center [164, 303] width 13 height 13
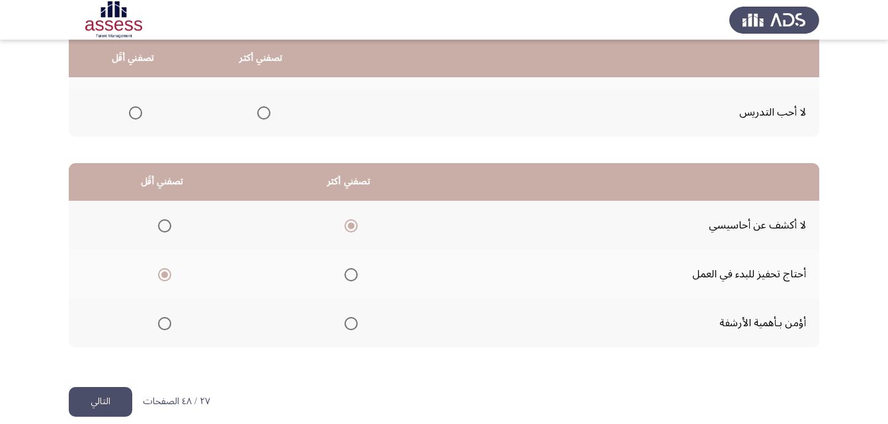
scroll to position [243, 0]
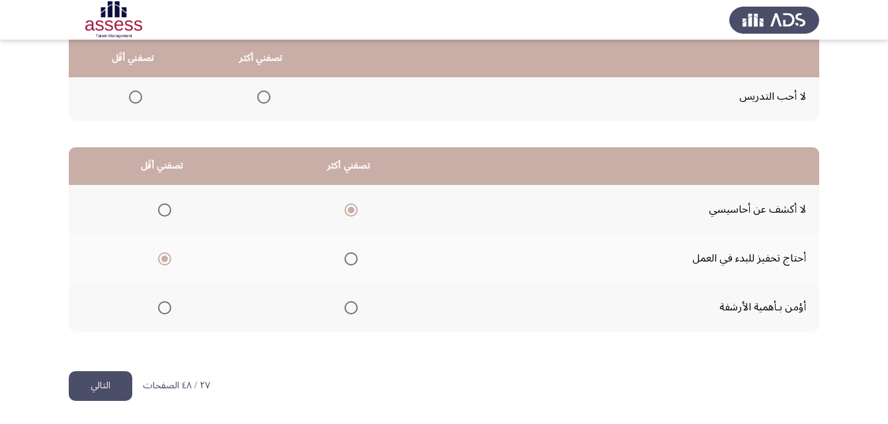
click at [110, 385] on button "التالي" at bounding box center [100, 386] width 63 height 30
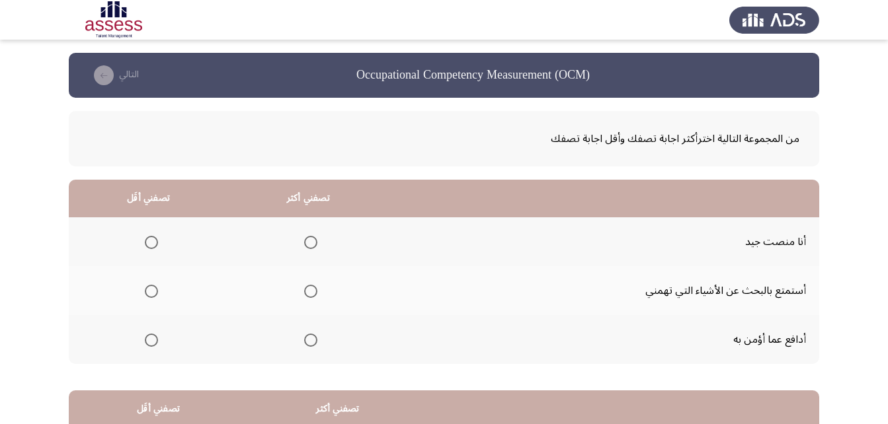
click at [309, 243] on span "Select an option" at bounding box center [310, 242] width 13 height 13
click at [309, 243] on input "Select an option" at bounding box center [310, 242] width 13 height 13
click at [146, 288] on span "Select an option" at bounding box center [151, 291] width 13 height 13
click at [146, 288] on input "Select an option" at bounding box center [151, 291] width 13 height 13
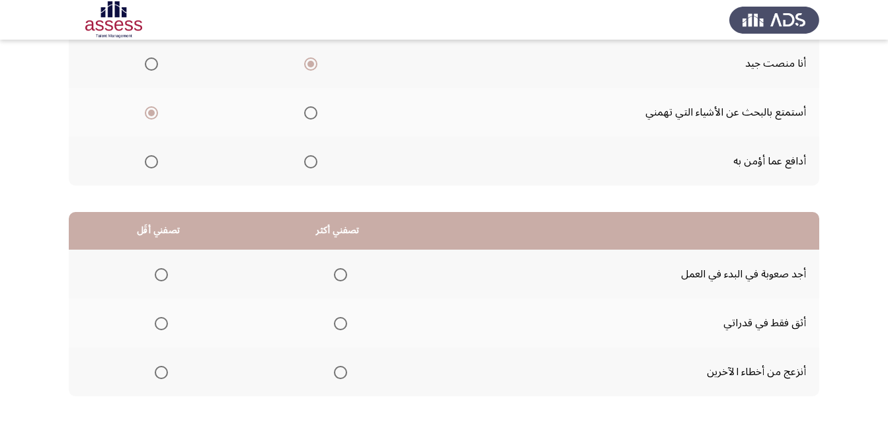
scroll to position [198, 0]
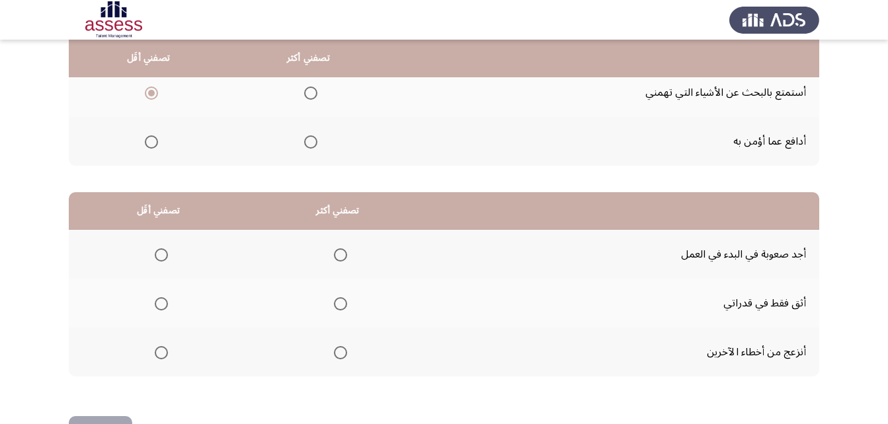
click at [155, 253] on span "Select an option" at bounding box center [161, 255] width 13 height 13
click at [155, 253] on input "Select an option" at bounding box center [161, 255] width 13 height 13
click at [336, 306] on span "Select an option" at bounding box center [340, 303] width 13 height 13
click at [336, 306] on input "Select an option" at bounding box center [340, 303] width 13 height 13
click at [165, 351] on span "Select an option" at bounding box center [161, 352] width 13 height 13
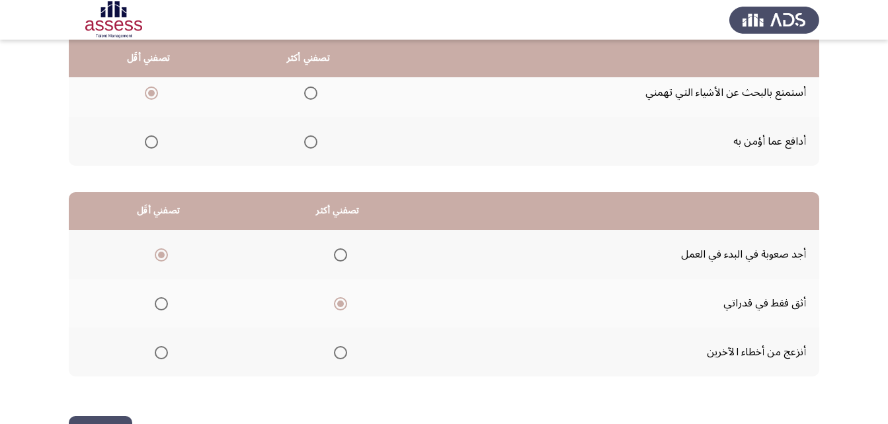
click at [165, 351] on input "Select an option" at bounding box center [161, 352] width 13 height 13
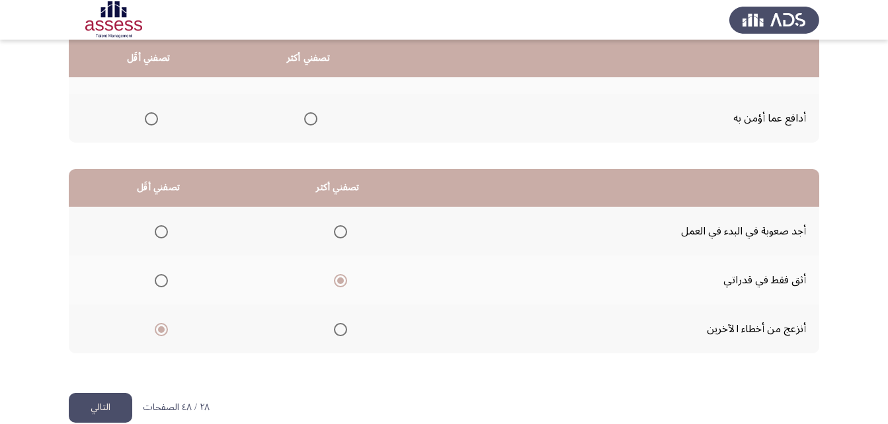
scroll to position [243, 0]
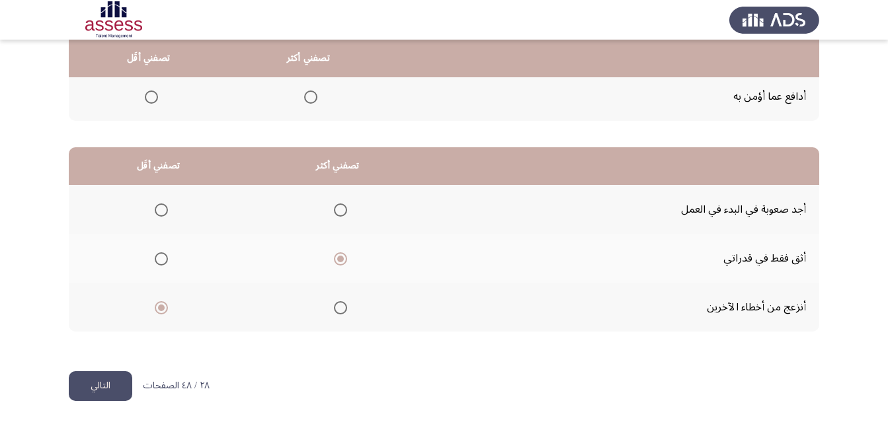
click at [109, 386] on button "التالي" at bounding box center [100, 386] width 63 height 30
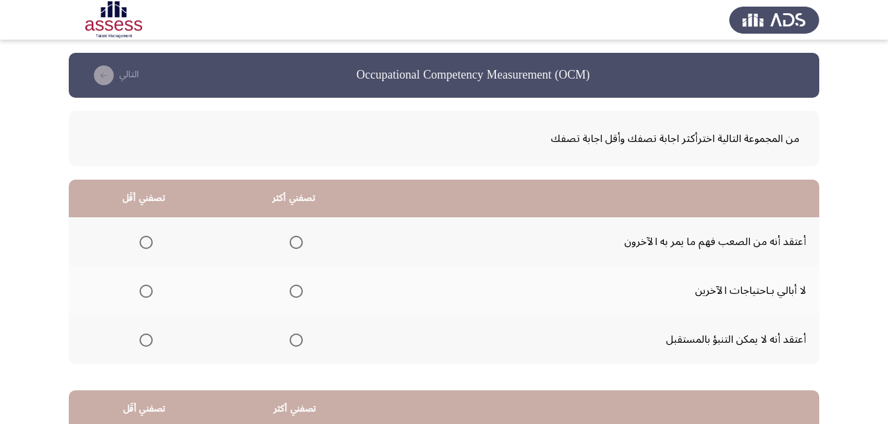
click at [293, 291] on span "Select an option" at bounding box center [296, 291] width 13 height 13
click at [293, 291] on input "Select an option" at bounding box center [296, 291] width 13 height 13
click at [140, 339] on span "Select an option" at bounding box center [145, 340] width 13 height 13
click at [140, 339] on input "Select an option" at bounding box center [145, 340] width 13 height 13
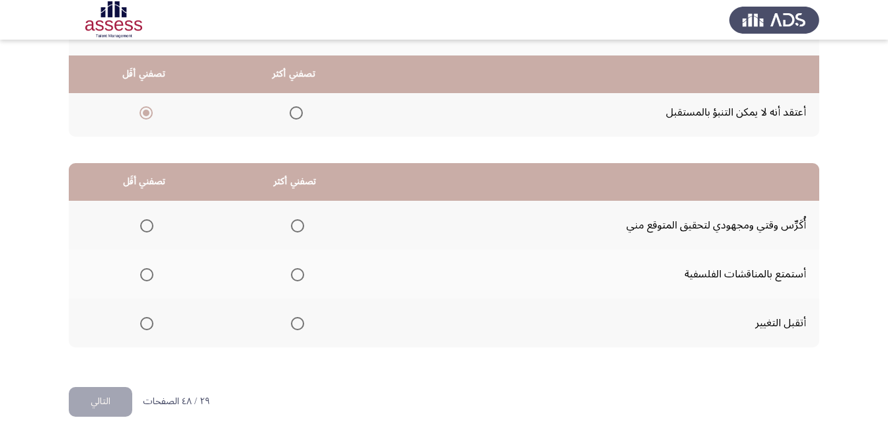
scroll to position [243, 0]
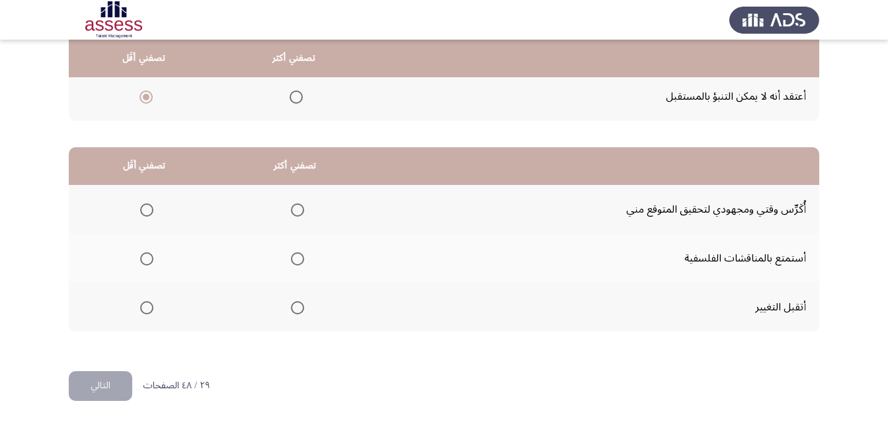
click at [293, 262] on span "Select an option" at bounding box center [297, 258] width 13 height 13
click at [293, 262] on input "Select an option" at bounding box center [297, 258] width 13 height 13
click at [295, 208] on span "Select an option" at bounding box center [297, 210] width 13 height 13
click at [295, 208] on input "Select an option" at bounding box center [297, 210] width 13 height 13
click at [146, 260] on span "Select an option" at bounding box center [146, 258] width 13 height 13
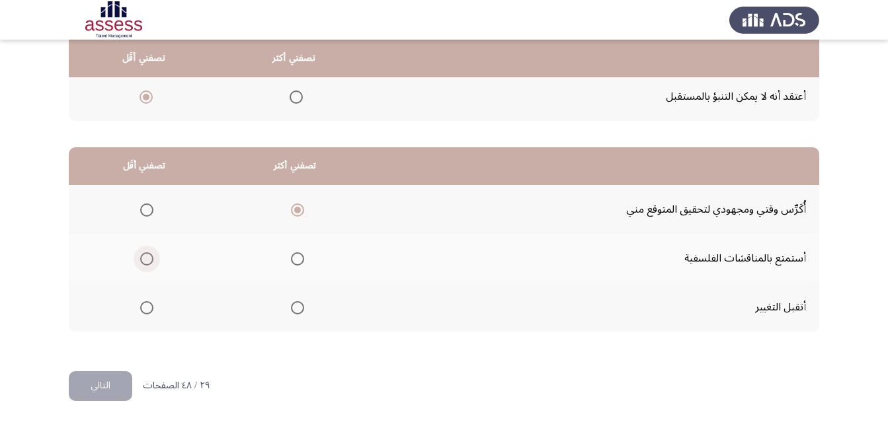
click at [146, 260] on input "Select an option" at bounding box center [146, 258] width 13 height 13
click at [110, 389] on button "التالي" at bounding box center [100, 386] width 63 height 30
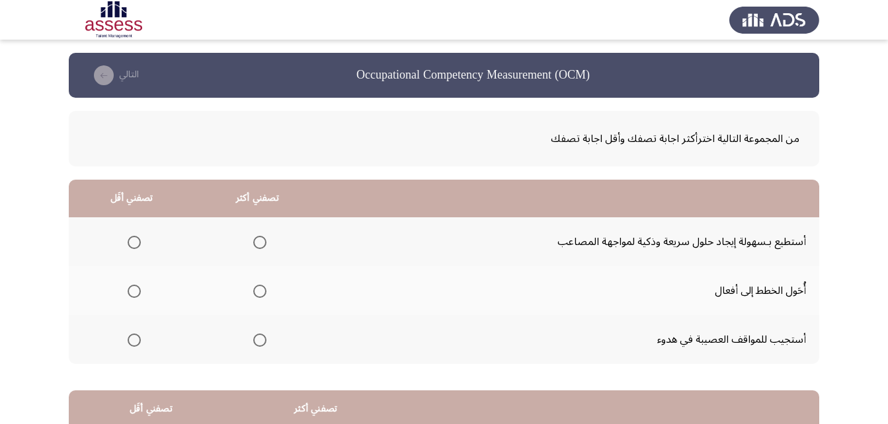
click at [255, 344] on span "Select an option" at bounding box center [259, 340] width 13 height 13
click at [255, 344] on input "Select an option" at bounding box center [259, 340] width 13 height 13
click at [136, 291] on span "Select an option" at bounding box center [134, 291] width 13 height 13
click at [136, 291] on input "Select an option" at bounding box center [134, 291] width 13 height 13
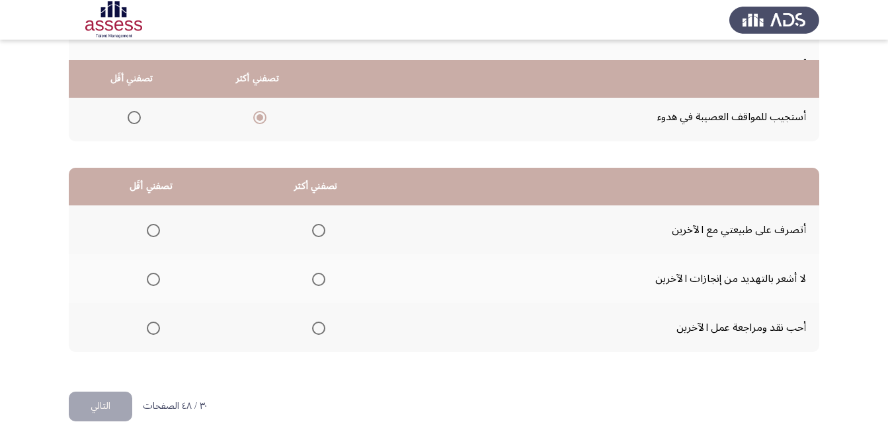
scroll to position [243, 0]
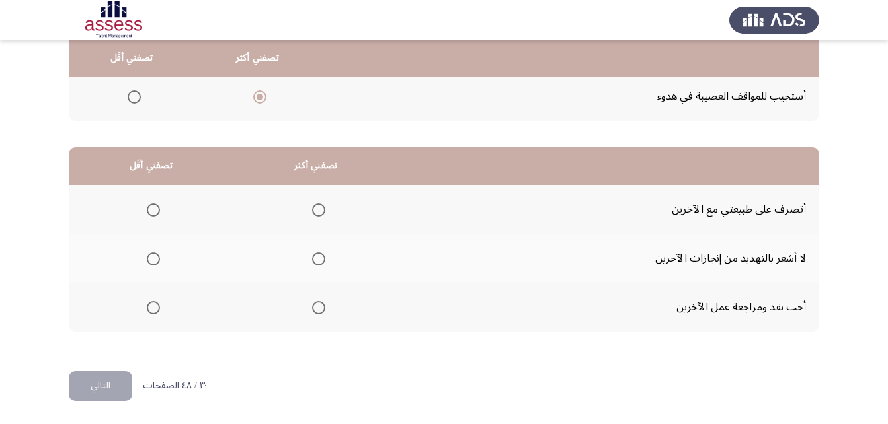
click at [321, 261] on span "Select an option" at bounding box center [318, 258] width 13 height 13
click at [321, 261] on input "Select an option" at bounding box center [318, 258] width 13 height 13
click at [155, 311] on span "Select an option" at bounding box center [153, 307] width 13 height 13
click at [155, 311] on input "Select an option" at bounding box center [153, 307] width 13 height 13
click at [86, 383] on button "التالي" at bounding box center [100, 386] width 63 height 30
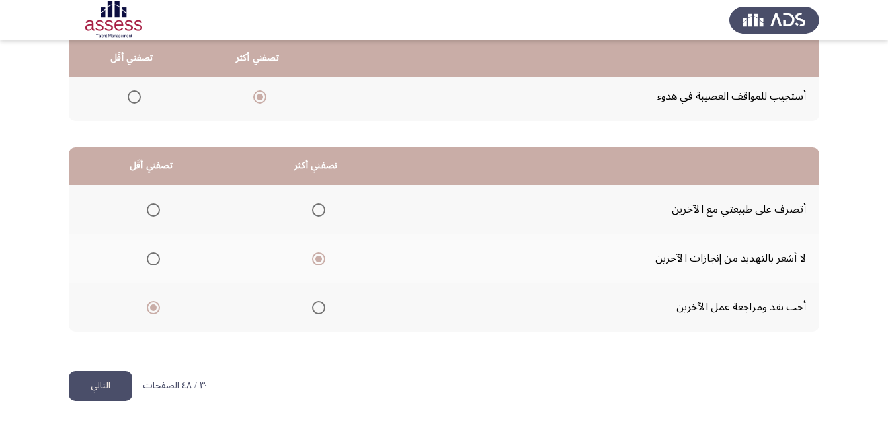
scroll to position [0, 0]
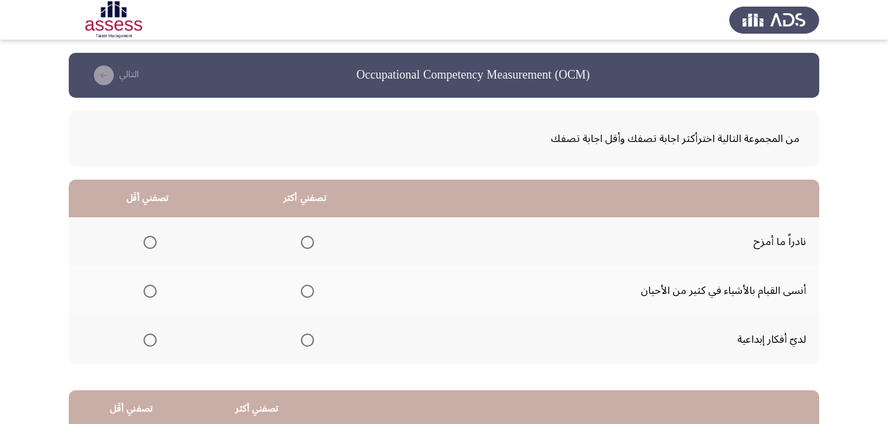
click at [147, 291] on span "Select an option" at bounding box center [149, 291] width 13 height 13
click at [147, 291] on input "Select an option" at bounding box center [149, 291] width 13 height 13
click at [305, 245] on span "Select an option" at bounding box center [307, 242] width 13 height 13
click at [305, 245] on input "Select an option" at bounding box center [307, 242] width 13 height 13
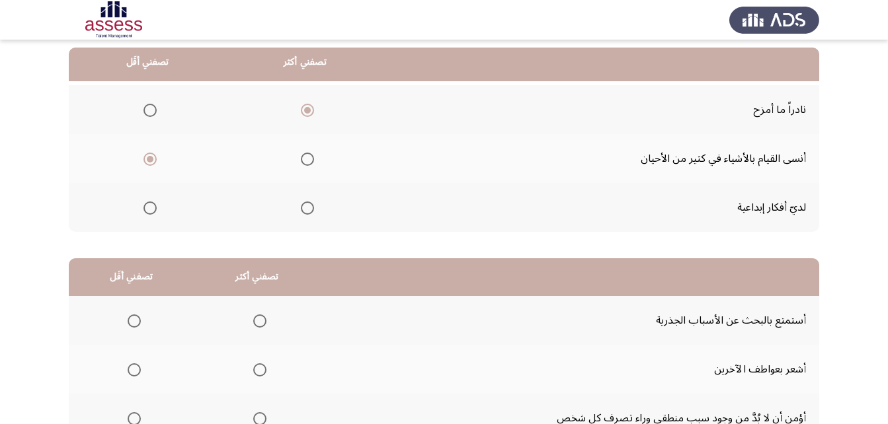
scroll to position [198, 0]
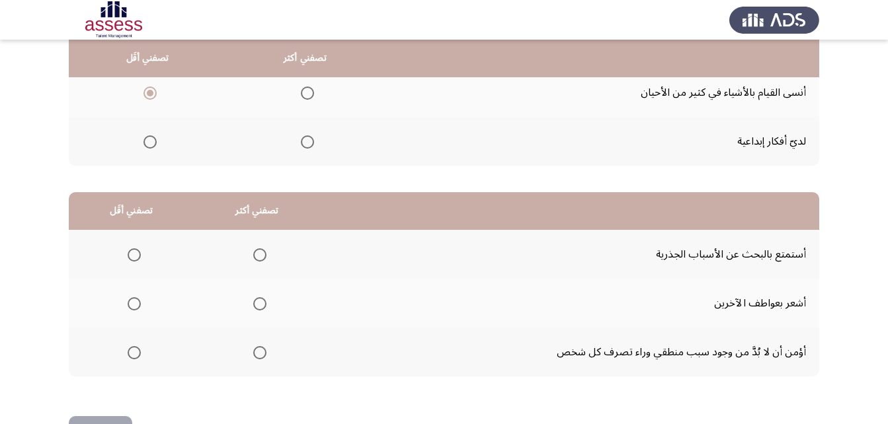
click at [134, 304] on span "Select an option" at bounding box center [134, 304] width 0 height 0
click at [133, 304] on input "Select an option" at bounding box center [134, 303] width 13 height 13
click at [261, 352] on span "Select an option" at bounding box center [259, 352] width 13 height 13
click at [261, 352] on input "Select an option" at bounding box center [259, 352] width 13 height 13
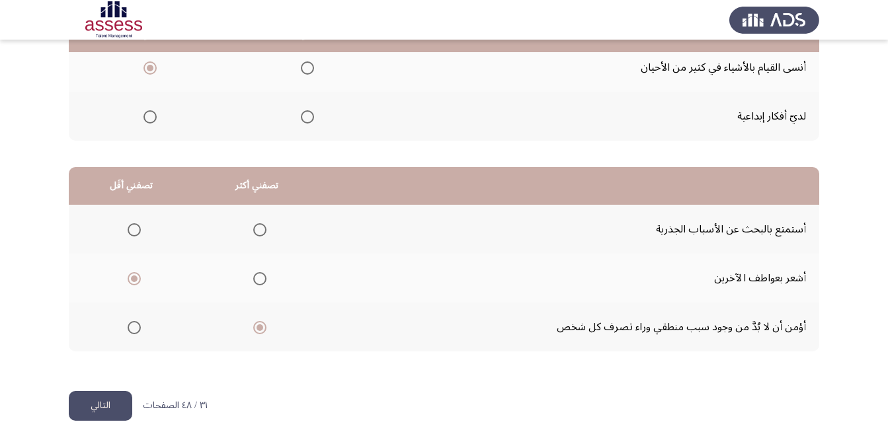
scroll to position [243, 0]
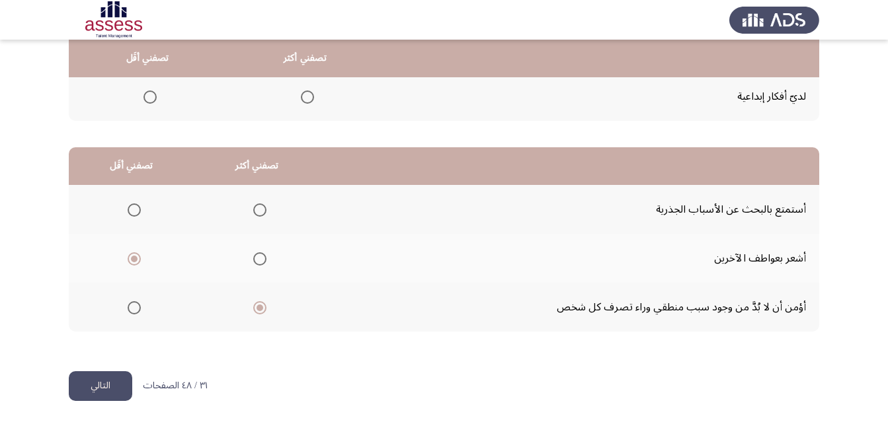
click at [257, 210] on span "Select an option" at bounding box center [259, 210] width 13 height 13
click at [257, 210] on input "Select an option" at bounding box center [259, 210] width 13 height 13
click at [112, 379] on button "التالي" at bounding box center [100, 386] width 63 height 30
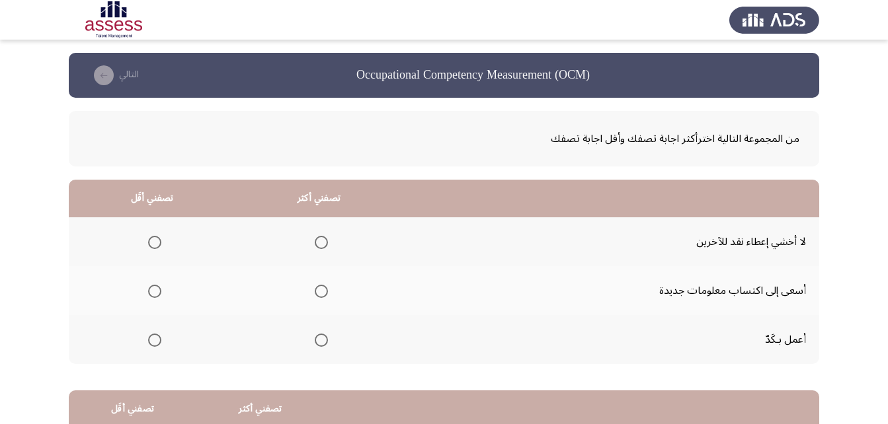
click at [316, 292] on span "Select an option" at bounding box center [321, 291] width 13 height 13
click at [316, 292] on input "Select an option" at bounding box center [321, 291] width 13 height 13
click at [155, 343] on span "Select an option" at bounding box center [154, 340] width 13 height 13
click at [155, 343] on input "Select an option" at bounding box center [154, 340] width 13 height 13
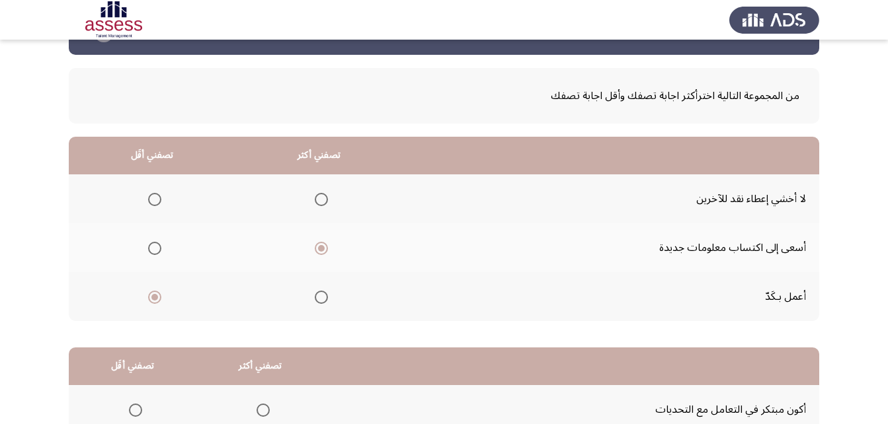
scroll to position [66, 0]
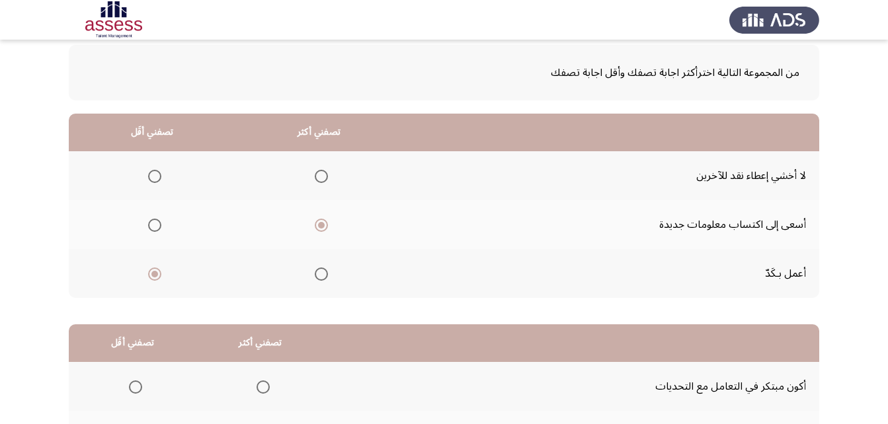
click at [159, 180] on span "Select an option" at bounding box center [154, 176] width 13 height 13
click at [159, 180] on input "Select an option" at bounding box center [154, 176] width 13 height 13
click at [158, 277] on span "Select an option" at bounding box center [154, 274] width 13 height 13
click at [158, 277] on input "Select an option" at bounding box center [154, 274] width 13 height 13
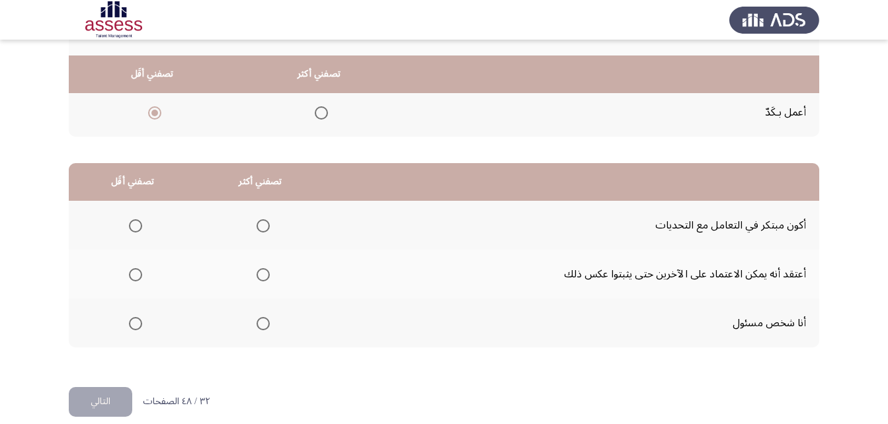
scroll to position [243, 0]
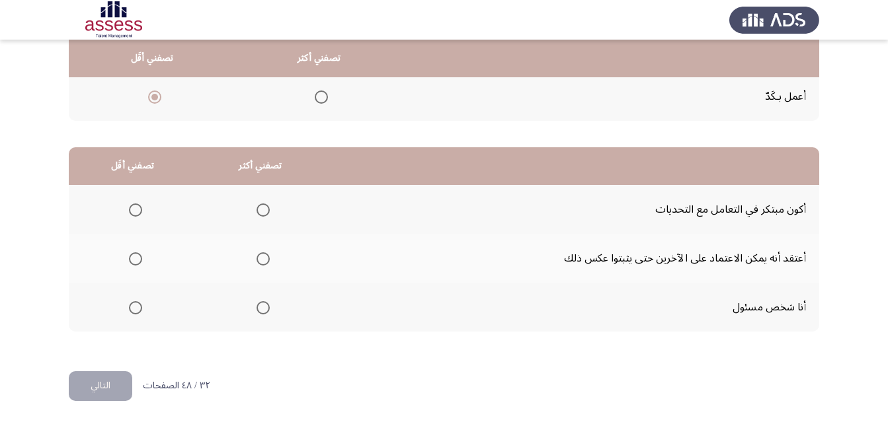
click at [260, 307] on span "Select an option" at bounding box center [262, 307] width 13 height 13
click at [260, 307] on input "Select an option" at bounding box center [262, 307] width 13 height 13
click at [139, 263] on span "Select an option" at bounding box center [135, 258] width 13 height 13
click at [139, 263] on input "Select an option" at bounding box center [135, 258] width 13 height 13
click at [103, 391] on button "التالي" at bounding box center [100, 386] width 63 height 30
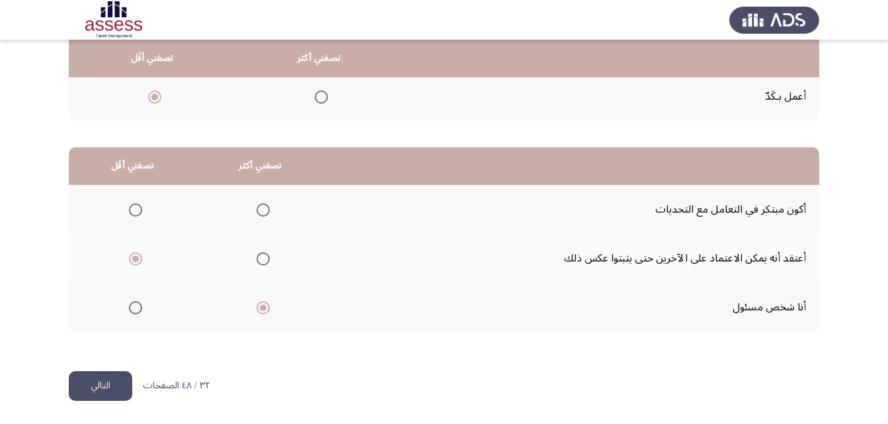
scroll to position [0, 0]
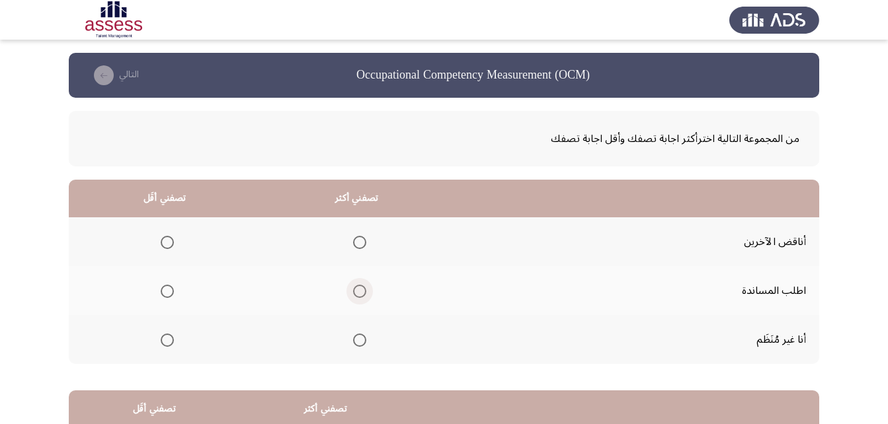
click at [356, 289] on span "Select an option" at bounding box center [359, 291] width 13 height 13
click at [356, 289] on input "Select an option" at bounding box center [359, 291] width 13 height 13
click at [167, 247] on span "Select an option" at bounding box center [167, 242] width 13 height 13
click at [167, 247] on input "Select an option" at bounding box center [167, 242] width 13 height 13
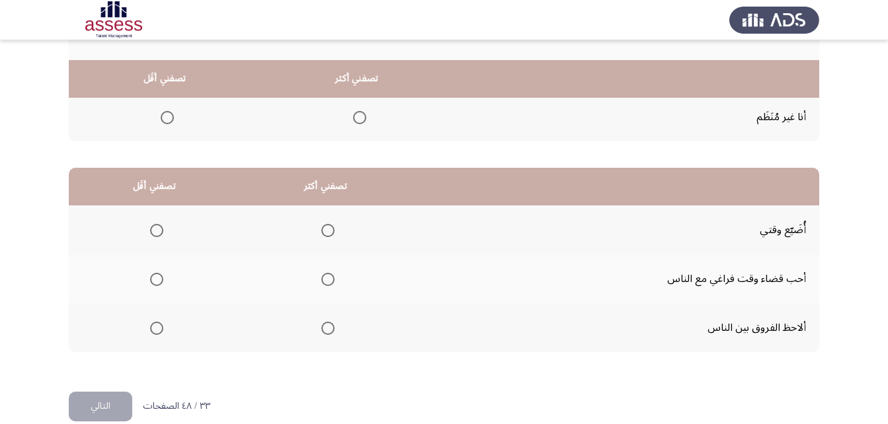
scroll to position [243, 0]
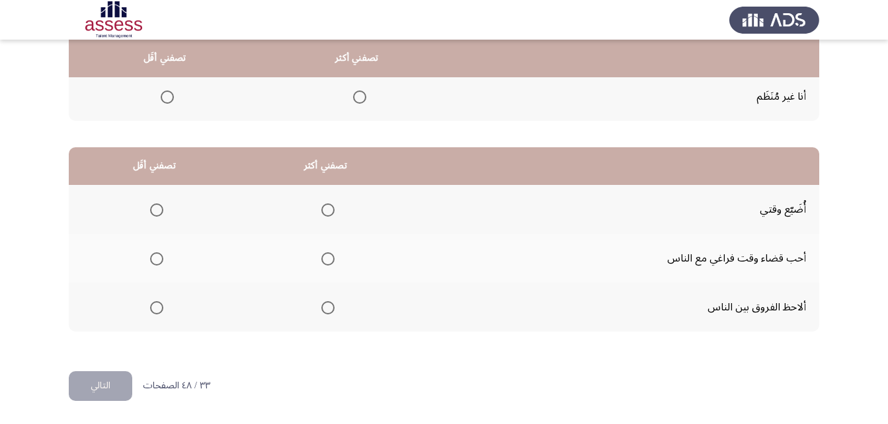
click at [327, 311] on span "Select an option" at bounding box center [327, 307] width 13 height 13
click at [327, 311] on input "Select an option" at bounding box center [327, 307] width 13 height 13
click at [148, 214] on label "Select an option" at bounding box center [154, 210] width 19 height 13
click at [150, 214] on input "Select an option" at bounding box center [156, 210] width 13 height 13
click at [102, 387] on button "التالي" at bounding box center [100, 386] width 63 height 30
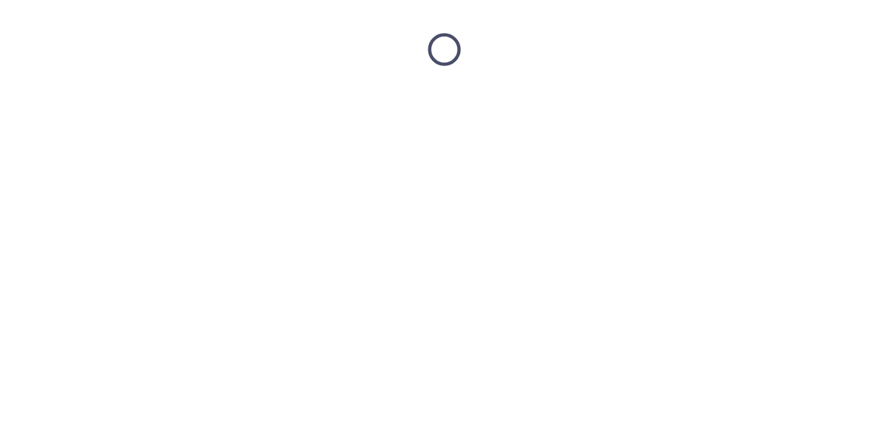
scroll to position [0, 0]
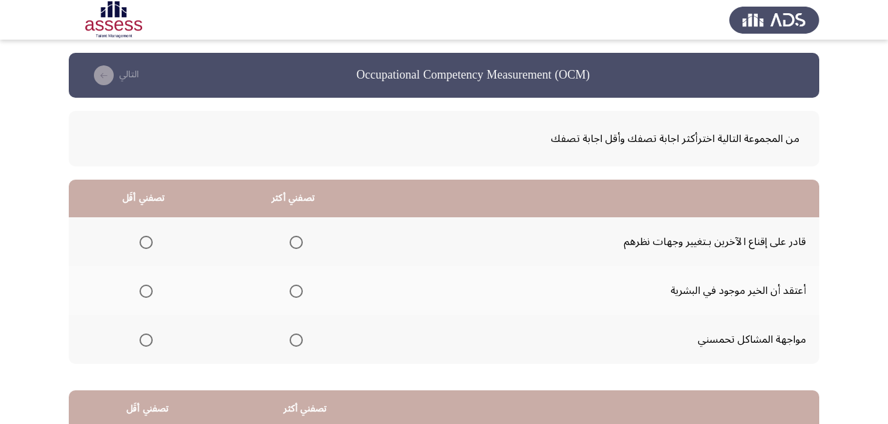
click at [293, 340] on span "Select an option" at bounding box center [296, 340] width 13 height 13
click at [293, 340] on input "Select an option" at bounding box center [296, 340] width 13 height 13
click at [143, 238] on span "Select an option" at bounding box center [145, 242] width 13 height 13
click at [143, 238] on input "Select an option" at bounding box center [145, 242] width 13 height 13
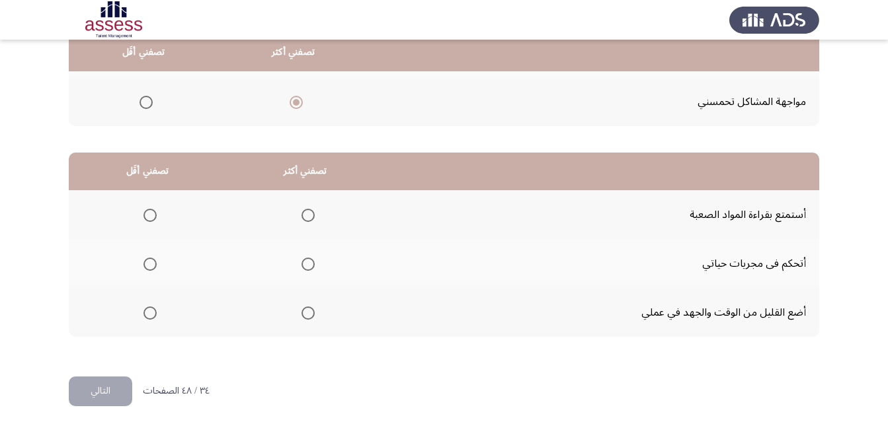
scroll to position [243, 0]
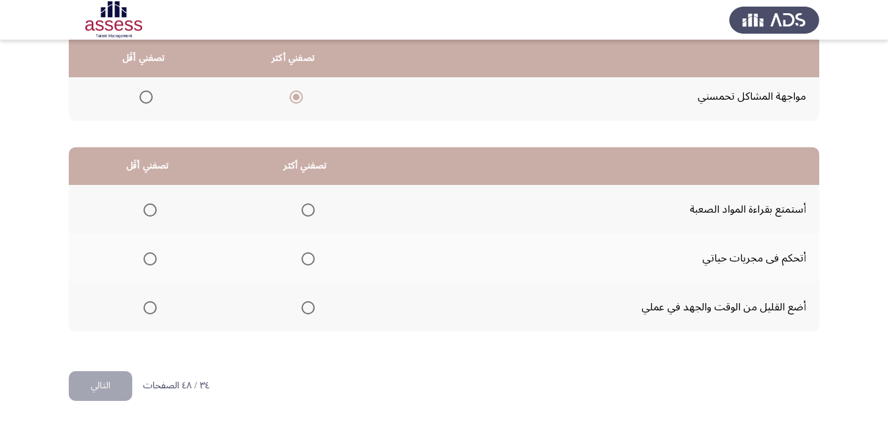
click at [308, 260] on span "Select an option" at bounding box center [307, 258] width 13 height 13
click at [308, 260] on input "Select an option" at bounding box center [307, 258] width 13 height 13
click at [151, 305] on span "Select an option" at bounding box center [149, 307] width 13 height 13
click at [151, 305] on input "Select an option" at bounding box center [149, 307] width 13 height 13
click at [118, 387] on button "التالي" at bounding box center [100, 386] width 63 height 30
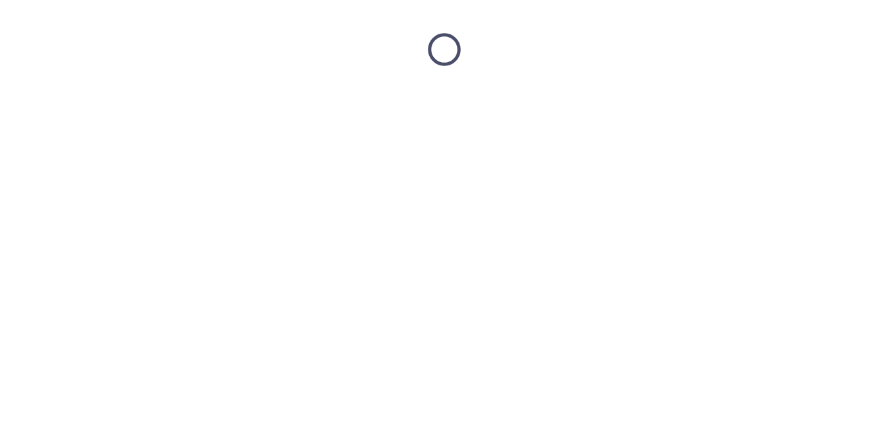
scroll to position [0, 0]
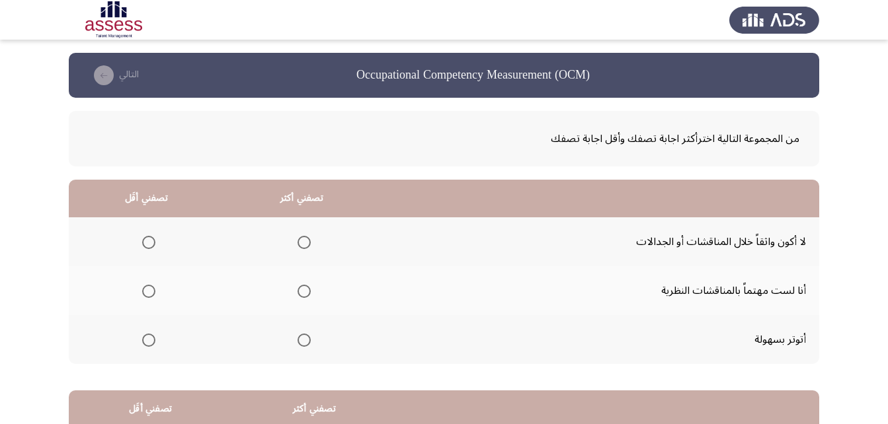
click at [148, 339] on span "Select an option" at bounding box center [148, 340] width 13 height 13
click at [148, 339] on input "Select an option" at bounding box center [148, 340] width 13 height 13
click at [307, 288] on span "Select an option" at bounding box center [303, 291] width 13 height 13
click at [307, 288] on input "Select an option" at bounding box center [303, 291] width 13 height 13
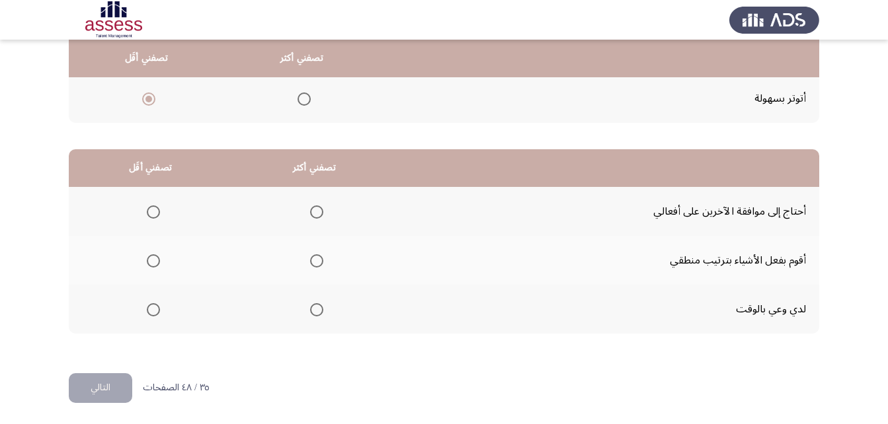
scroll to position [243, 0]
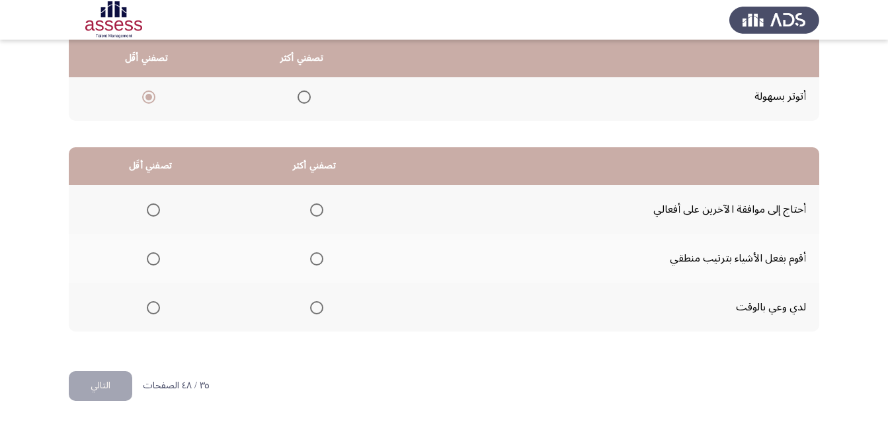
click at [319, 260] on span "Select an option" at bounding box center [316, 258] width 13 height 13
click at [319, 260] on input "Select an option" at bounding box center [316, 258] width 13 height 13
click at [149, 210] on span "Select an option" at bounding box center [153, 210] width 13 height 13
click at [149, 210] on input "Select an option" at bounding box center [153, 210] width 13 height 13
click at [98, 377] on button "التالي" at bounding box center [100, 386] width 63 height 30
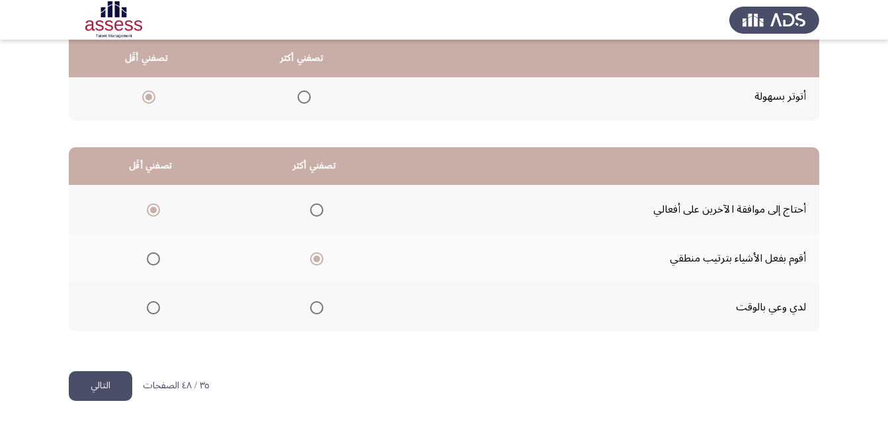
scroll to position [0, 0]
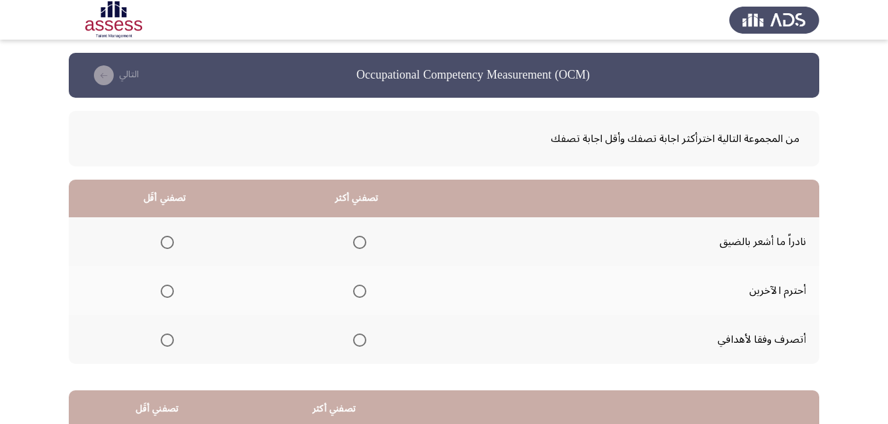
click at [353, 340] on span "Select an option" at bounding box center [359, 340] width 13 height 13
click at [353, 340] on input "Select an option" at bounding box center [359, 340] width 13 height 13
click at [170, 243] on span "Select an option" at bounding box center [167, 242] width 13 height 13
click at [170, 243] on input "Select an option" at bounding box center [167, 242] width 13 height 13
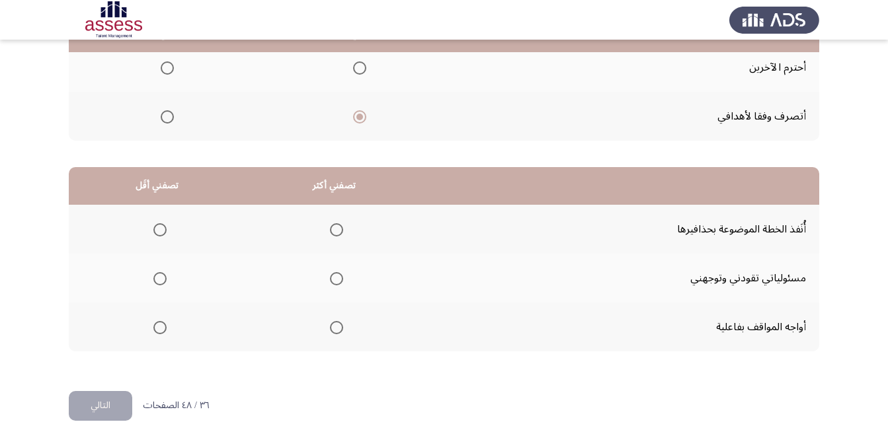
scroll to position [243, 0]
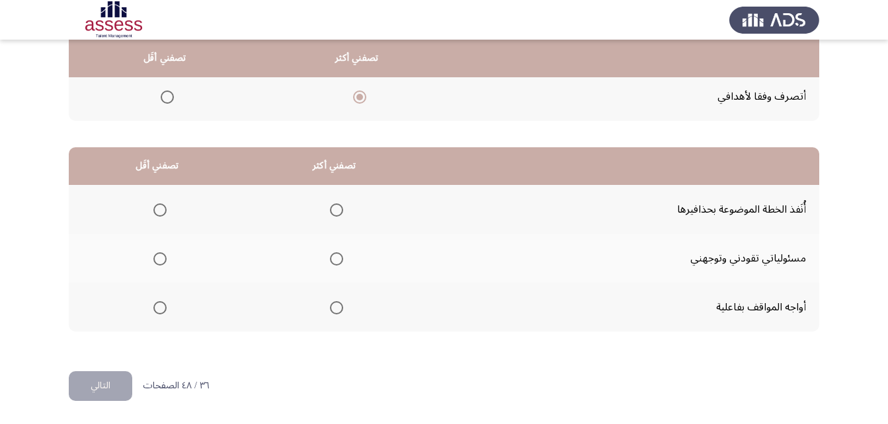
click at [338, 311] on span "Select an option" at bounding box center [336, 307] width 13 height 13
click at [338, 311] on input "Select an option" at bounding box center [336, 307] width 13 height 13
click at [159, 255] on span "Select an option" at bounding box center [159, 258] width 13 height 13
click at [159, 255] on input "Select an option" at bounding box center [159, 258] width 13 height 13
click at [97, 387] on button "التالي" at bounding box center [100, 386] width 63 height 30
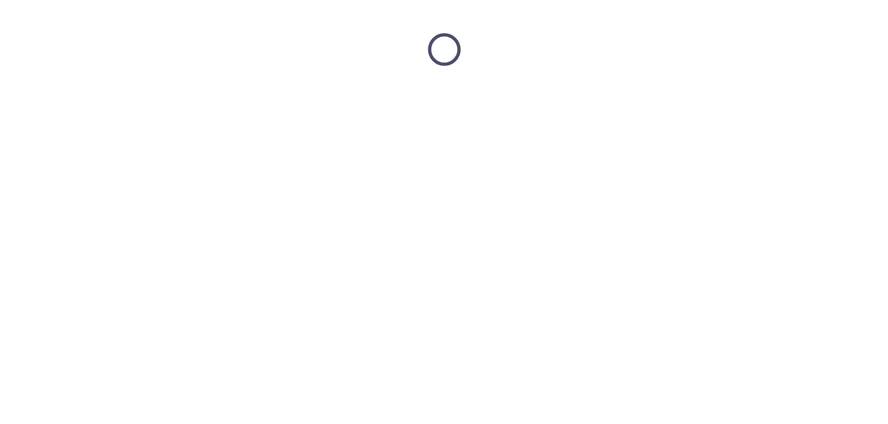
scroll to position [0, 0]
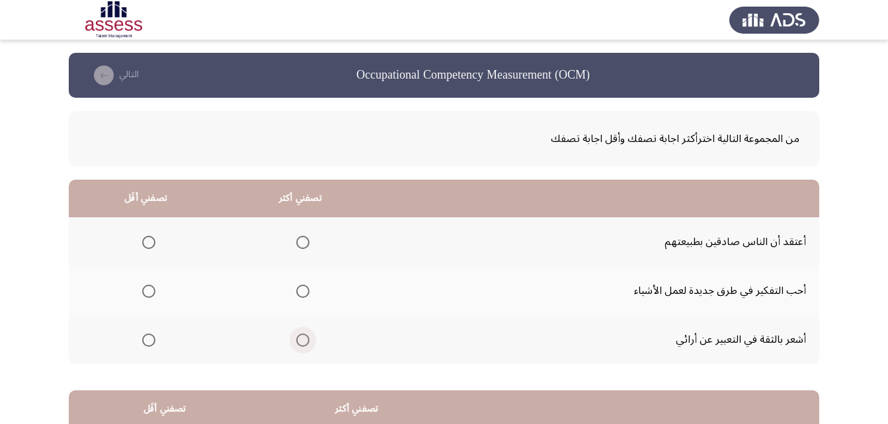
click at [296, 344] on span "Select an option" at bounding box center [302, 340] width 13 height 13
click at [296, 344] on input "Select an option" at bounding box center [302, 340] width 13 height 13
click at [149, 243] on span "Select an option" at bounding box center [149, 243] width 0 height 0
click at [147, 243] on input "Select an option" at bounding box center [148, 242] width 13 height 13
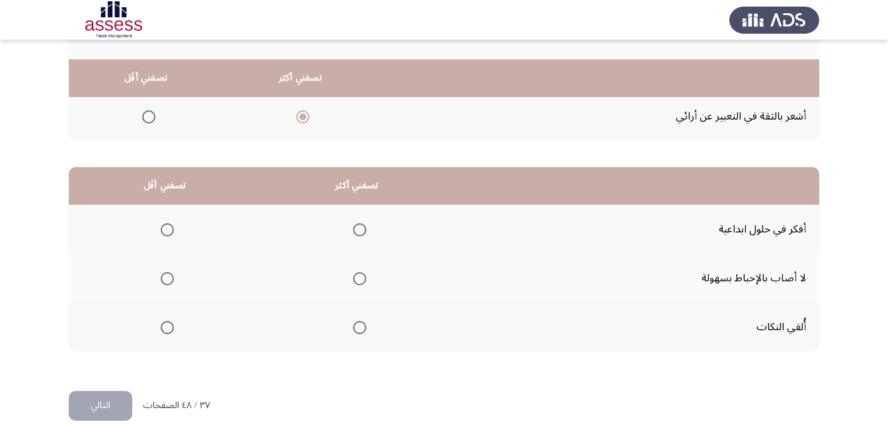
scroll to position [243, 0]
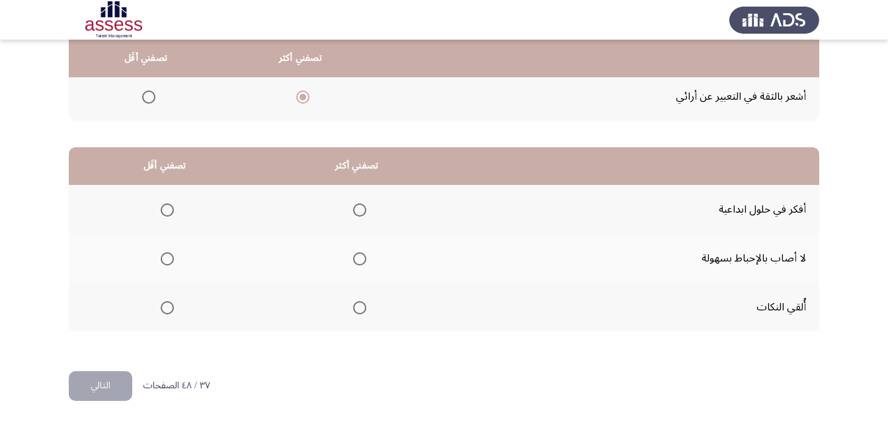
click at [358, 258] on span "Select an option" at bounding box center [359, 258] width 13 height 13
click at [358, 258] on input "Select an option" at bounding box center [359, 258] width 13 height 13
click at [165, 308] on span "Select an option" at bounding box center [167, 307] width 13 height 13
click at [165, 308] on input "Select an option" at bounding box center [167, 307] width 13 height 13
click at [99, 387] on button "التالي" at bounding box center [100, 386] width 63 height 30
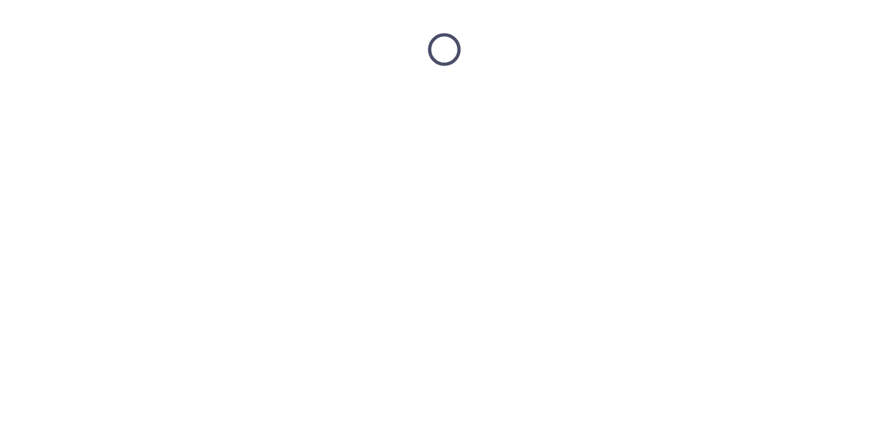
scroll to position [0, 0]
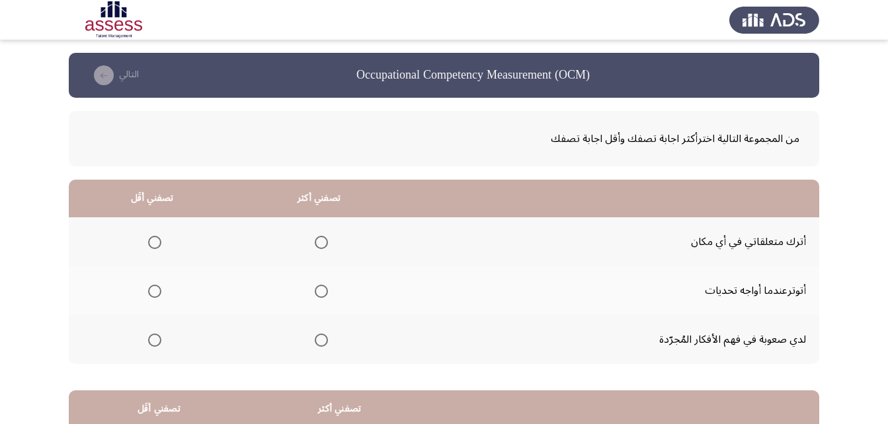
click at [317, 337] on span "Select an option" at bounding box center [321, 340] width 13 height 13
click at [317, 337] on input "Select an option" at bounding box center [321, 340] width 13 height 13
click at [156, 288] on span "Select an option" at bounding box center [154, 291] width 13 height 13
click at [156, 288] on input "Select an option" at bounding box center [154, 291] width 13 height 13
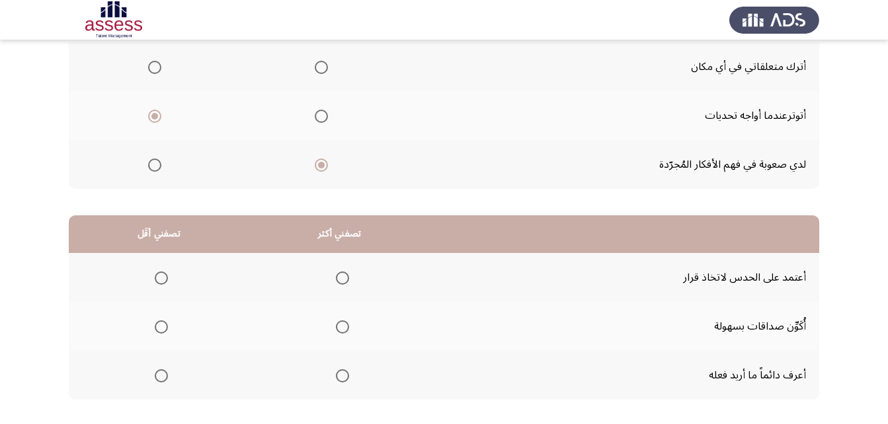
scroll to position [198, 0]
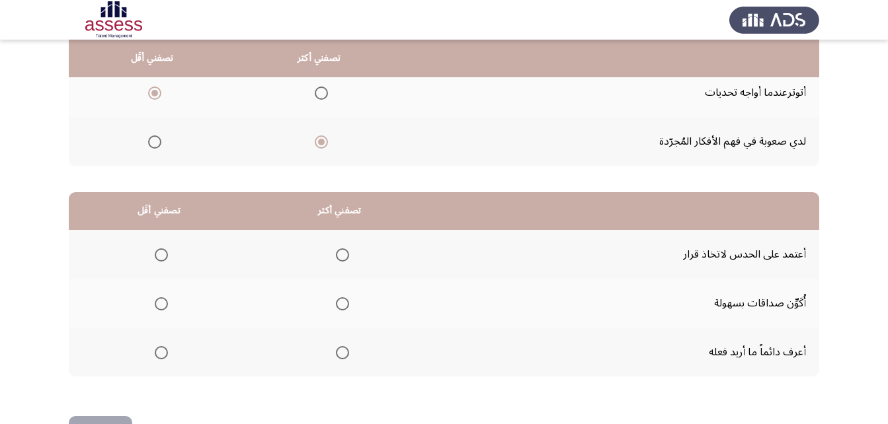
click at [341, 354] on span "Select an option" at bounding box center [342, 352] width 13 height 13
click at [341, 354] on input "Select an option" at bounding box center [342, 352] width 13 height 13
click at [161, 258] on span "Select an option" at bounding box center [161, 255] width 13 height 13
click at [161, 258] on input "Select an option" at bounding box center [161, 255] width 13 height 13
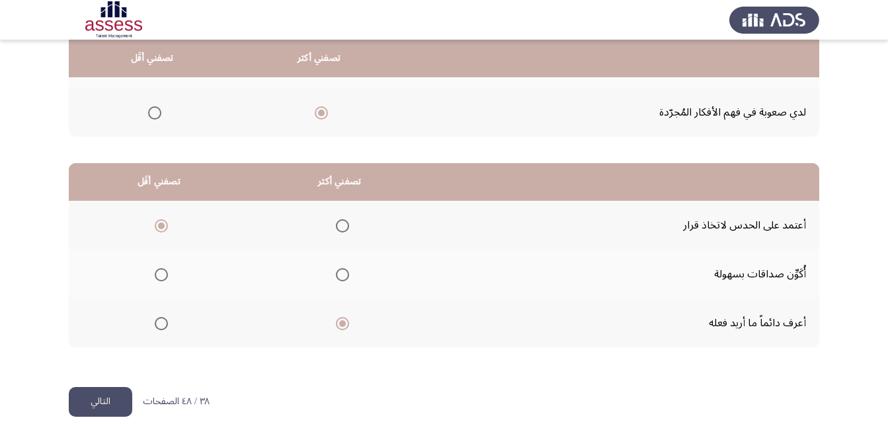
scroll to position [243, 0]
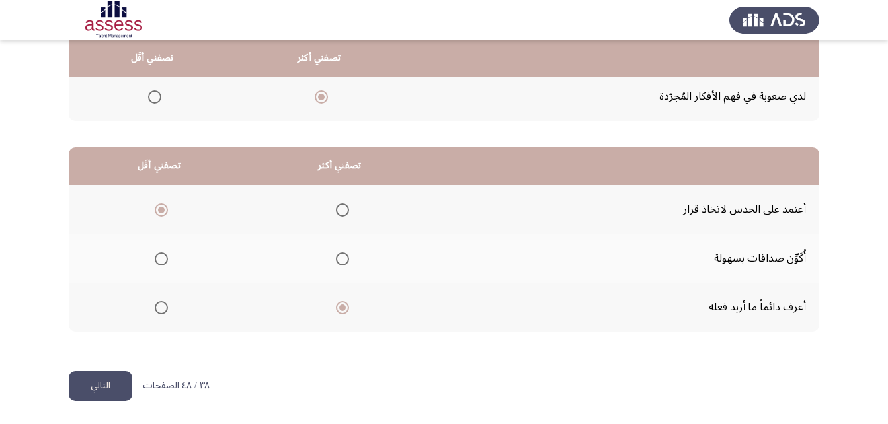
click at [87, 384] on button "التالي" at bounding box center [100, 386] width 63 height 30
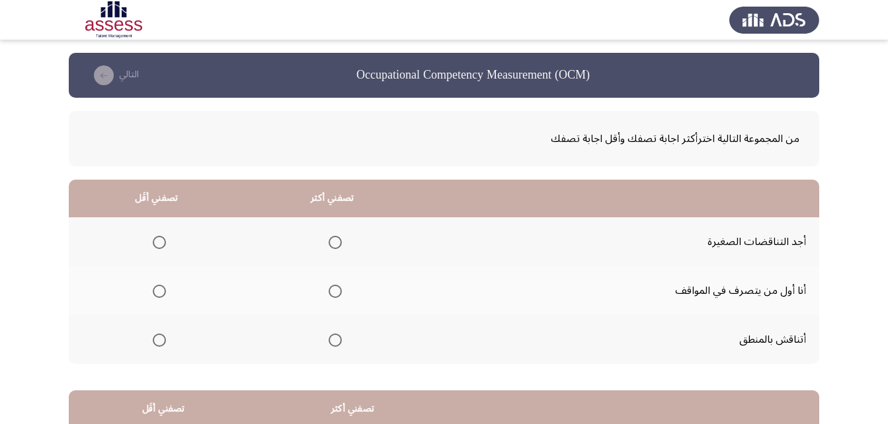
click at [161, 295] on span "Select an option" at bounding box center [159, 291] width 13 height 13
click at [161, 295] on input "Select an option" at bounding box center [159, 291] width 13 height 13
click at [333, 342] on span "Select an option" at bounding box center [335, 340] width 13 height 13
click at [333, 342] on input "Select an option" at bounding box center [335, 340] width 13 height 13
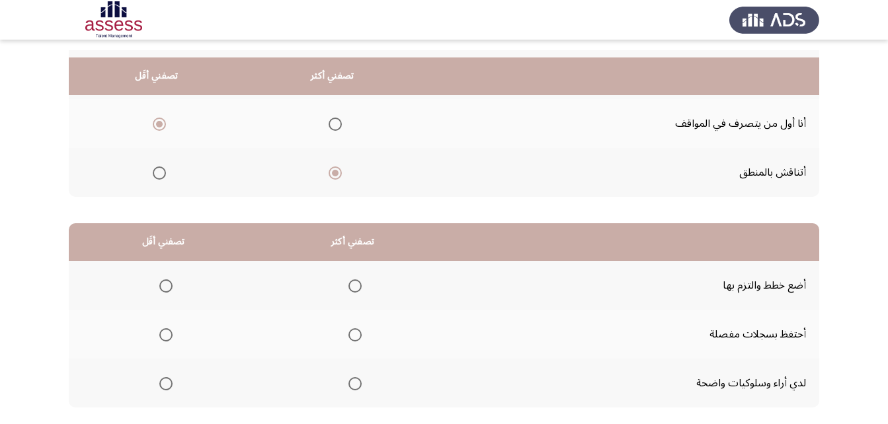
scroll to position [198, 0]
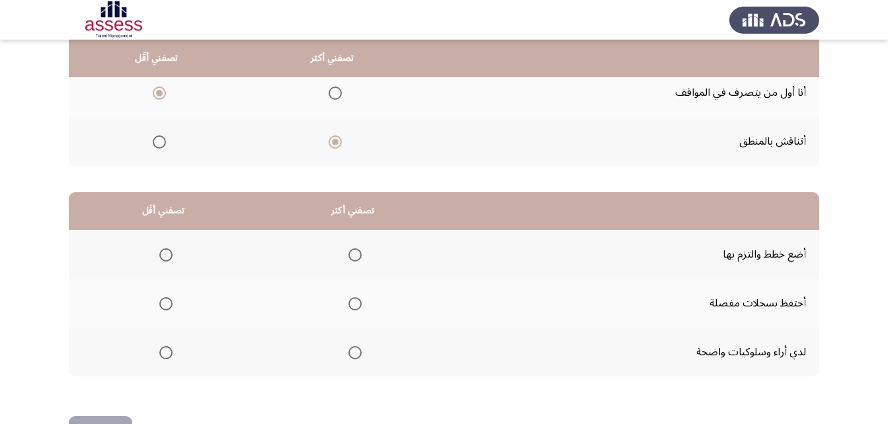
click at [161, 305] on span "Select an option" at bounding box center [165, 303] width 13 height 13
click at [161, 305] on input "Select an option" at bounding box center [165, 303] width 13 height 13
click at [350, 354] on span "Select an option" at bounding box center [354, 352] width 13 height 13
click at [350, 354] on input "Select an option" at bounding box center [354, 352] width 13 height 13
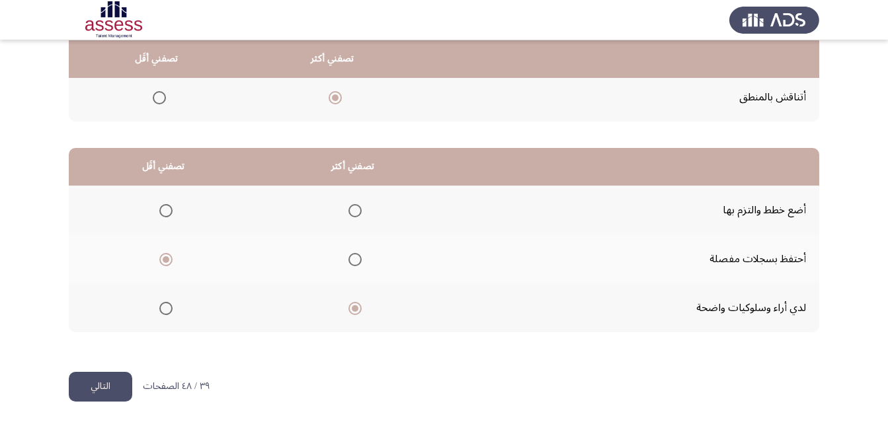
scroll to position [243, 0]
click at [88, 384] on button "التالي" at bounding box center [100, 386] width 63 height 30
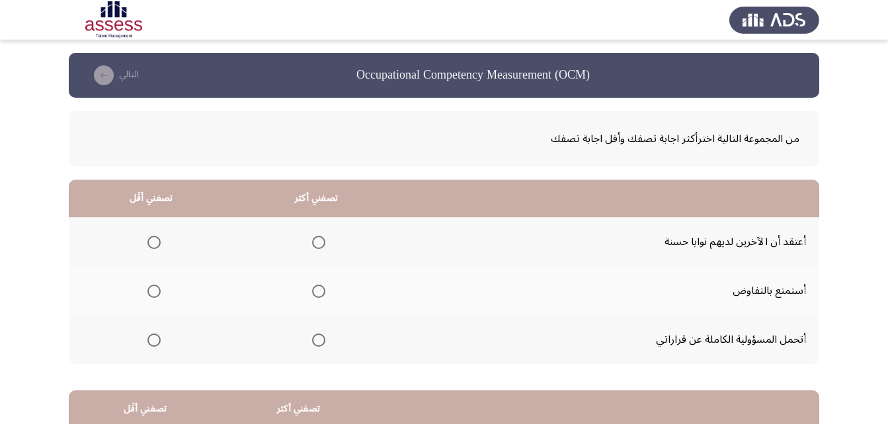
click at [153, 241] on span "Select an option" at bounding box center [153, 242] width 13 height 13
click at [153, 241] on input "Select an option" at bounding box center [153, 242] width 13 height 13
click at [320, 342] on span "Select an option" at bounding box center [318, 340] width 13 height 13
click at [320, 342] on input "Select an option" at bounding box center [318, 340] width 13 height 13
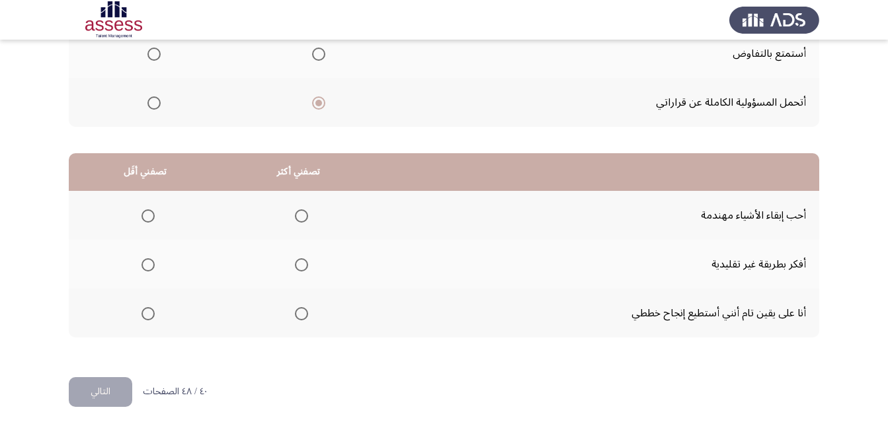
scroll to position [243, 0]
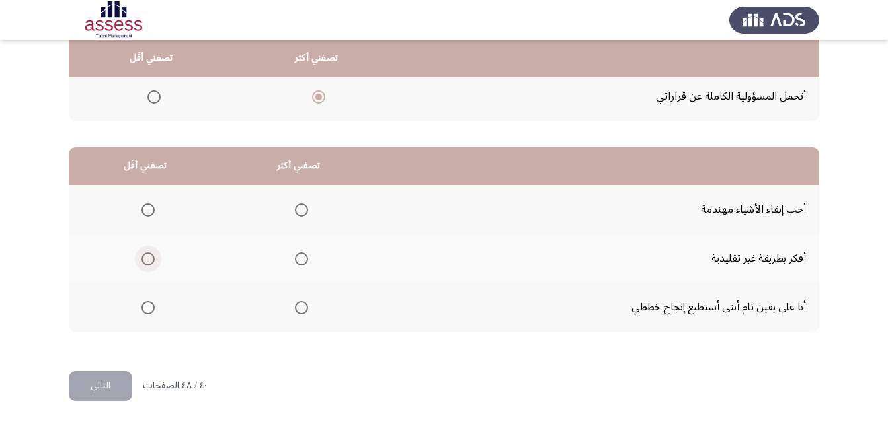
click at [149, 256] on span "Select an option" at bounding box center [147, 258] width 13 height 13
click at [149, 256] on input "Select an option" at bounding box center [147, 258] width 13 height 13
click at [301, 209] on span "Select an option" at bounding box center [301, 210] width 13 height 13
click at [301, 209] on input "Select an option" at bounding box center [301, 210] width 13 height 13
click at [104, 391] on button "التالي" at bounding box center [100, 386] width 63 height 30
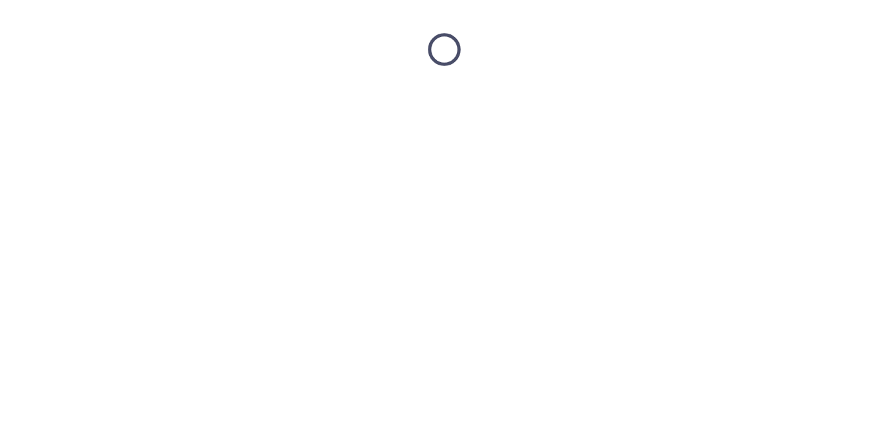
scroll to position [0, 0]
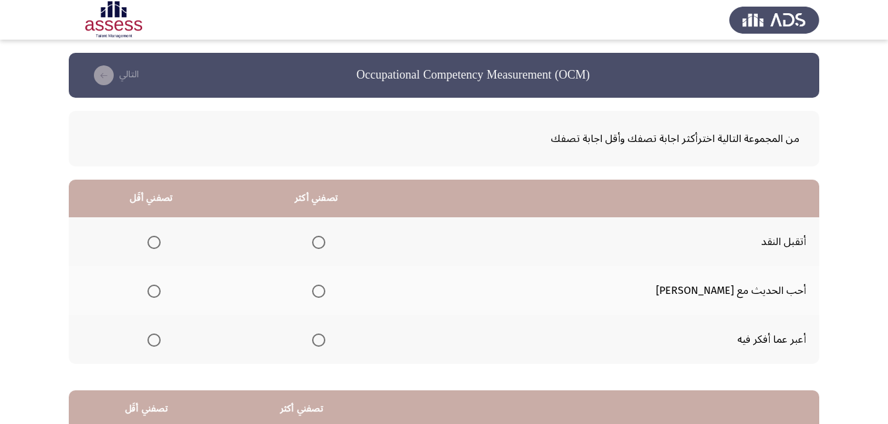
click at [325, 336] on span "Select an option" at bounding box center [318, 340] width 13 height 13
click at [325, 336] on input "Select an option" at bounding box center [318, 340] width 13 height 13
click at [161, 293] on span "Select an option" at bounding box center [153, 291] width 13 height 13
click at [161, 293] on input "Select an option" at bounding box center [153, 291] width 13 height 13
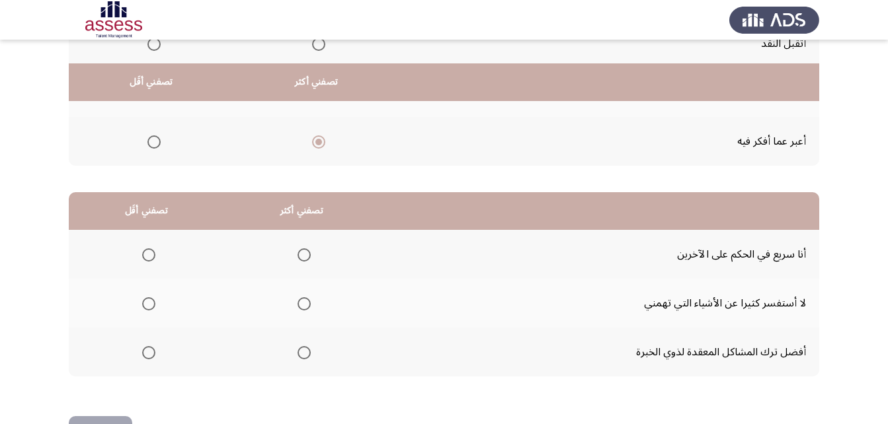
scroll to position [243, 0]
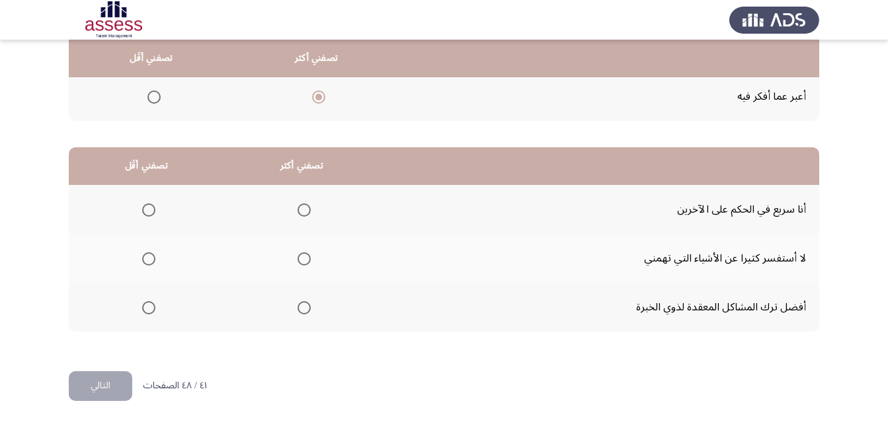
click at [149, 213] on span "Select an option" at bounding box center [148, 210] width 13 height 13
click at [149, 213] on input "Select an option" at bounding box center [148, 210] width 13 height 13
click at [312, 260] on th at bounding box center [301, 258] width 155 height 49
click at [303, 261] on span "Select an option" at bounding box center [303, 258] width 13 height 13
click at [303, 261] on input "Select an option" at bounding box center [303, 258] width 13 height 13
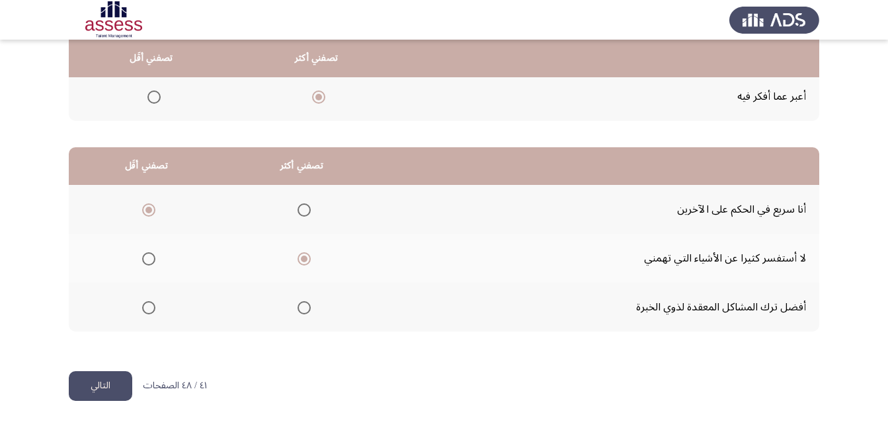
click at [92, 381] on button "التالي" at bounding box center [100, 386] width 63 height 30
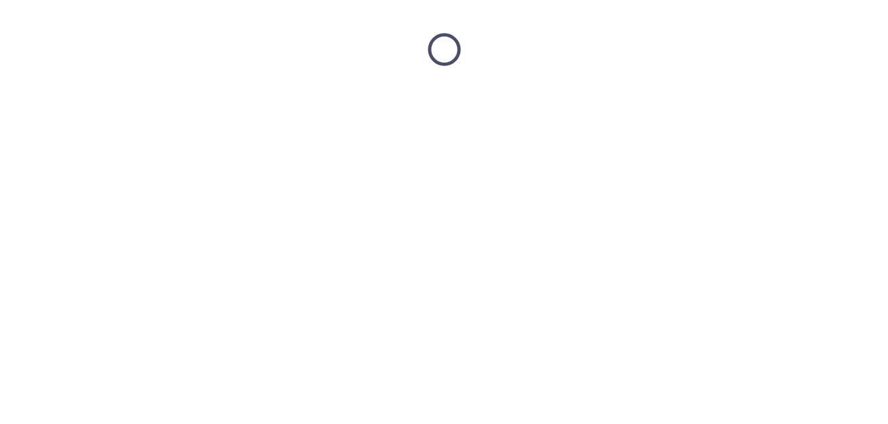
scroll to position [0, 0]
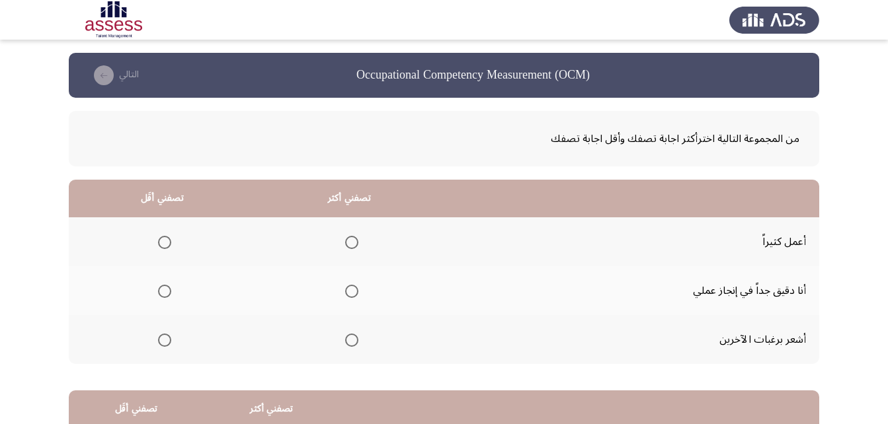
click at [164, 341] on span "Select an option" at bounding box center [164, 340] width 13 height 13
click at [164, 341] on input "Select an option" at bounding box center [164, 340] width 13 height 13
click at [346, 293] on span "Select an option" at bounding box center [351, 291] width 13 height 13
click at [346, 293] on input "Select an option" at bounding box center [351, 291] width 13 height 13
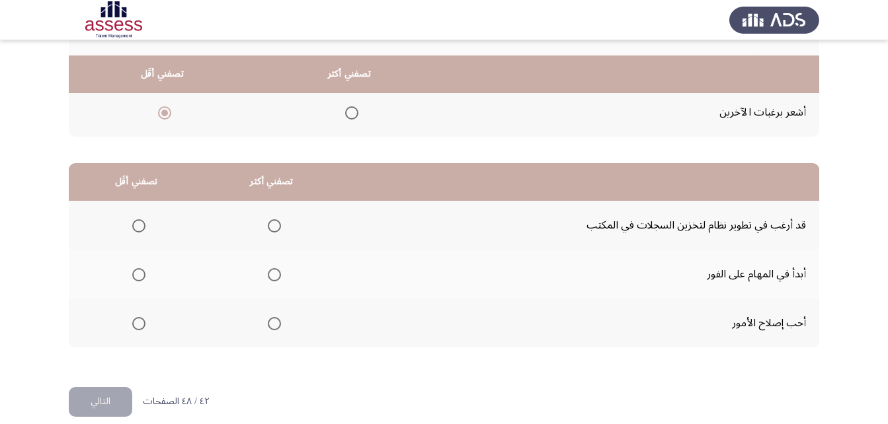
scroll to position [243, 0]
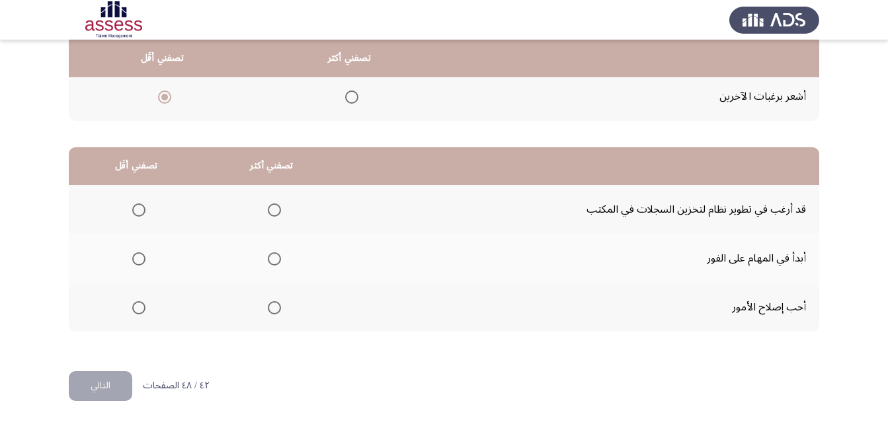
click at [277, 260] on span "Select an option" at bounding box center [274, 258] width 13 height 13
click at [277, 260] on input "Select an option" at bounding box center [274, 258] width 13 height 13
click at [139, 308] on span "Select an option" at bounding box center [138, 307] width 13 height 13
click at [139, 308] on input "Select an option" at bounding box center [138, 307] width 13 height 13
click at [100, 382] on button "التالي" at bounding box center [100, 386] width 63 height 30
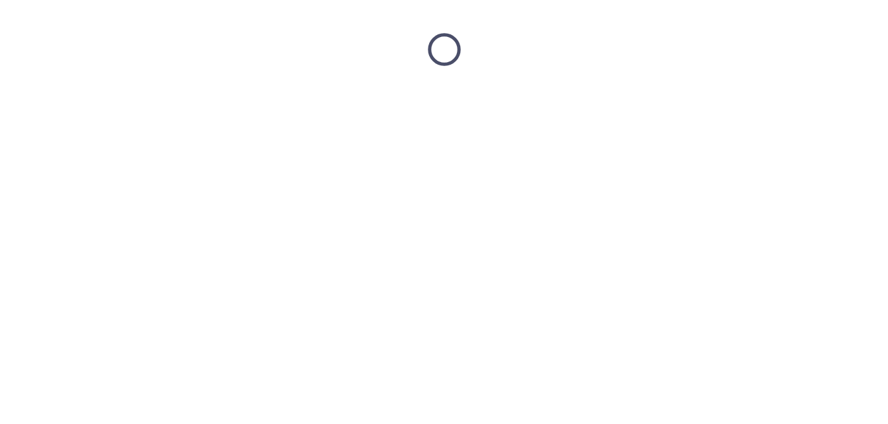
scroll to position [0, 0]
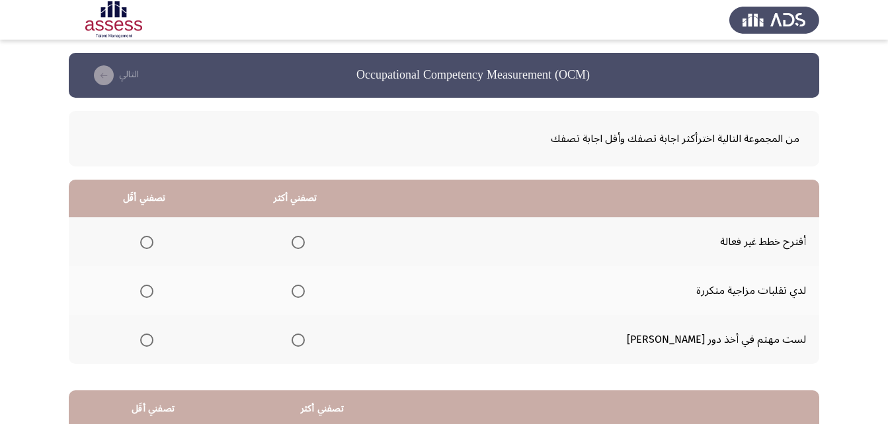
click at [153, 295] on span "Select an option" at bounding box center [146, 291] width 13 height 13
click at [153, 295] on input "Select an option" at bounding box center [146, 291] width 13 height 13
click at [340, 242] on th at bounding box center [294, 241] width 151 height 49
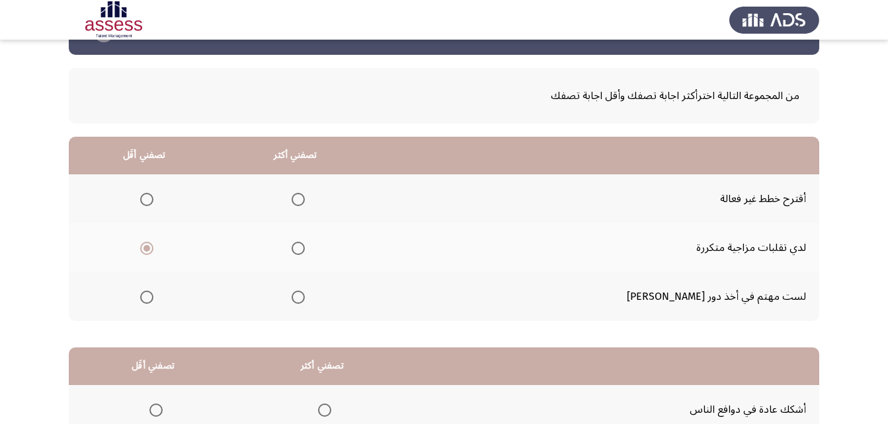
scroll to position [66, 0]
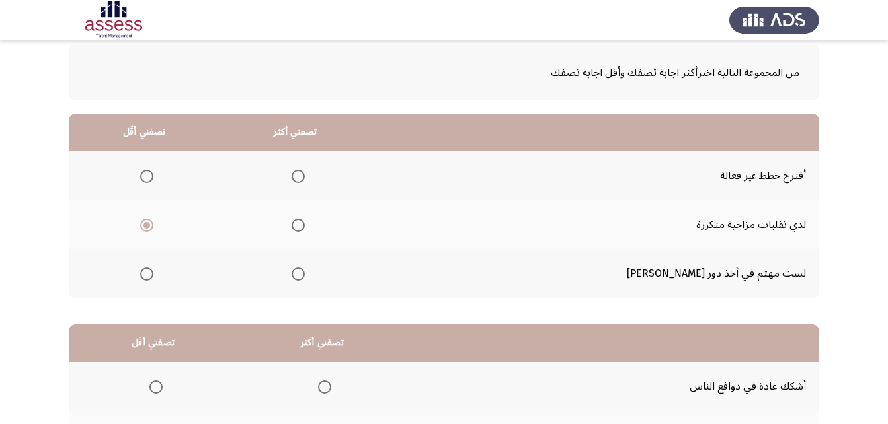
click at [305, 178] on span "Select an option" at bounding box center [297, 176] width 13 height 13
click at [305, 178] on input "Select an option" at bounding box center [297, 176] width 13 height 13
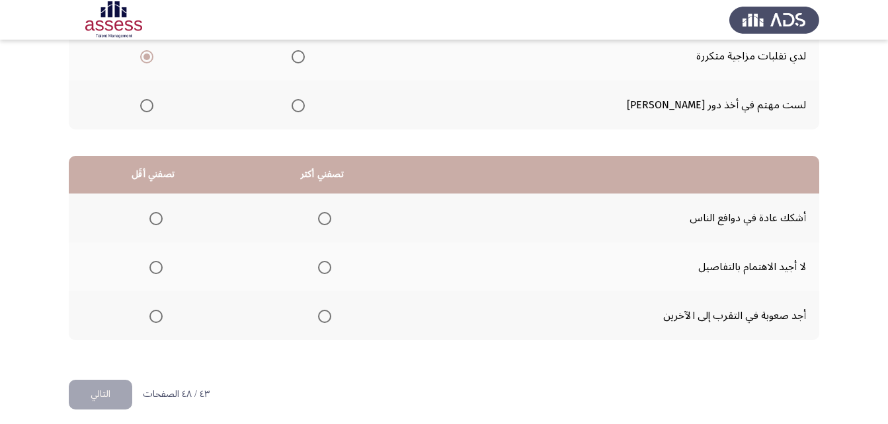
scroll to position [243, 0]
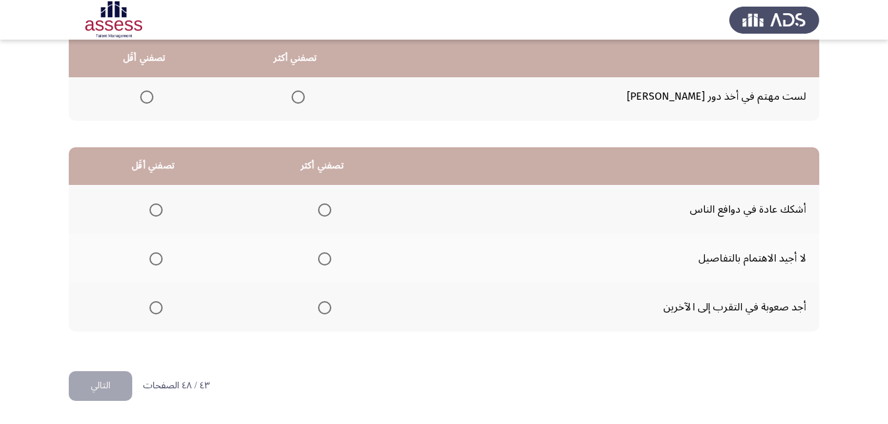
click at [156, 309] on span "Select an option" at bounding box center [155, 307] width 13 height 13
click at [156, 309] on input "Select an option" at bounding box center [155, 307] width 13 height 13
click at [326, 304] on span "Select an option" at bounding box center [324, 307] width 13 height 13
click at [326, 304] on input "Select an option" at bounding box center [324, 307] width 13 height 13
click at [153, 260] on span "Select an option" at bounding box center [155, 258] width 13 height 13
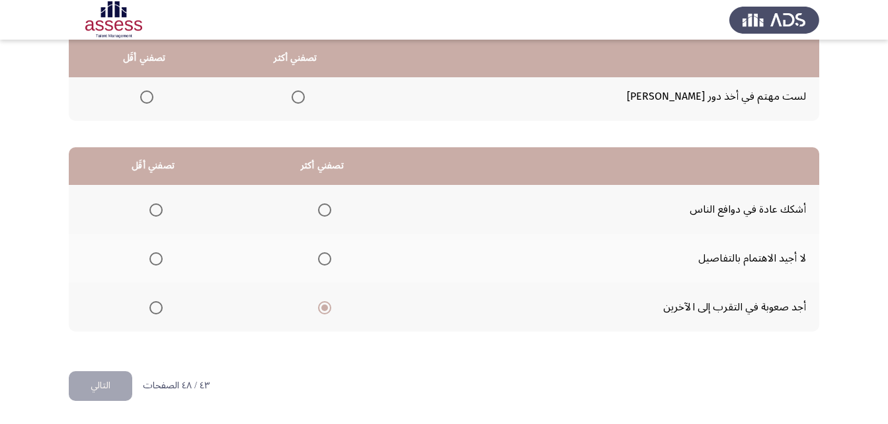
click at [153, 260] on input "Select an option" at bounding box center [155, 258] width 13 height 13
click at [94, 391] on button "التالي" at bounding box center [100, 386] width 63 height 30
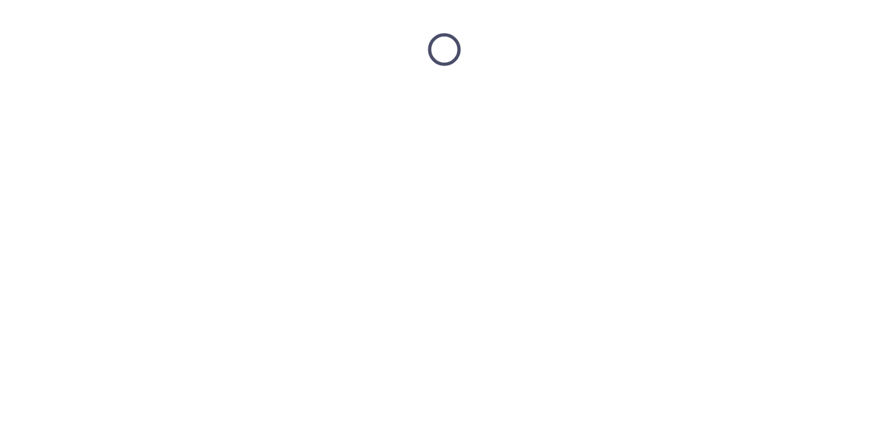
scroll to position [0, 0]
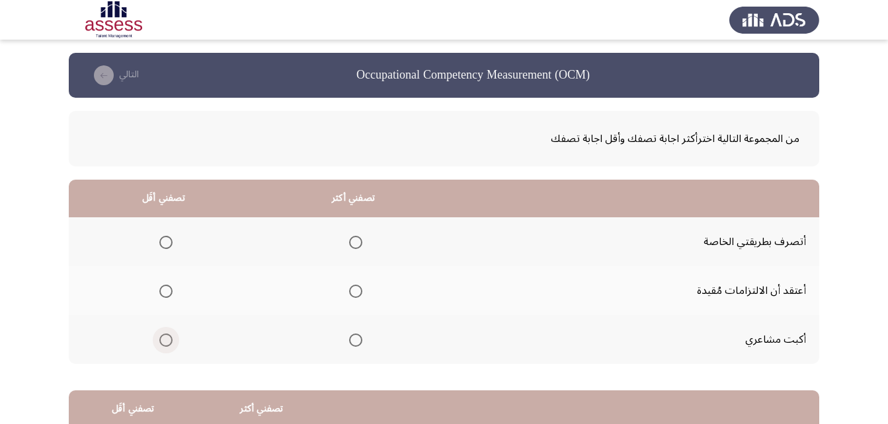
click at [163, 341] on span "Select an option" at bounding box center [165, 340] width 13 height 13
click at [163, 341] on input "Select an option" at bounding box center [165, 340] width 13 height 13
click at [357, 341] on span "Select an option" at bounding box center [355, 340] width 13 height 13
click at [357, 341] on input "Select an option" at bounding box center [355, 340] width 13 height 13
click at [167, 294] on span "Select an option" at bounding box center [165, 291] width 13 height 13
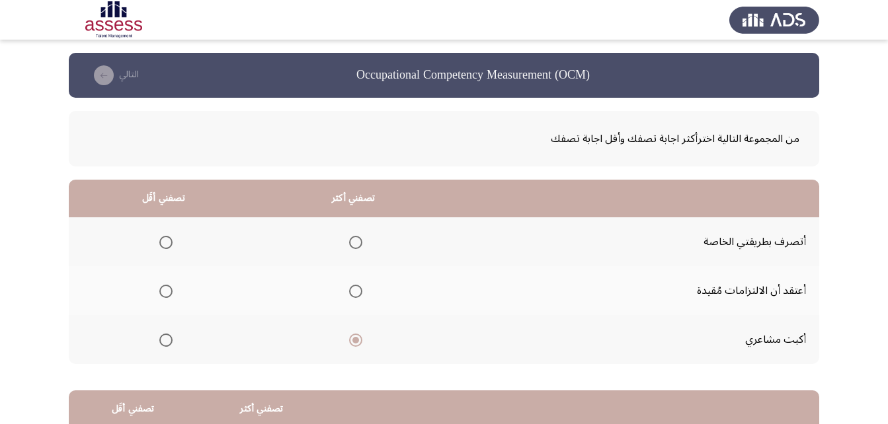
click at [167, 294] on input "Select an option" at bounding box center [165, 291] width 13 height 13
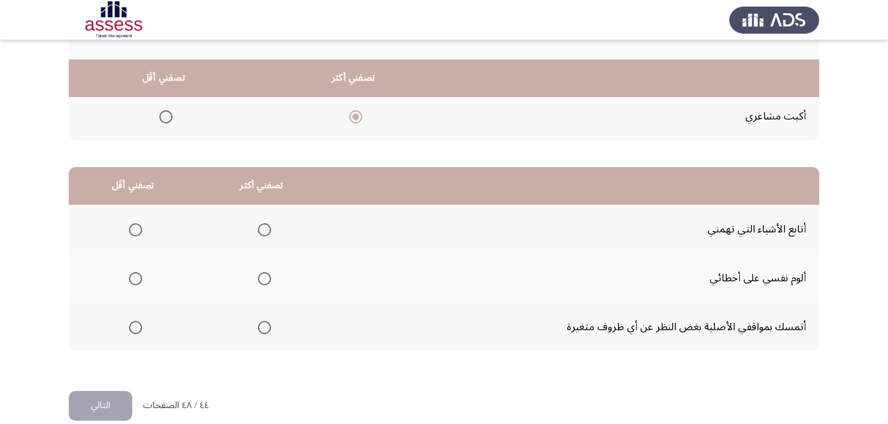
scroll to position [243, 0]
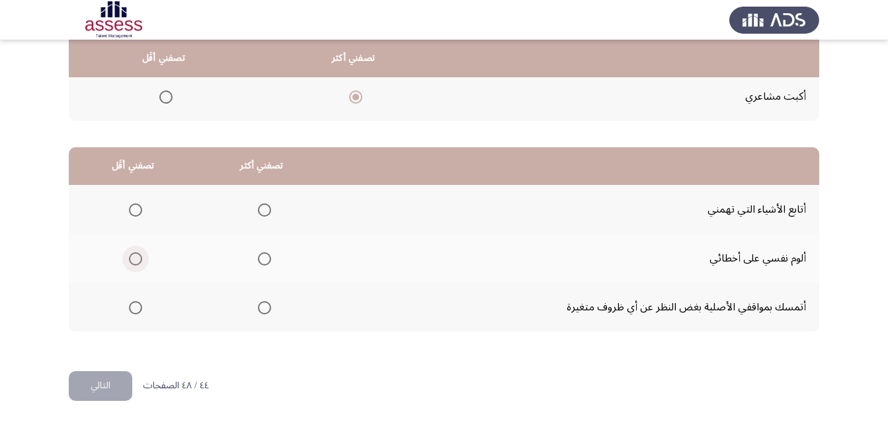
click at [136, 260] on span "Select an option" at bounding box center [135, 258] width 13 height 13
click at [136, 260] on input "Select an option" at bounding box center [135, 258] width 13 height 13
click at [270, 218] on th at bounding box center [261, 209] width 129 height 49
click at [262, 208] on span "Select an option" at bounding box center [264, 210] width 13 height 13
click at [262, 208] on input "Select an option" at bounding box center [264, 210] width 13 height 13
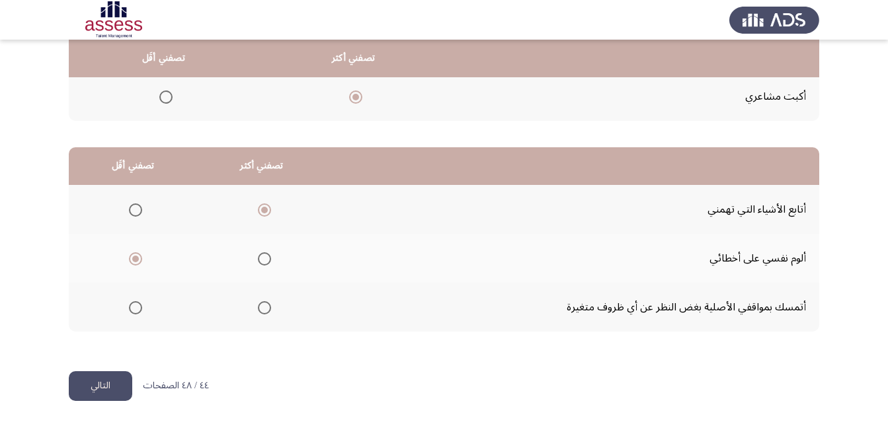
click at [101, 387] on button "التالي" at bounding box center [100, 386] width 63 height 30
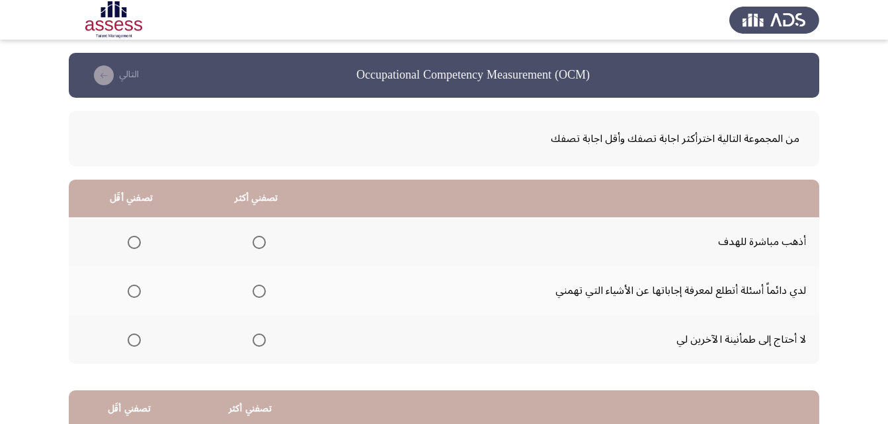
click at [130, 343] on span "Select an option" at bounding box center [134, 340] width 13 height 13
click at [130, 343] on input "Select an option" at bounding box center [134, 340] width 13 height 13
click at [262, 244] on span "Select an option" at bounding box center [258, 242] width 13 height 13
click at [262, 244] on input "Select an option" at bounding box center [258, 242] width 13 height 13
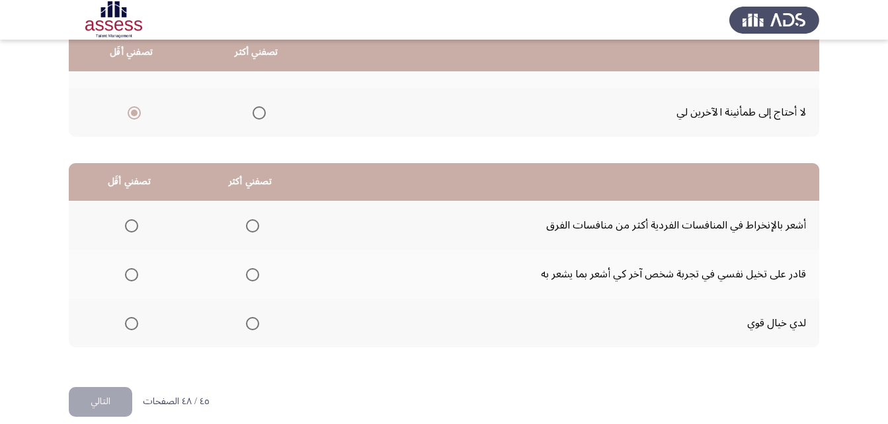
scroll to position [243, 0]
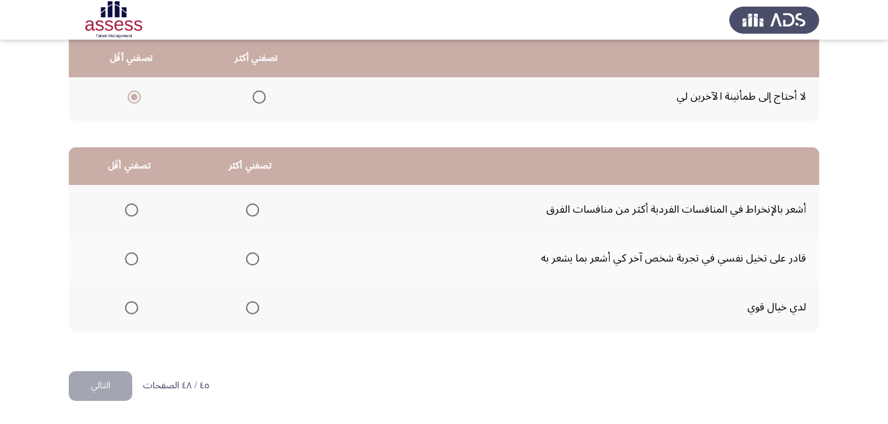
click at [252, 308] on span "Select an option" at bounding box center [252, 308] width 0 height 0
click at [251, 308] on input "Select an option" at bounding box center [252, 307] width 13 height 13
click at [132, 212] on span "Select an option" at bounding box center [131, 210] width 13 height 13
click at [132, 212] on input "Select an option" at bounding box center [131, 210] width 13 height 13
click at [101, 392] on button "التالي" at bounding box center [100, 386] width 63 height 30
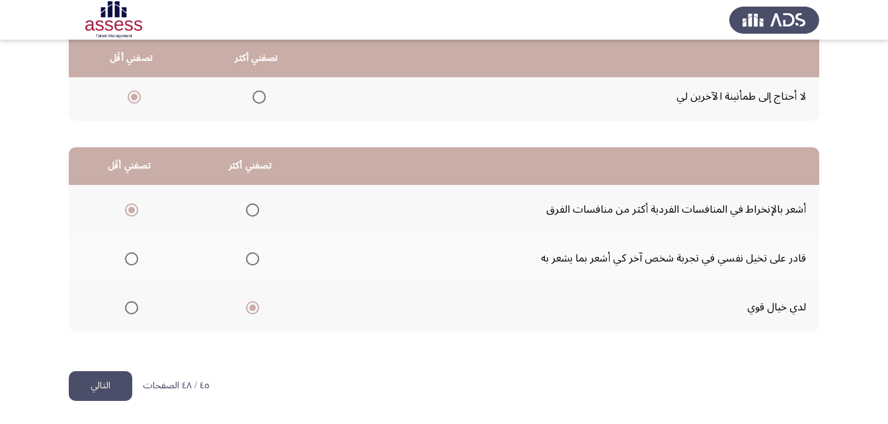
scroll to position [0, 0]
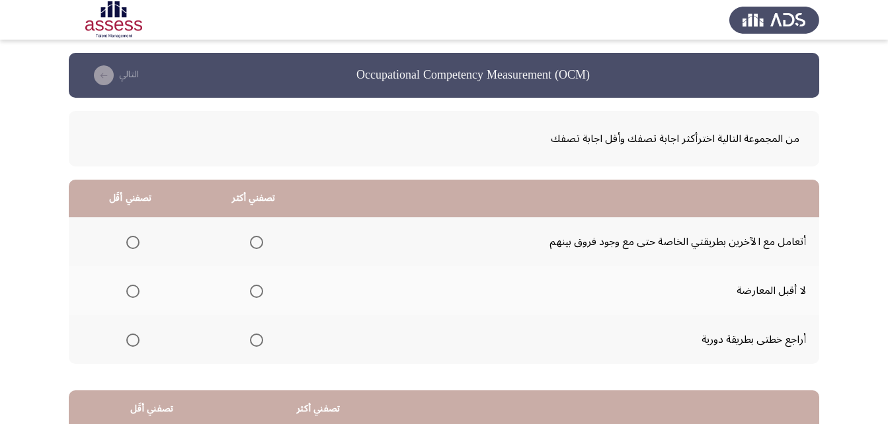
click at [130, 295] on span "Select an option" at bounding box center [132, 291] width 13 height 13
click at [130, 295] on input "Select an option" at bounding box center [132, 291] width 13 height 13
click at [259, 342] on span "Select an option" at bounding box center [256, 340] width 13 height 13
click at [259, 342] on input "Select an option" at bounding box center [256, 340] width 13 height 13
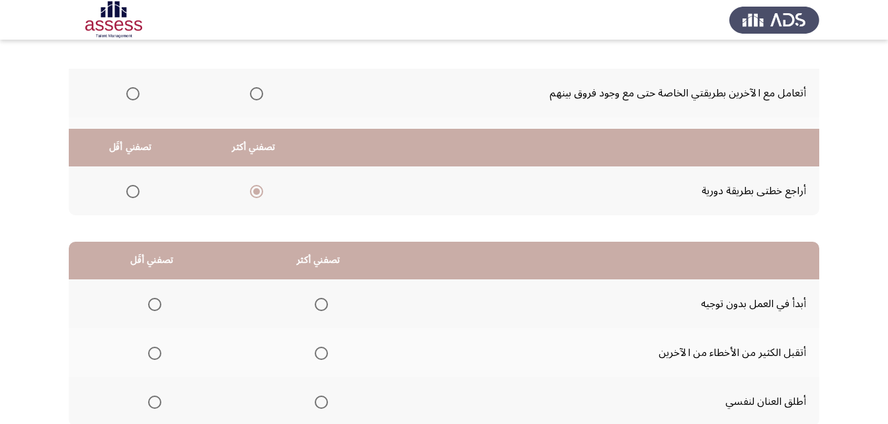
scroll to position [243, 0]
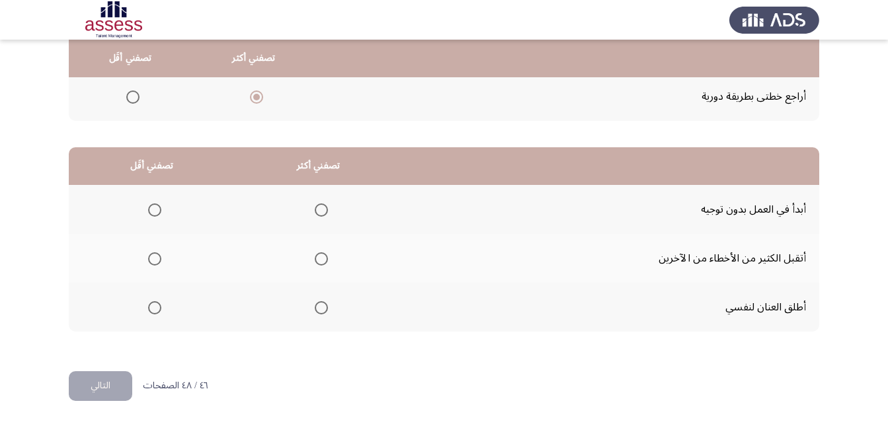
click at [319, 209] on span "Select an option" at bounding box center [321, 210] width 13 height 13
click at [319, 209] on input "Select an option" at bounding box center [321, 210] width 13 height 13
click at [151, 261] on span "Select an option" at bounding box center [154, 258] width 13 height 13
click at [151, 261] on input "Select an option" at bounding box center [154, 258] width 13 height 13
click at [115, 385] on button "التالي" at bounding box center [100, 386] width 63 height 30
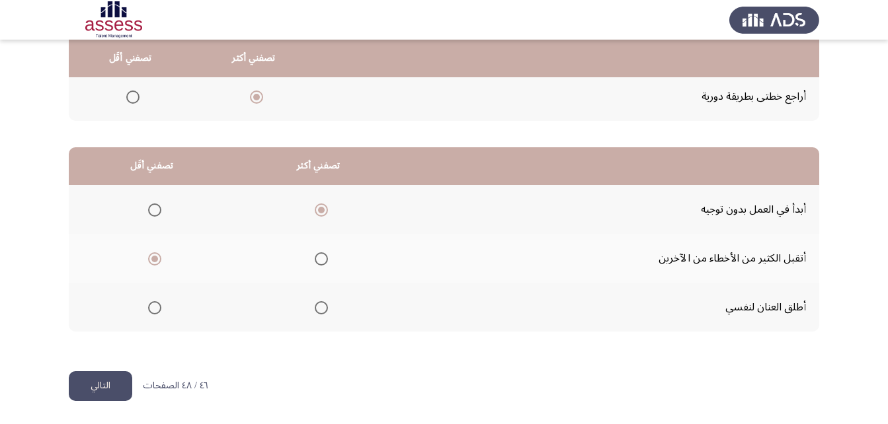
scroll to position [0, 0]
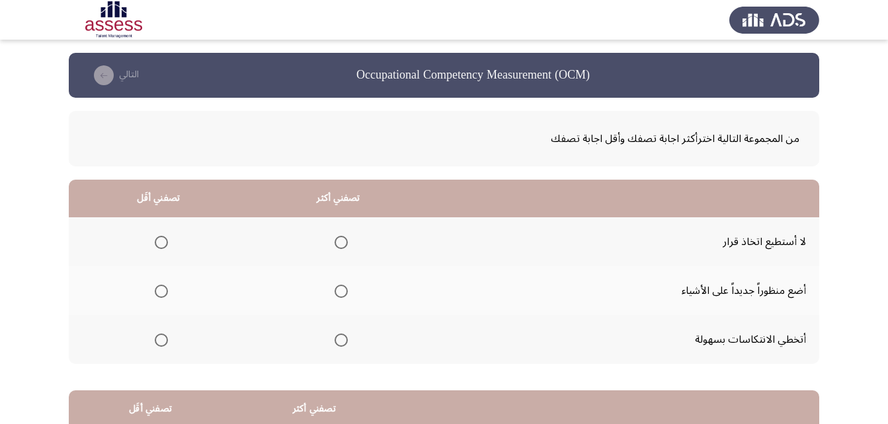
click at [336, 345] on span "Select an option" at bounding box center [340, 340] width 13 height 13
click at [336, 345] on input "Select an option" at bounding box center [340, 340] width 13 height 13
click at [162, 244] on span "Select an option" at bounding box center [161, 242] width 13 height 13
click at [162, 244] on input "Select an option" at bounding box center [161, 242] width 13 height 13
click at [341, 243] on span "Select an option" at bounding box center [341, 243] width 0 height 0
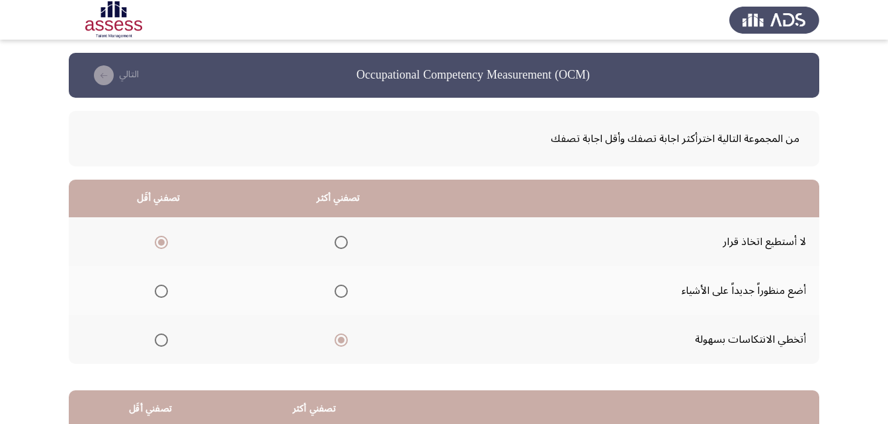
click at [338, 242] on input "Select an option" at bounding box center [340, 242] width 13 height 13
click at [158, 293] on span "Select an option" at bounding box center [161, 291] width 13 height 13
click at [158, 293] on input "Select an option" at bounding box center [161, 291] width 13 height 13
click at [334, 338] on span "Select an option" at bounding box center [340, 340] width 13 height 13
click at [334, 338] on input "Select an option" at bounding box center [340, 340] width 13 height 13
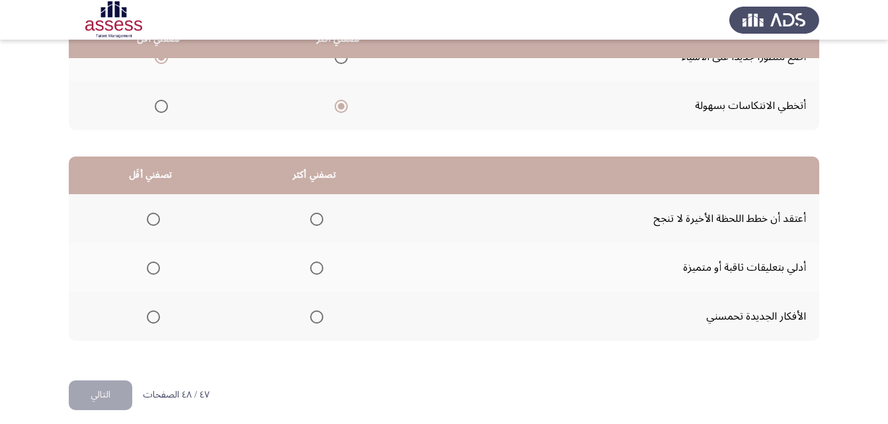
scroll to position [243, 0]
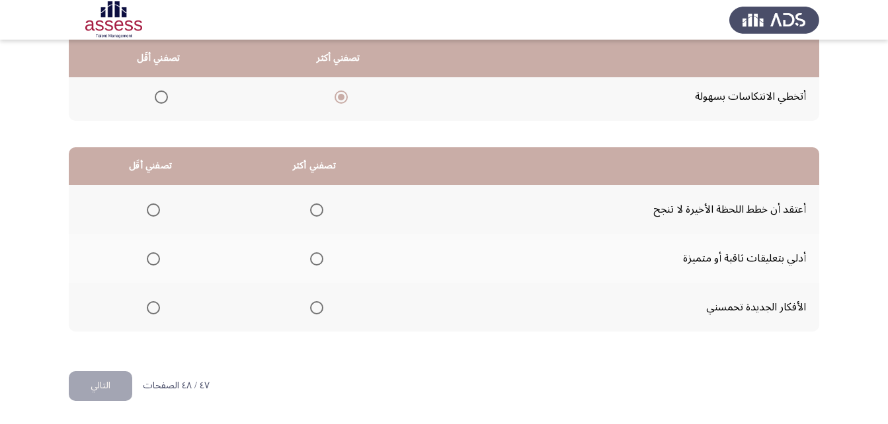
click at [311, 307] on span "Select an option" at bounding box center [316, 307] width 13 height 13
click at [311, 307] on input "Select an option" at bounding box center [316, 307] width 13 height 13
click at [150, 211] on span "Select an option" at bounding box center [153, 210] width 13 height 13
click at [150, 211] on input "Select an option" at bounding box center [153, 210] width 13 height 13
click at [99, 383] on button "التالي" at bounding box center [100, 386] width 63 height 30
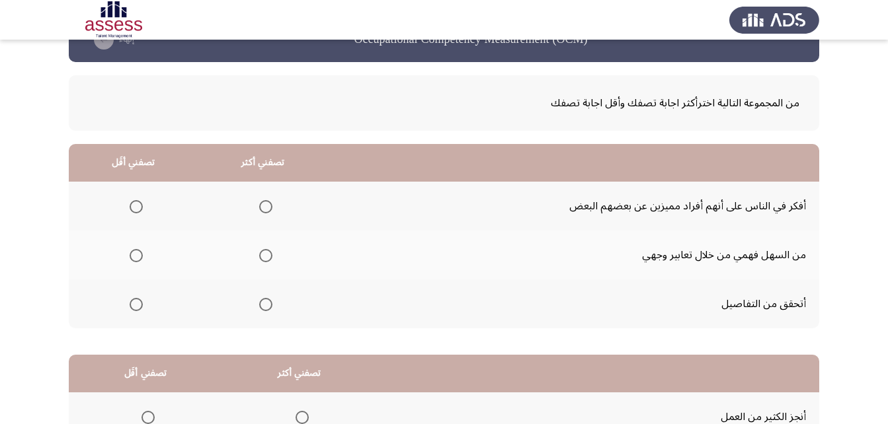
scroll to position [66, 0]
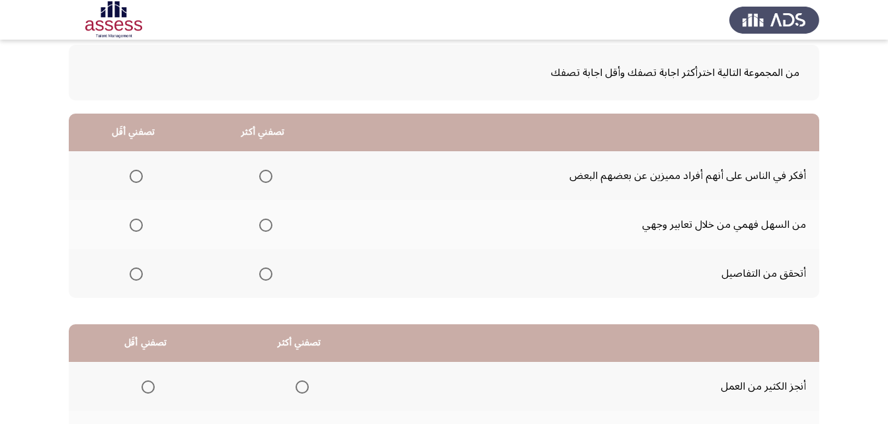
click at [264, 270] on span "Select an option" at bounding box center [265, 274] width 13 height 13
click at [264, 270] on input "Select an option" at bounding box center [265, 274] width 13 height 13
click at [134, 180] on span "Select an option" at bounding box center [136, 176] width 13 height 13
click at [134, 180] on input "Select an option" at bounding box center [136, 176] width 13 height 13
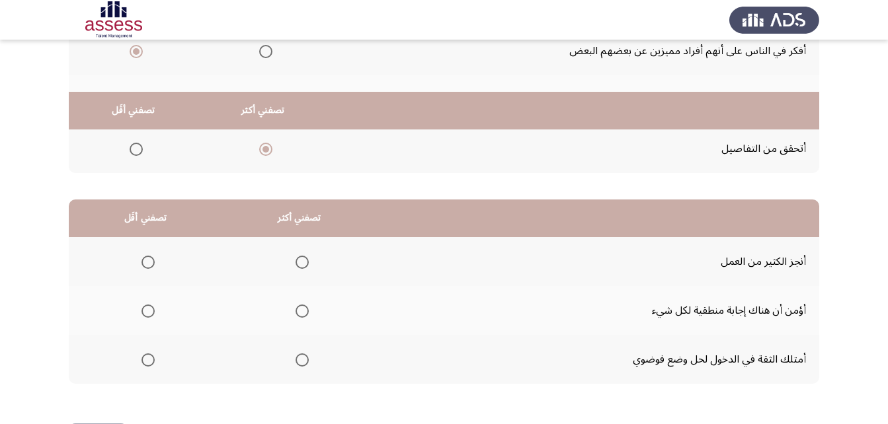
scroll to position [243, 0]
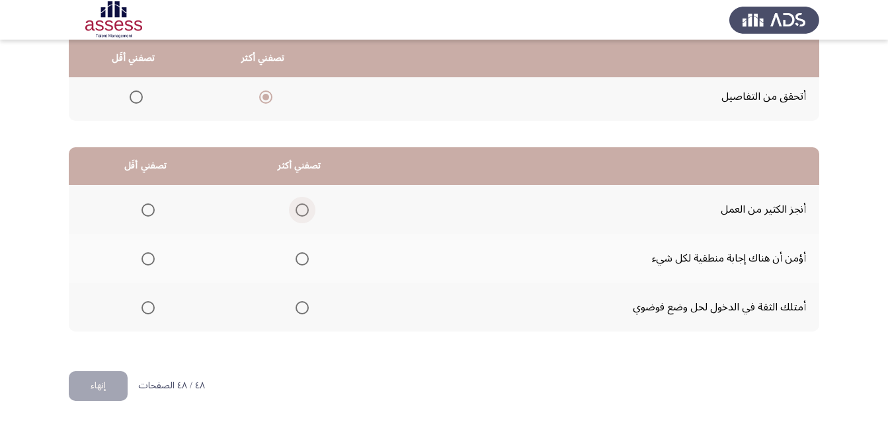
click at [302, 210] on span "Select an option" at bounding box center [302, 210] width 0 height 0
click at [299, 210] on input "Select an option" at bounding box center [301, 210] width 13 height 13
click at [302, 308] on span "Select an option" at bounding box center [302, 308] width 0 height 0
click at [300, 307] on input "Select an option" at bounding box center [301, 307] width 13 height 13
click at [148, 259] on span "Select an option" at bounding box center [148, 259] width 0 height 0
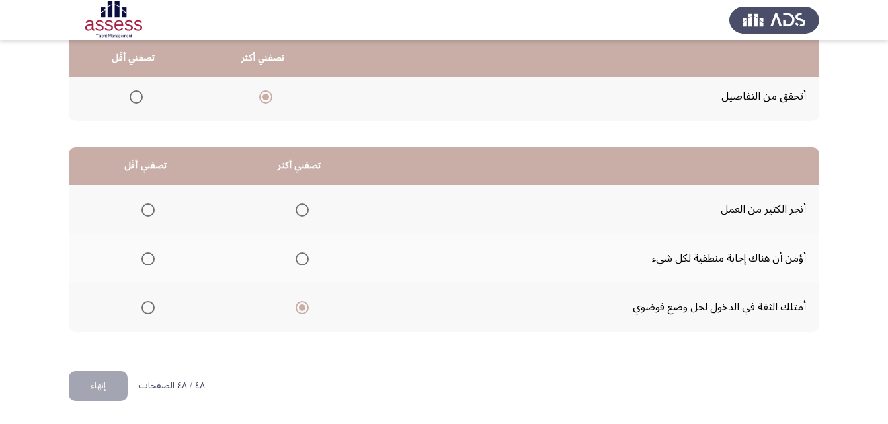
click at [147, 259] on input "Select an option" at bounding box center [147, 258] width 13 height 13
click at [94, 387] on button "إنهاء" at bounding box center [98, 386] width 59 height 30
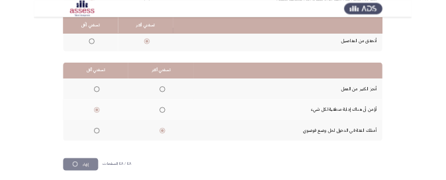
scroll to position [0, 0]
